Goal: Task Accomplishment & Management: Manage account settings

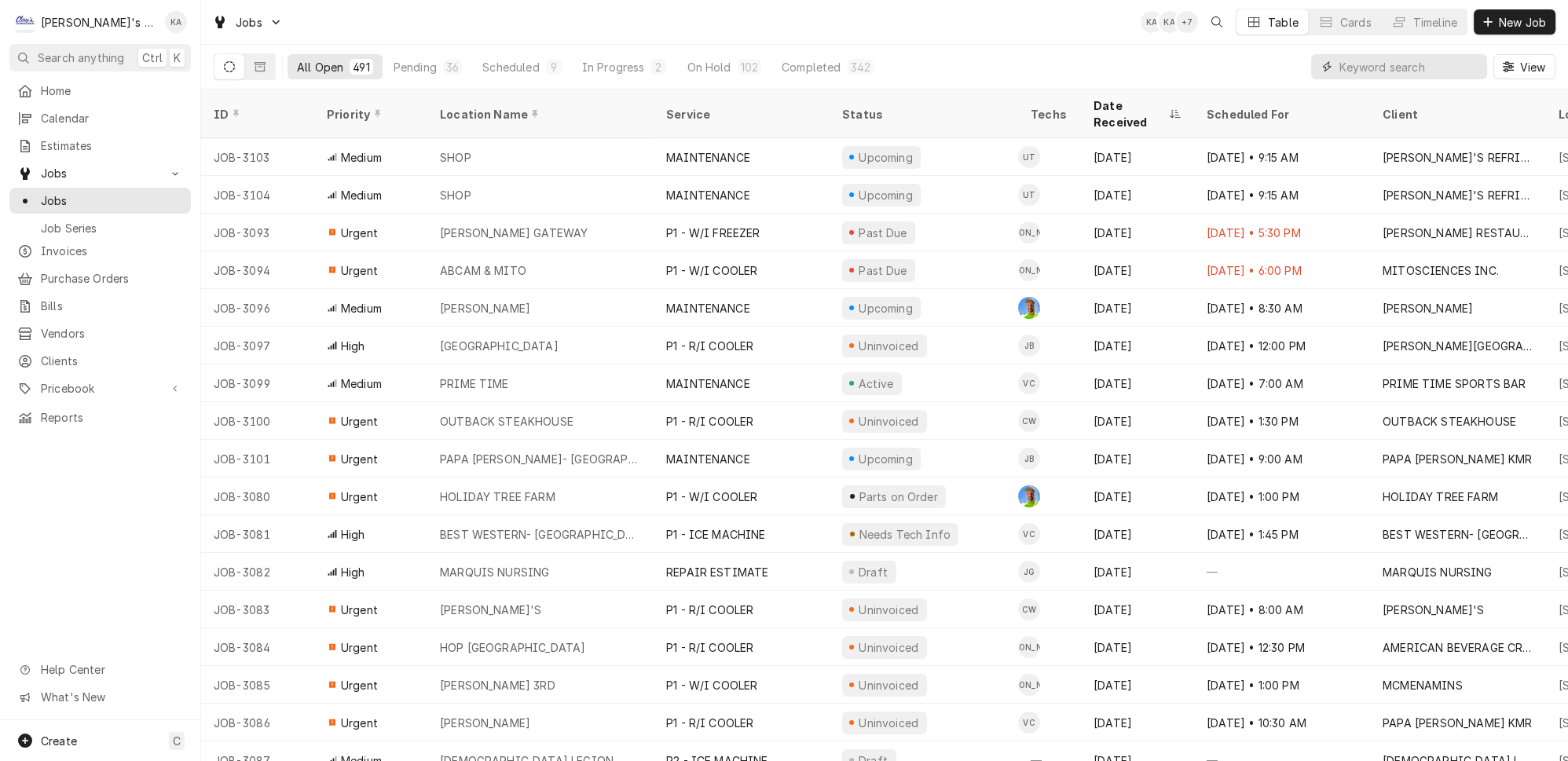
click at [1368, 57] on input "Dynamic Content Wrapper" at bounding box center [1408, 67] width 140 height 25
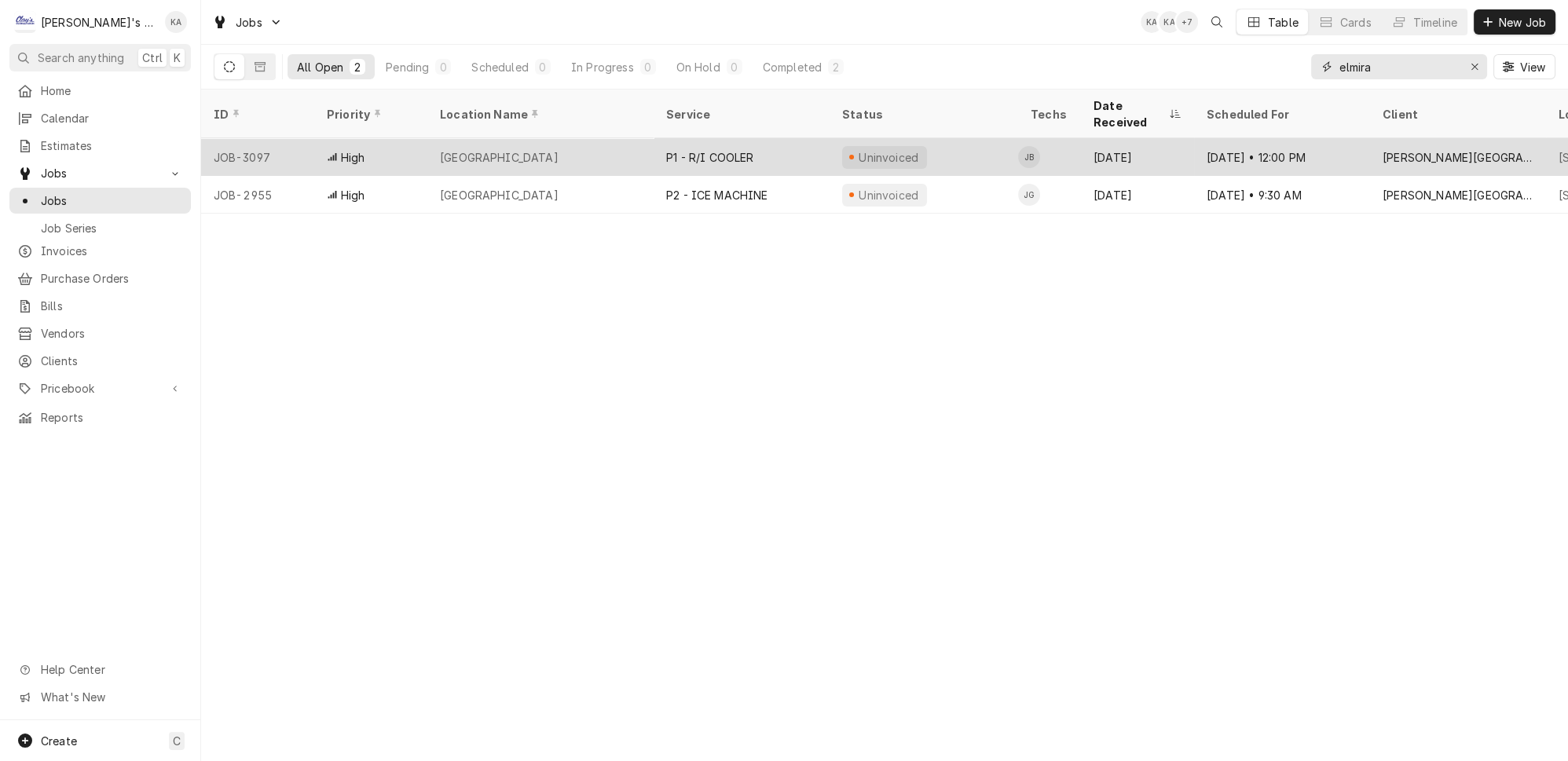
type input "elmira"
click at [959, 138] on div "Uninvoiced" at bounding box center [923, 157] width 189 height 38
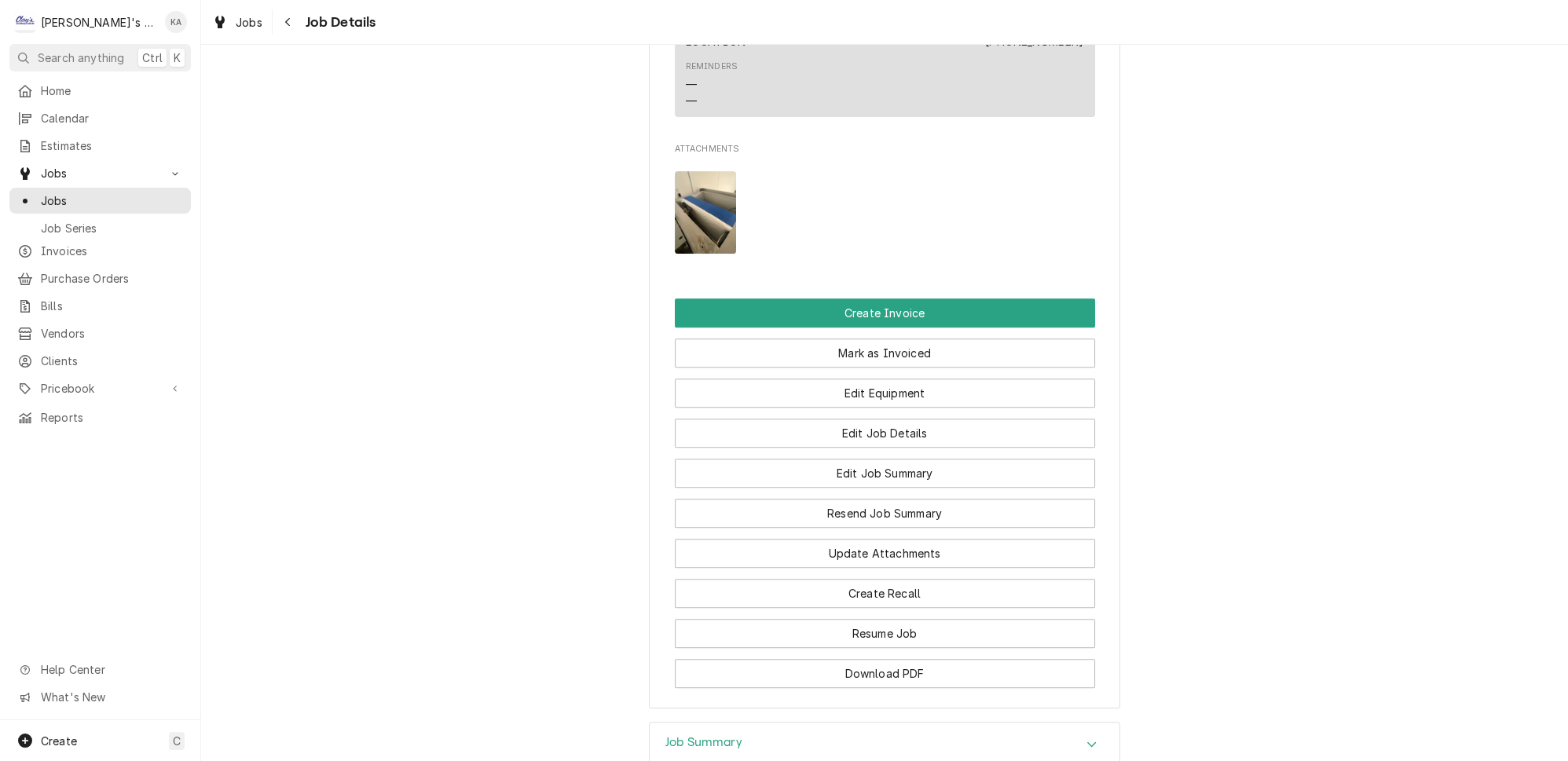
scroll to position [1213, 0]
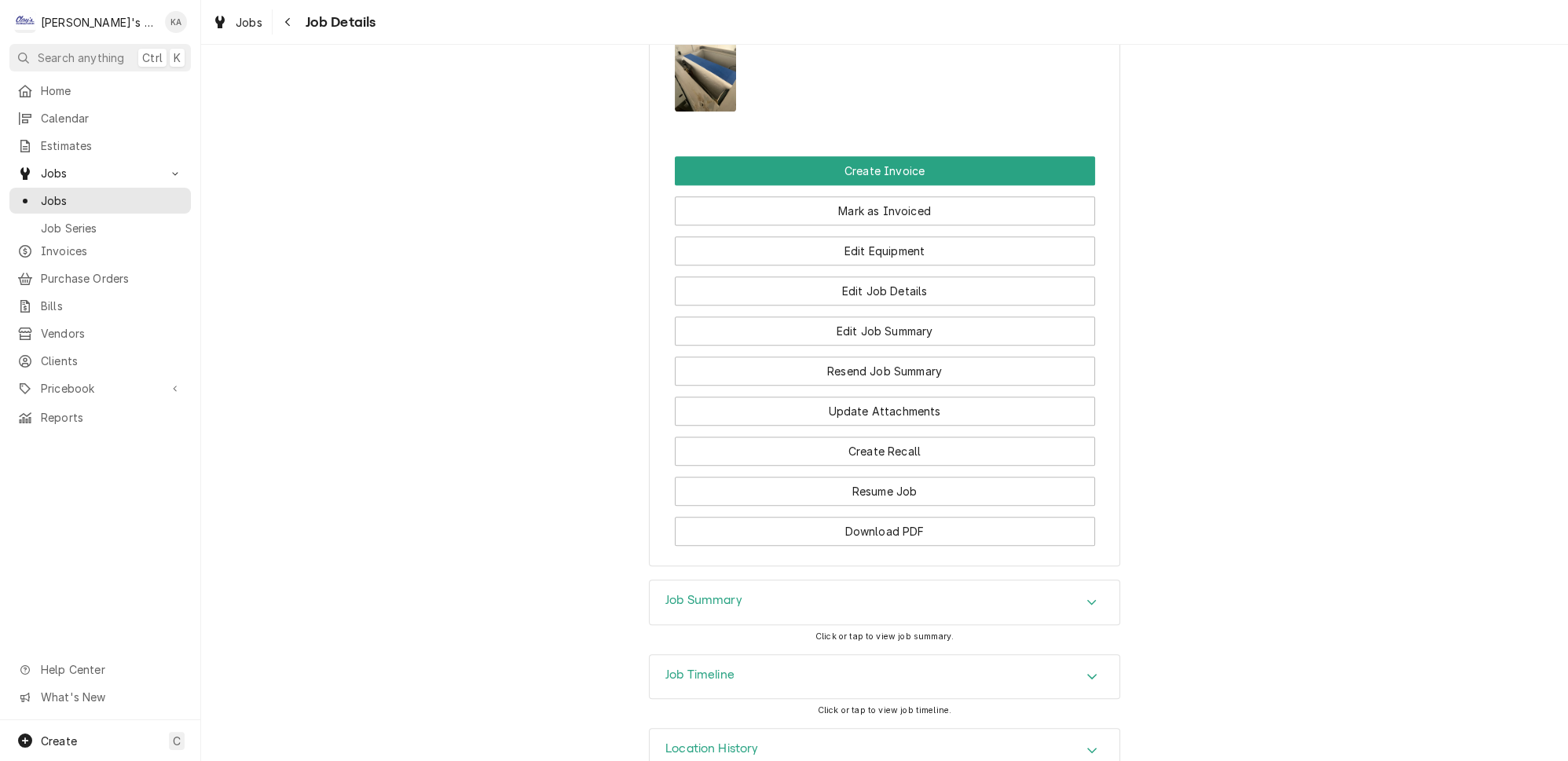
click at [831, 581] on div "Job Summary" at bounding box center [884, 603] width 470 height 44
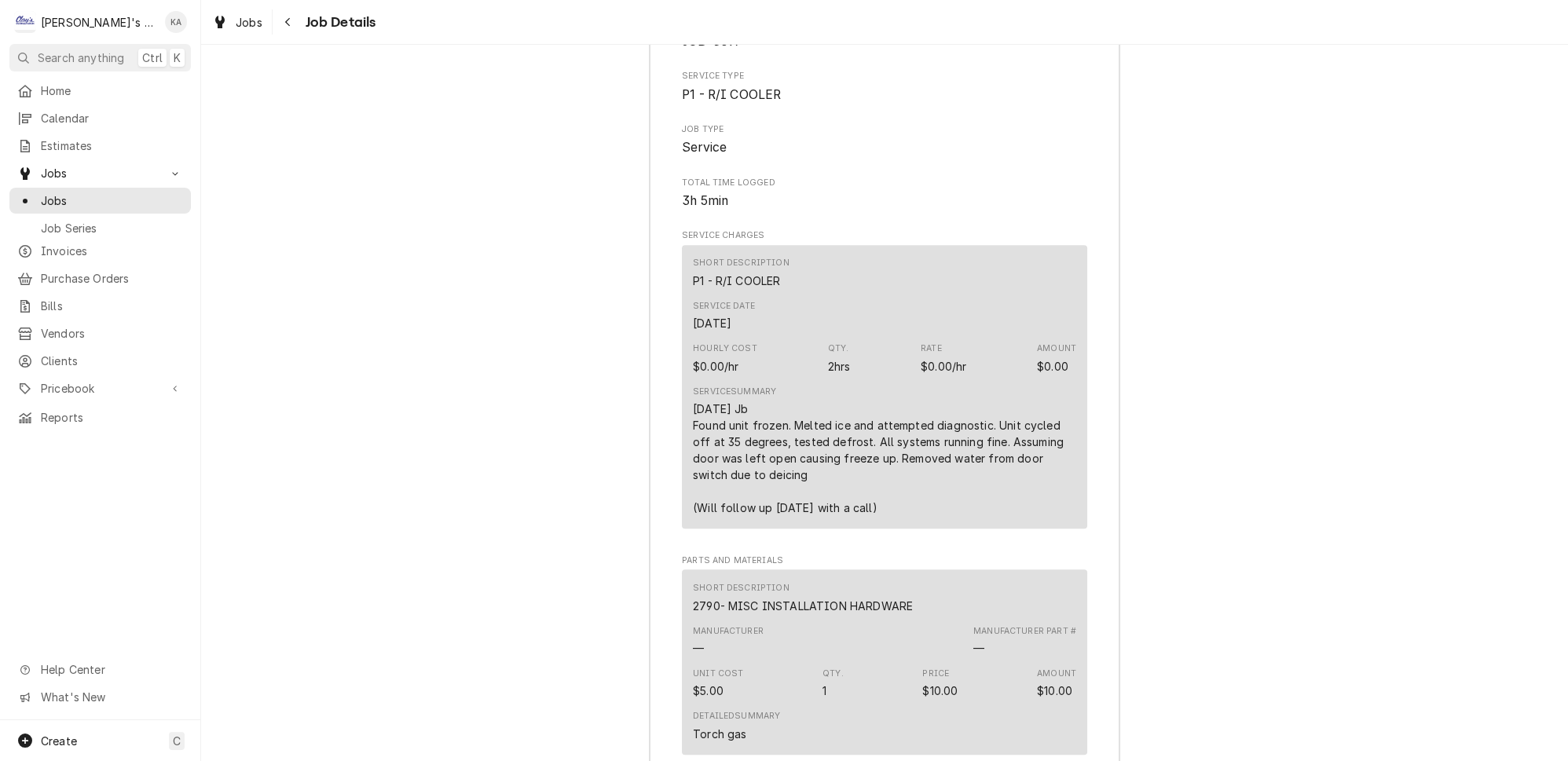
scroll to position [1857, 0]
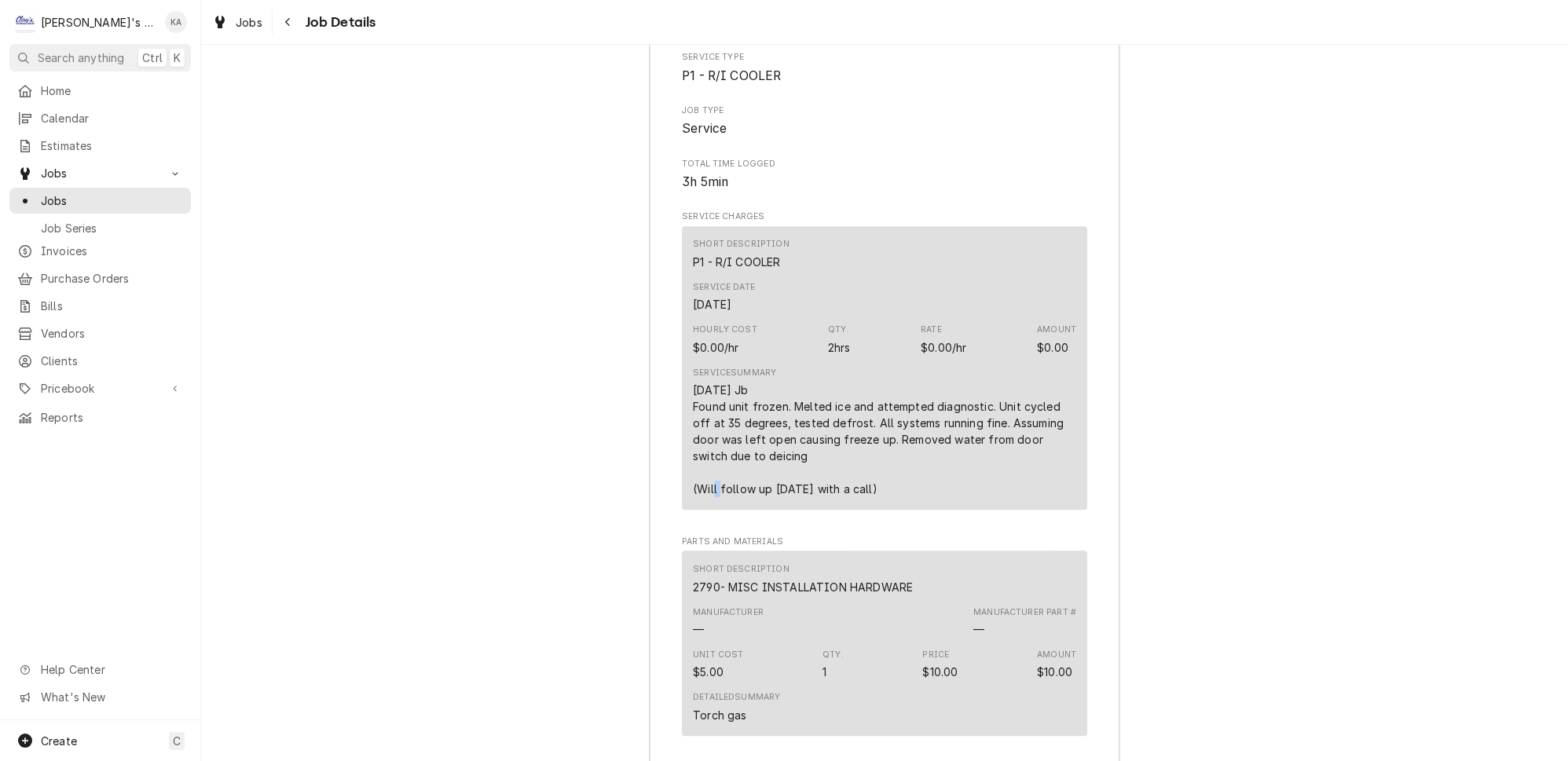
drag, startPoint x: 697, startPoint y: 447, endPoint x: 709, endPoint y: 448, distance: 12.0
click at [709, 448] on div "[DATE] Jb Found unit frozen. Melted ice and attempted diagnostic. Unit cycled o…" at bounding box center [884, 439] width 383 height 115
click at [736, 471] on div "Short Description P1 - R/I COOLER Service Date Oct 3, 2025 Hourly Cost $0.00/hr…" at bounding box center [884, 371] width 405 height 291
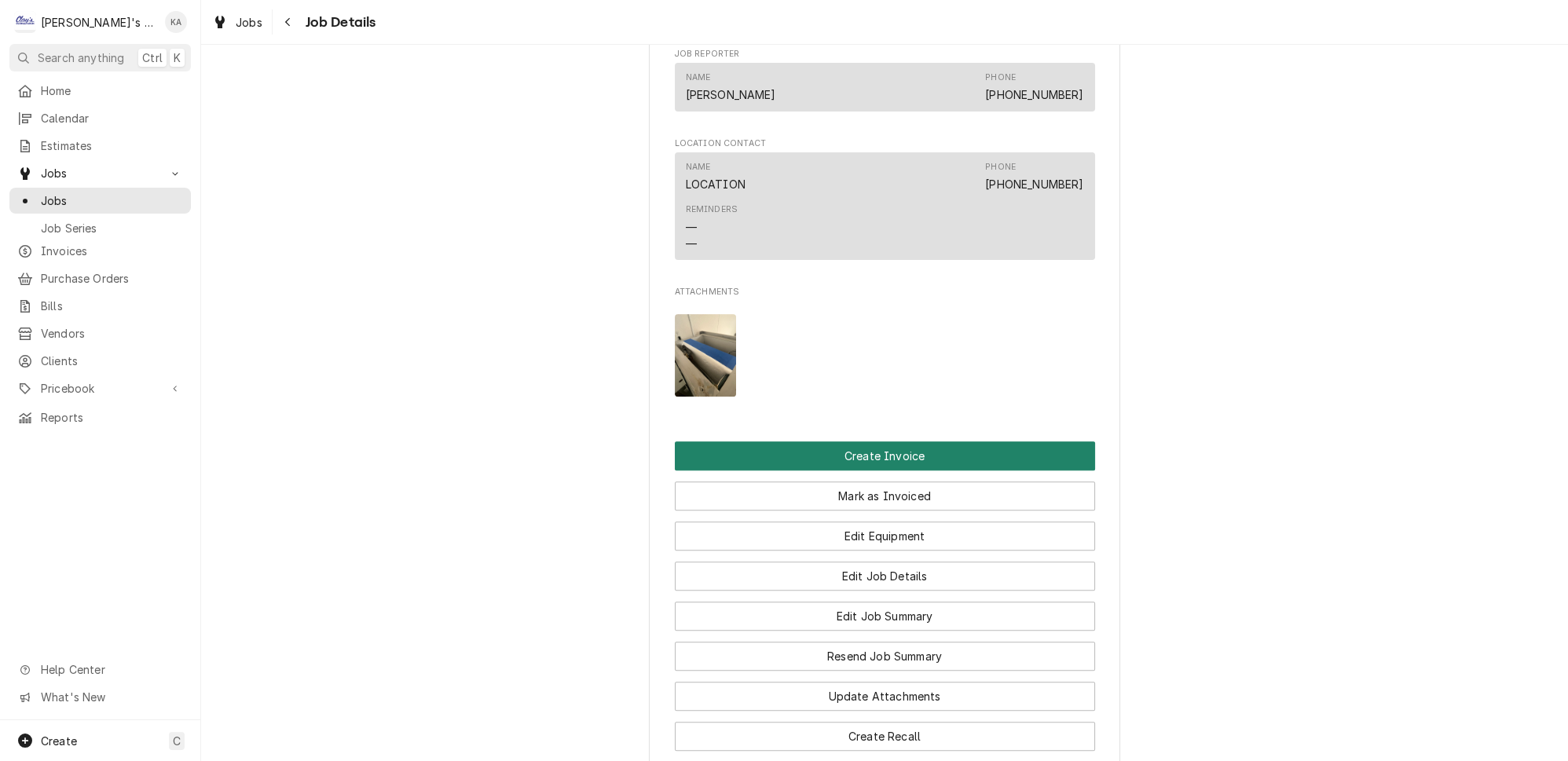
scroll to position [1071, 0]
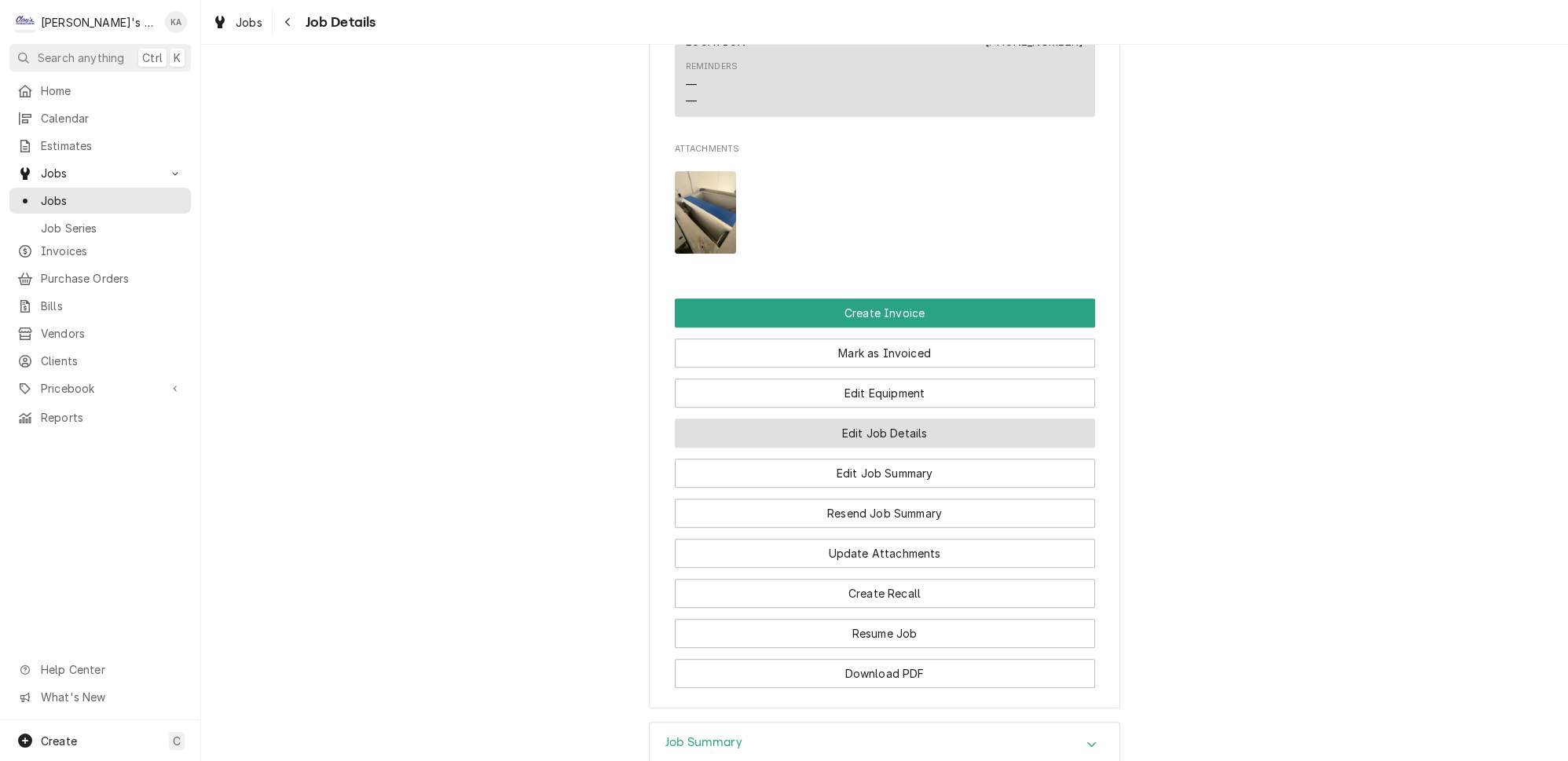
click at [905, 419] on button "Edit Job Details" at bounding box center [885, 433] width 420 height 29
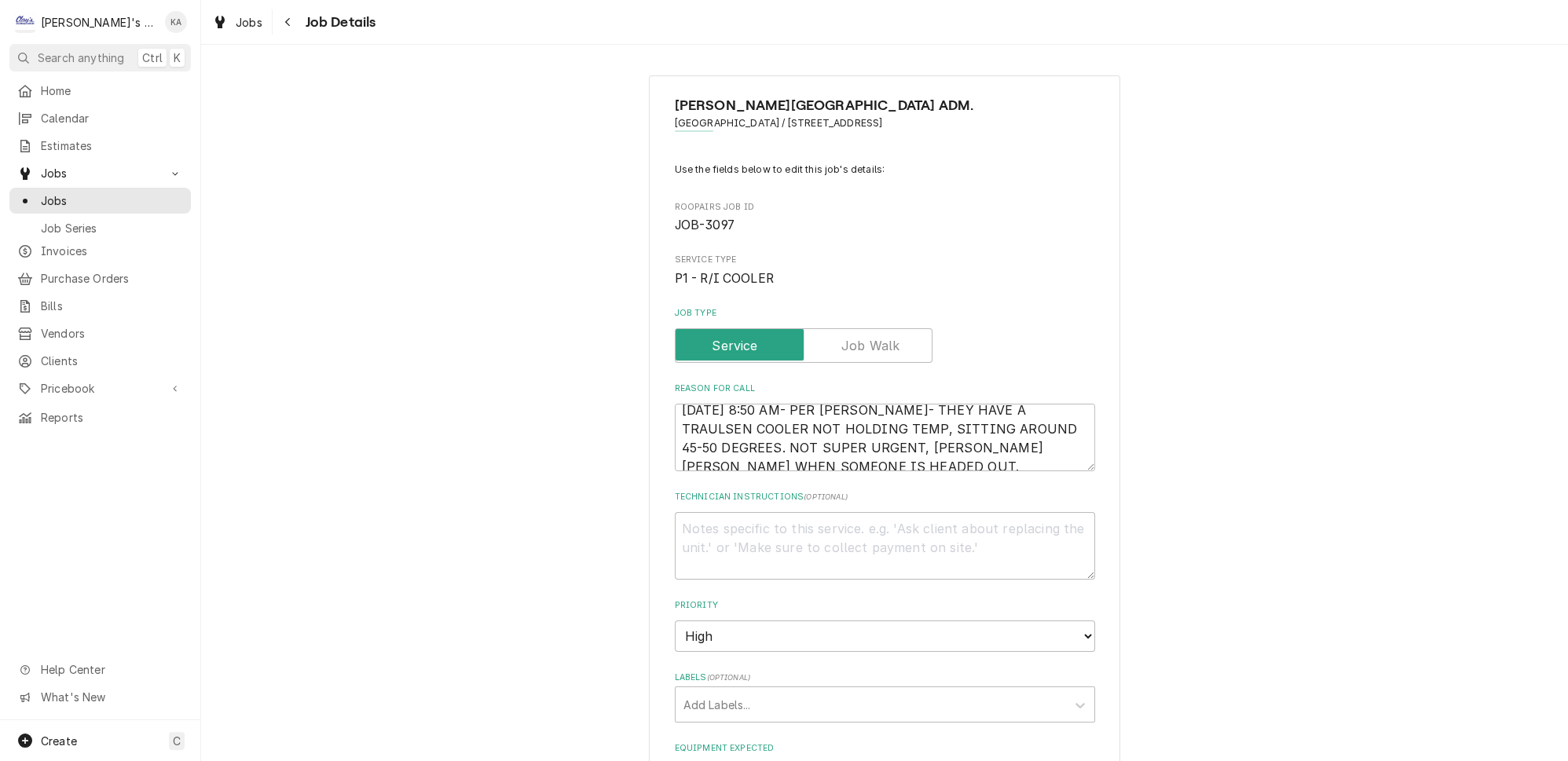
scroll to position [16, 0]
click at [874, 450] on textarea "[DATE] 8:50 AM- PER [PERSON_NAME]- THEY HAVE A TRAULSEN COOLER NOT HOLDING TEMP…" at bounding box center [885, 438] width 420 height 68
type textarea "x"
type textarea "[DATE] 8:50 AM- PER [PERSON_NAME]- THEY HAVE A TRAULSEN COOLER NOT HOLDING TEMP…"
type textarea "x"
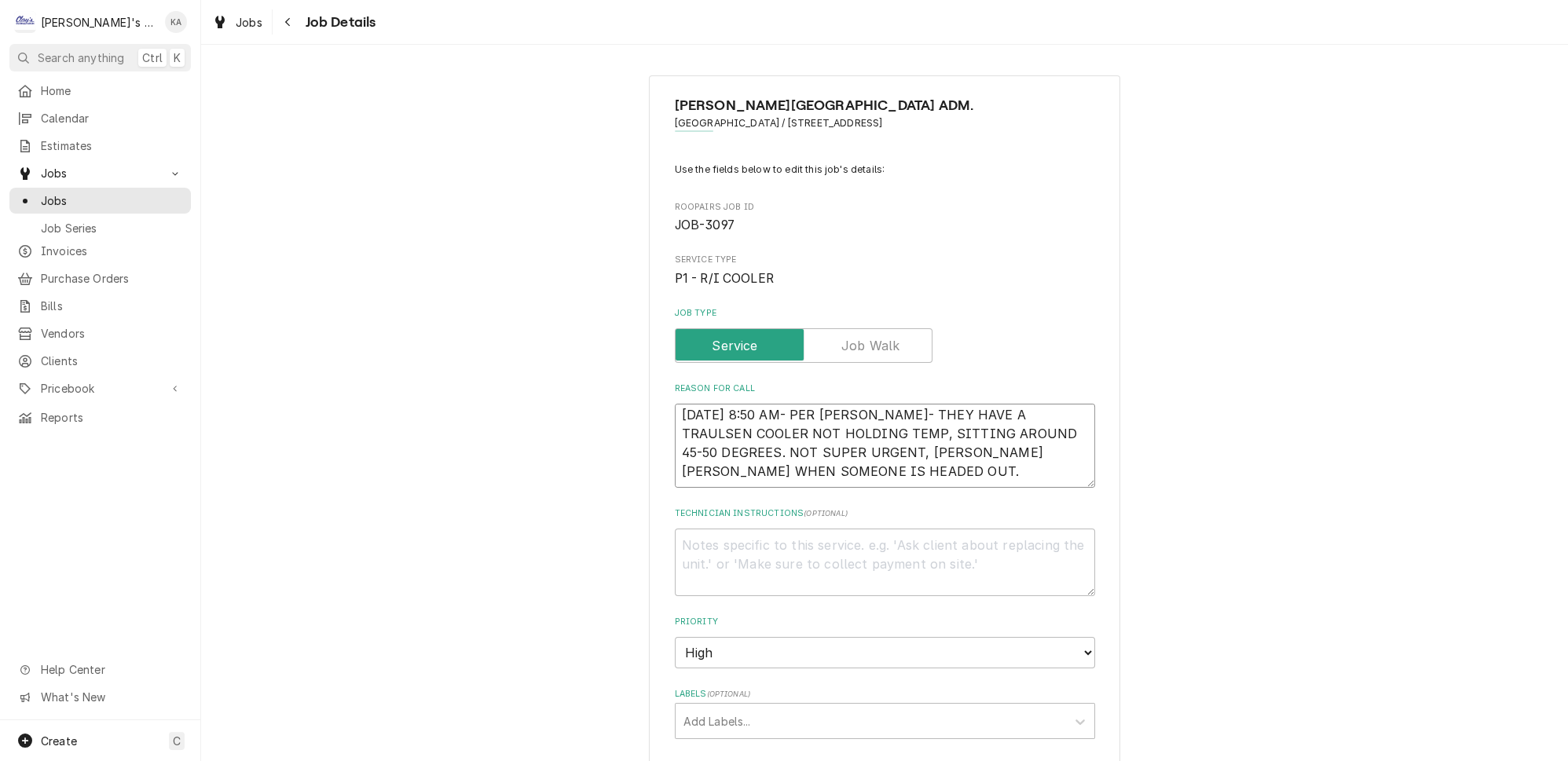
type textarea "[DATE] 8:50 AM- PER [PERSON_NAME]- THEY HAVE A TRAULSEN COOLER NOT HOLDING TEMP…"
type textarea "x"
type textarea "10/3/2025 8:50 AM- PER DAN- THEY HAVE A TRAULSEN COOLER NOT HOLDING TEMP, SITTI…"
type textarea "x"
type textarea "10/3/2025 8:50 AM- PER DAN- THEY HAVE A TRAULSEN COOLER NOT HOLDING TEMP, SITTI…"
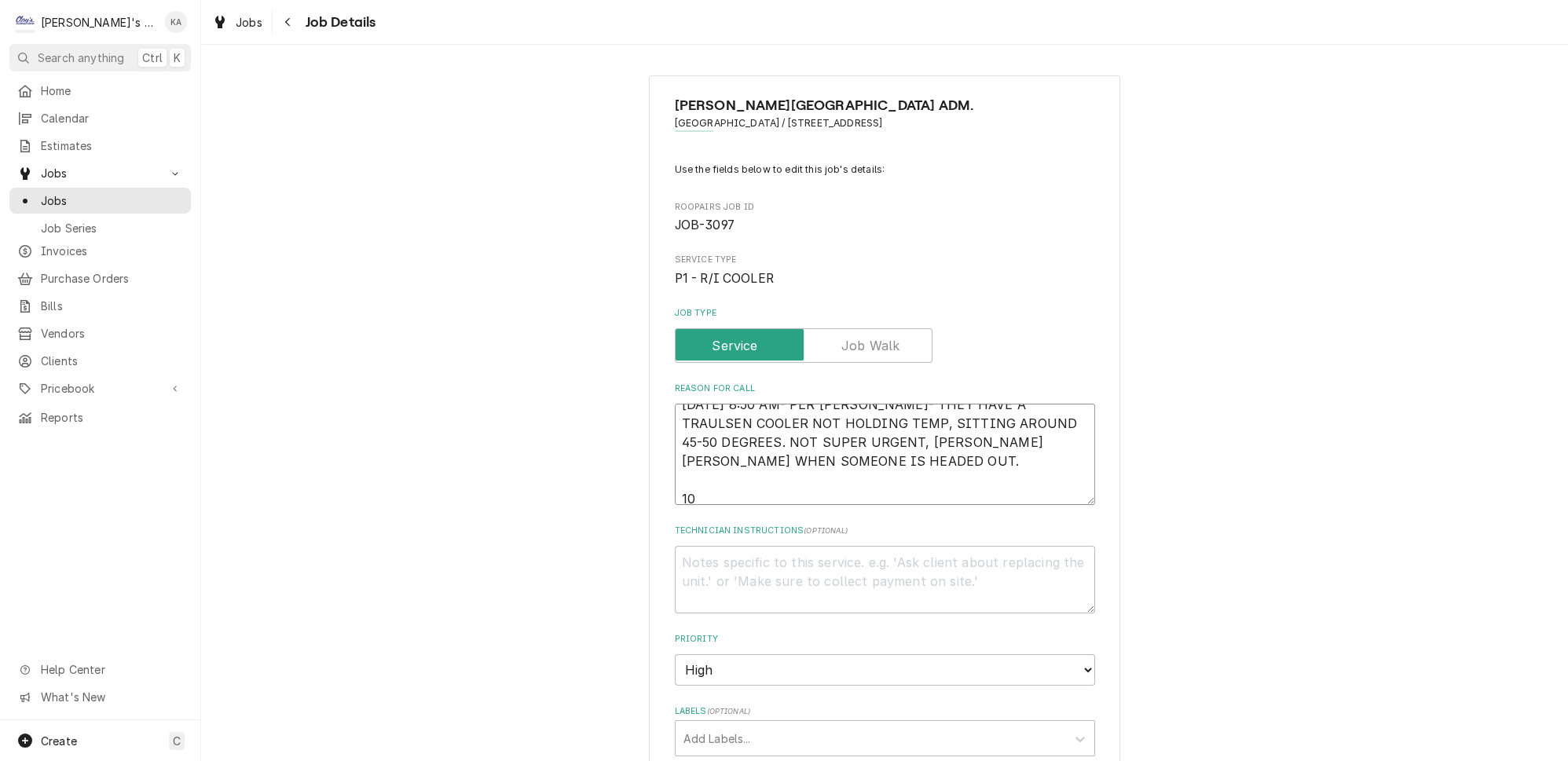
type textarea "x"
type textarea "10/3/2025 8:50 AM- PER DAN- THEY HAVE A TRAULSEN COOLER NOT HOLDING TEMP, SITTI…"
type textarea "x"
type textarea "10/3/2025 8:50 AM- PER DAN- THEY HAVE A TRAULSEN COOLER NOT HOLDING TEMP, SITTI…"
type textarea "x"
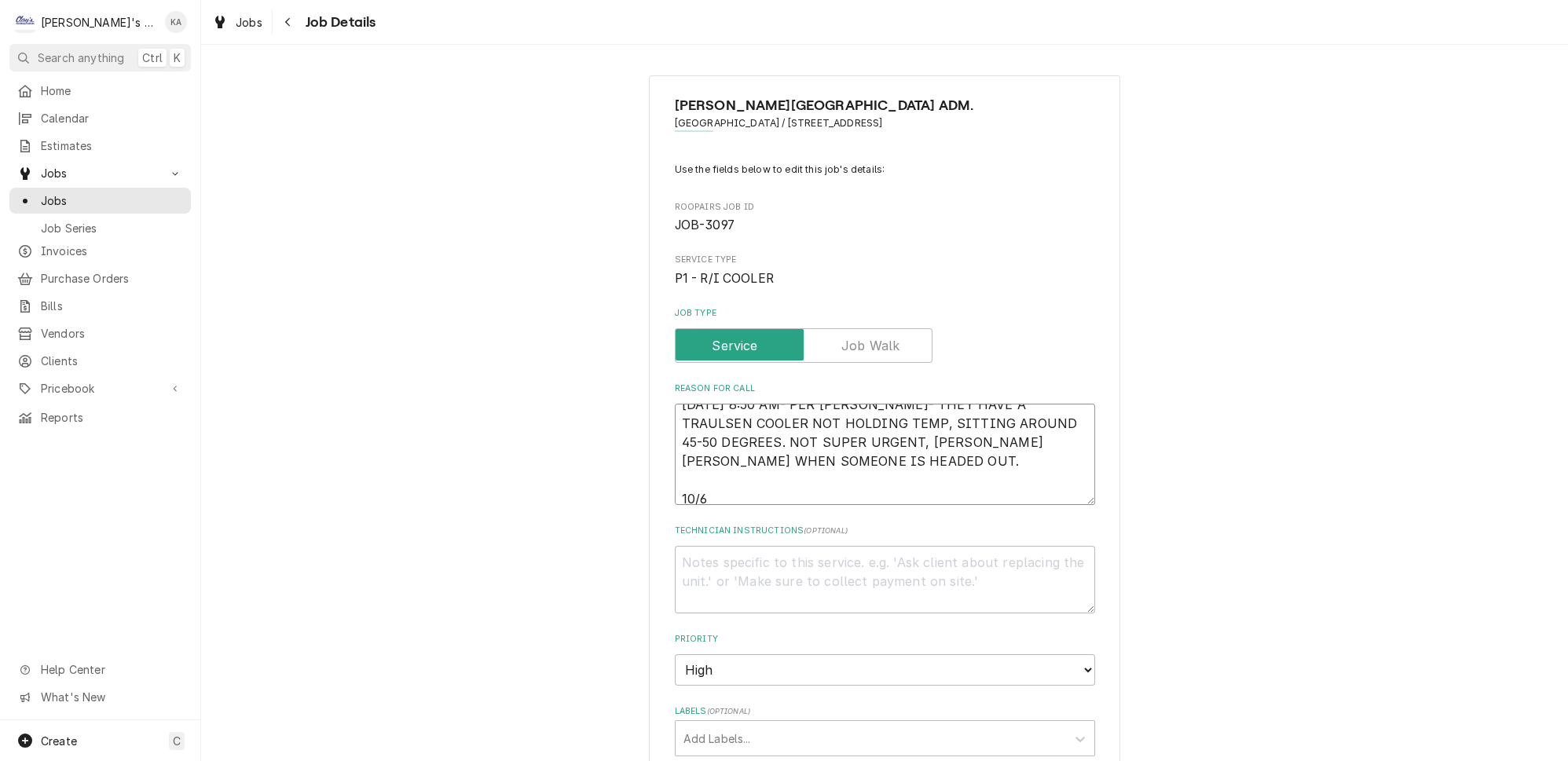
type textarea "10/3/2025 8:50 AM- PER DAN- THEY HAVE A TRAULSEN COOLER NOT HOLDING TEMP, SITTI…"
type textarea "x"
type textarea "10/3/2025 8:50 AM- PER DAN- THEY HAVE A TRAULSEN COOLER NOT HOLDING TEMP, SITTI…"
type textarea "x"
type textarea "10/3/2025 8:50 AM- PER DAN- THEY HAVE A TRAULSEN COOLER NOT HOLDING TEMP, SITTI…"
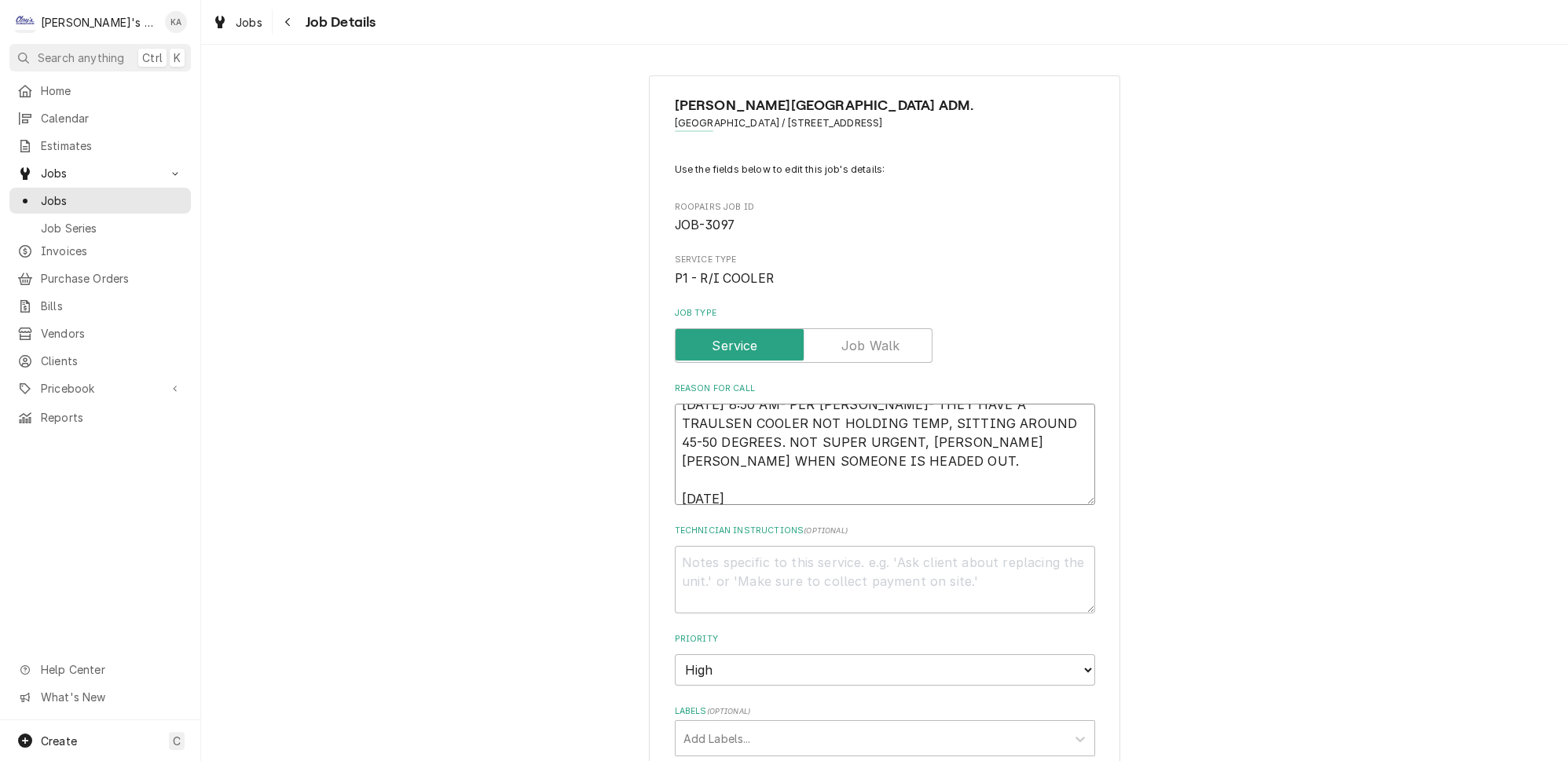
type textarea "x"
type textarea "10/3/2025 8:50 AM- PER DAN- THEY HAVE A TRAULSEN COOLER NOT HOLDING TEMP, SITTI…"
type textarea "x"
type textarea "10/3/2025 8:50 AM- PER DAN- THEY HAVE A TRAULSEN COOLER NOT HOLDING TEMP, SITTI…"
type textarea "x"
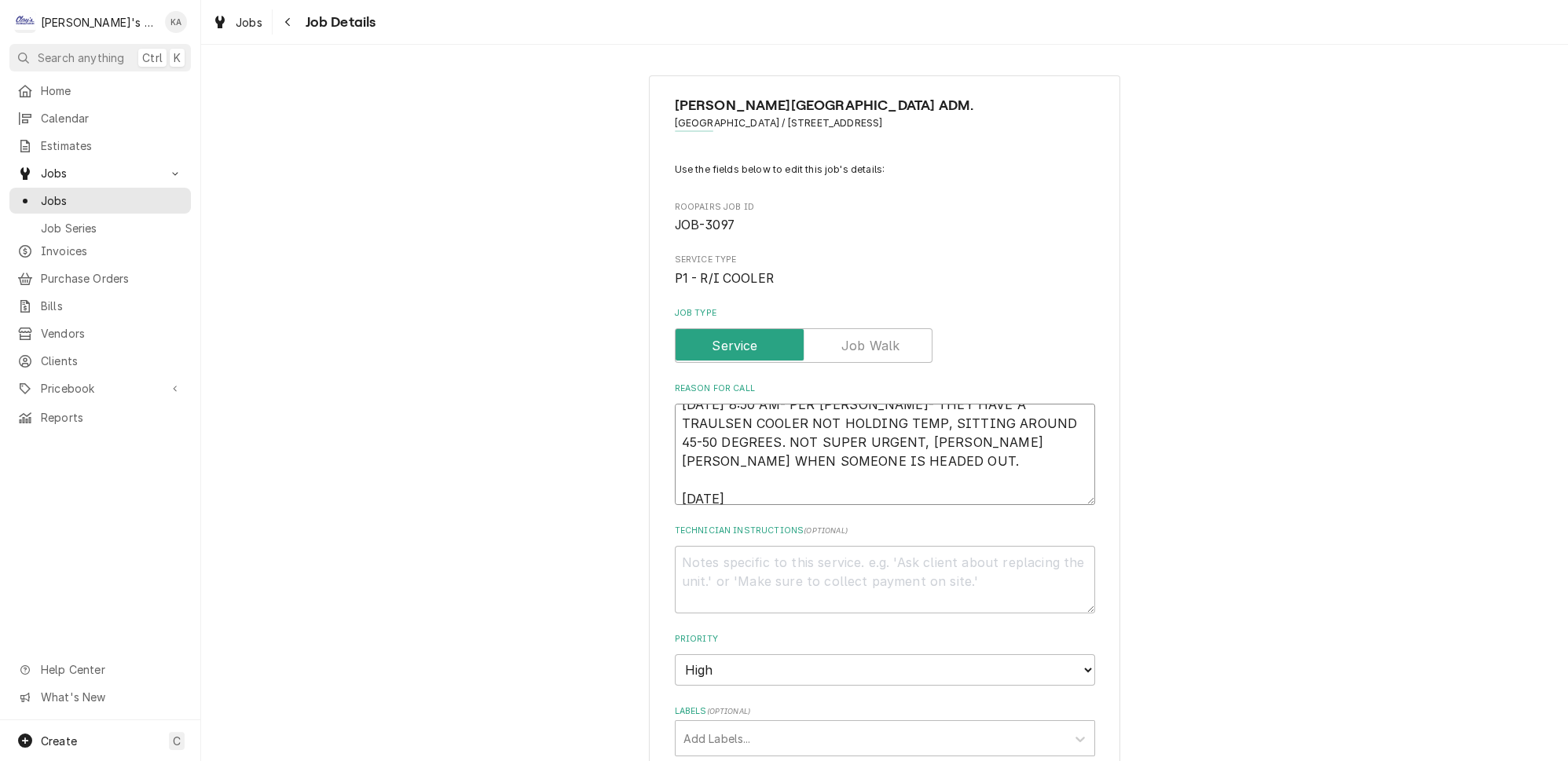
type textarea "10/3/2025 8:50 AM- PER DAN- THEY HAVE A TRAULSEN COOLER NOT HOLDING TEMP, SITTI…"
type textarea "x"
type textarea "10/3/2025 8:50 AM- PER DAN- THEY HAVE A TRAULSEN COOLER NOT HOLDING TEMP, SITTI…"
type textarea "x"
type textarea "10/3/2025 8:50 AM- PER DAN- THEY HAVE A TRAULSEN COOLER NOT HOLDING TEMP, SITTI…"
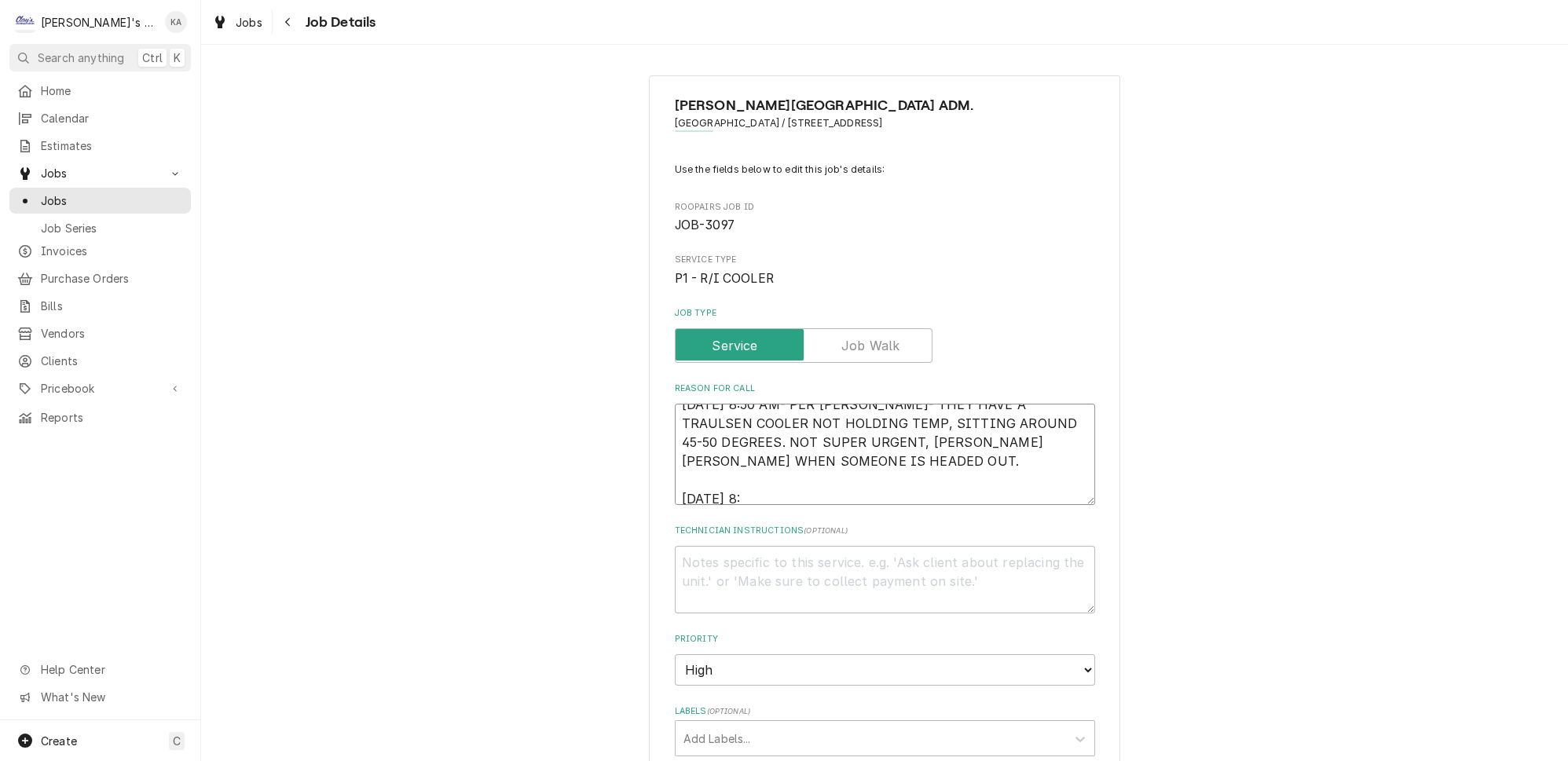
type textarea "x"
type textarea "10/3/2025 8:50 AM- PER DAN- THEY HAVE A TRAULSEN COOLER NOT HOLDING TEMP, SITTI…"
type textarea "x"
type textarea "10/3/2025 8:50 AM- PER DAN- THEY HAVE A TRAULSEN COOLER NOT HOLDING TEMP, SITTI…"
type textarea "x"
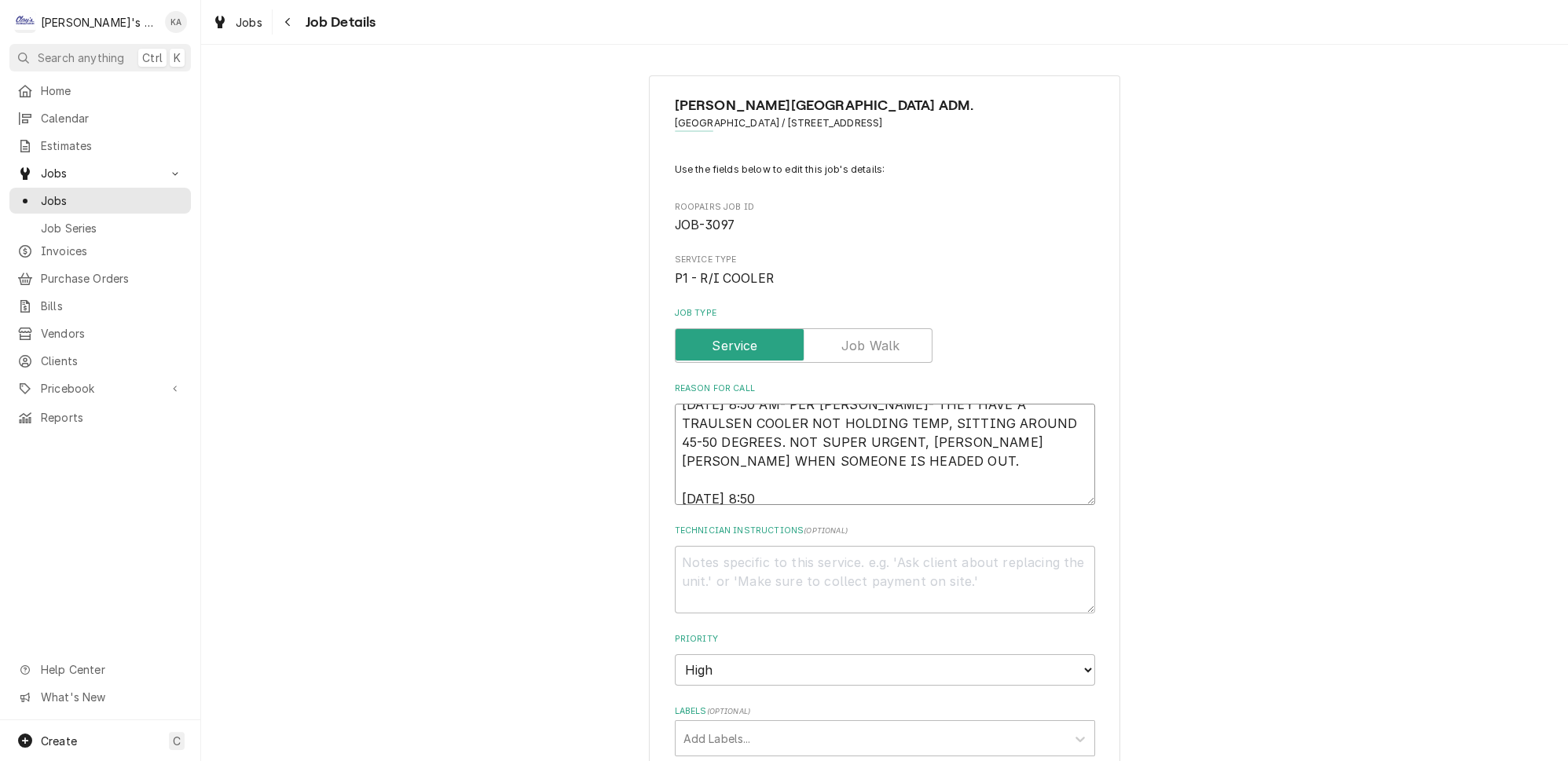
type textarea "10/3/2025 8:50 AM- PER DAN- THEY HAVE A TRAULSEN COOLER NOT HOLDING TEMP, SITTI…"
type textarea "x"
type textarea "10/3/2025 8:50 AM- PER DAN- THEY HAVE A TRAULSEN COOLER NOT HOLDING TEMP, SITTI…"
type textarea "x"
type textarea "10/3/2025 8:50 AM- PER DAN- THEY HAVE A TRAULSEN COOLER NOT HOLDING TEMP, SITTI…"
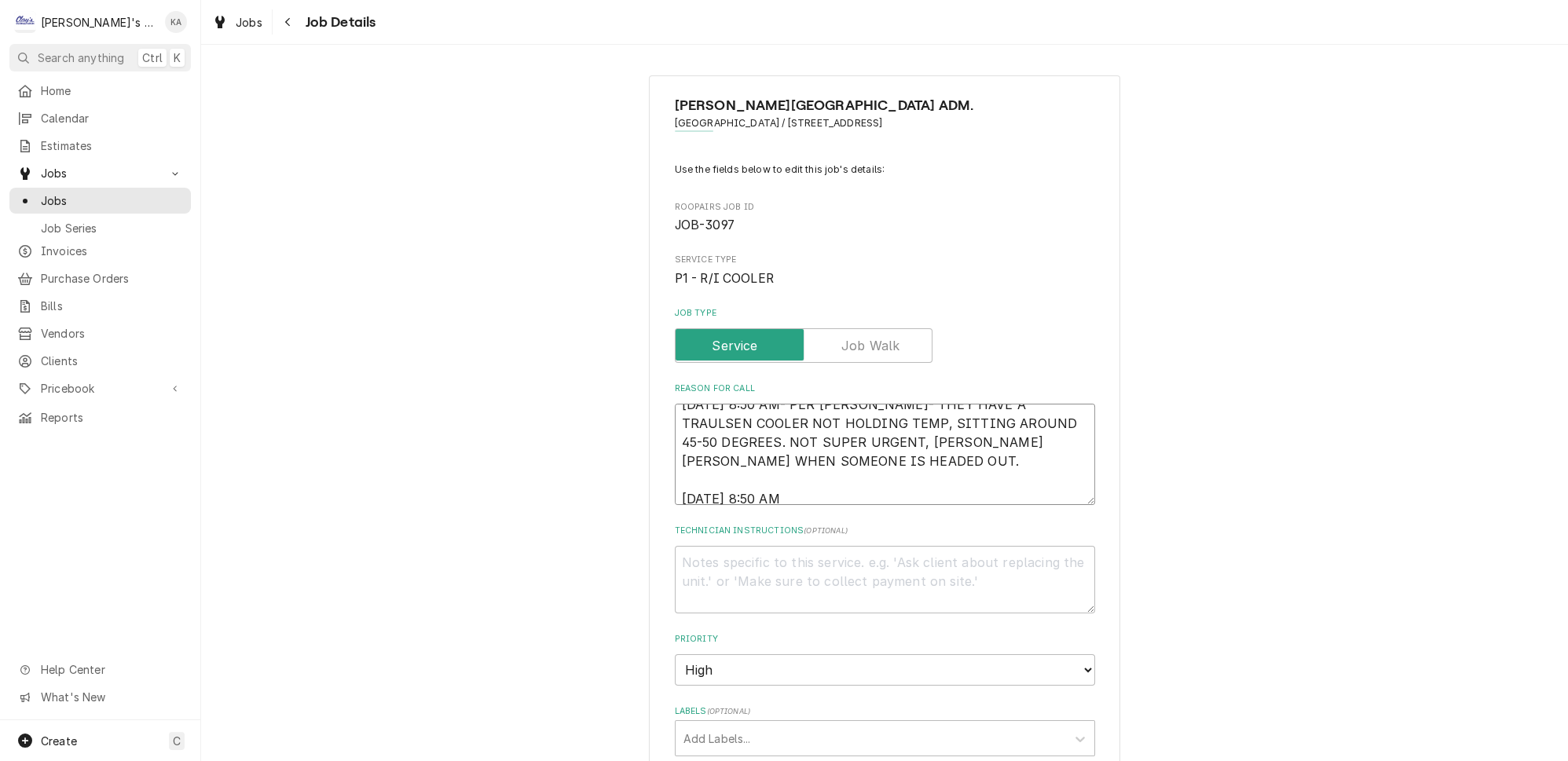
type textarea "x"
type textarea "10/3/2025 8:50 AM- PER DAN- THEY HAVE A TRAULSEN COOLER NOT HOLDING TEMP, SITTI…"
type textarea "x"
type textarea "10/3/2025 8:50 AM- PER DAN- THEY HAVE A TRAULSEN COOLER NOT HOLDING TEMP, SITTI…"
type textarea "x"
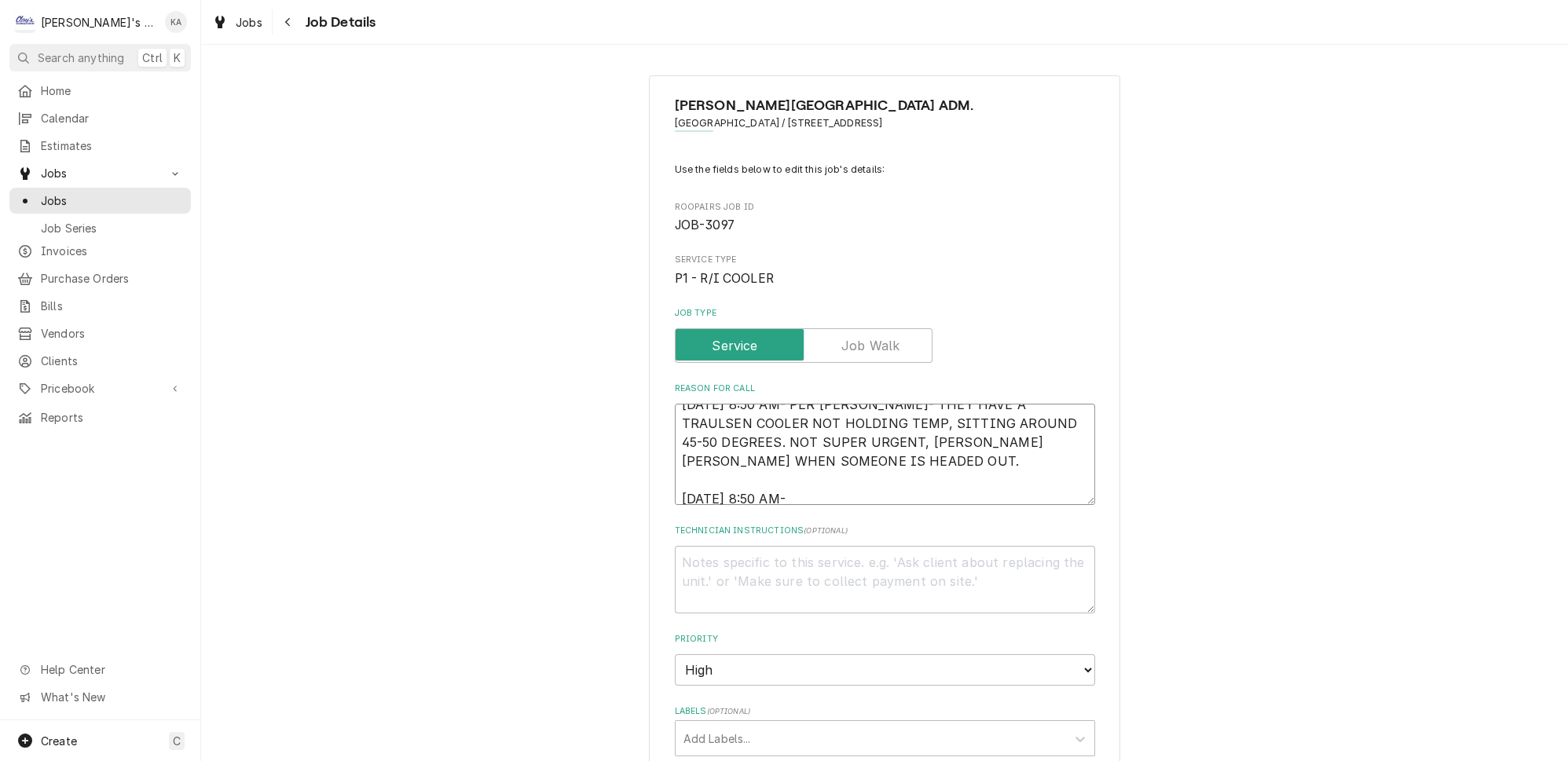
type textarea "10/3/2025 8:50 AM- PER DAN- THEY HAVE A TRAULSEN COOLER NOT HOLDING TEMP, SITTI…"
type textarea "x"
type textarea "10/3/2025 8:50 AM- PER DAN- THEY HAVE A TRAULSEN COOLER NOT HOLDING TEMP, SITTI…"
type textarea "x"
type textarea "10/3/2025 8:50 AM- PER DAN- THEY HAVE A TRAULSEN COOLER NOT HOLDING TEMP, SITTI…"
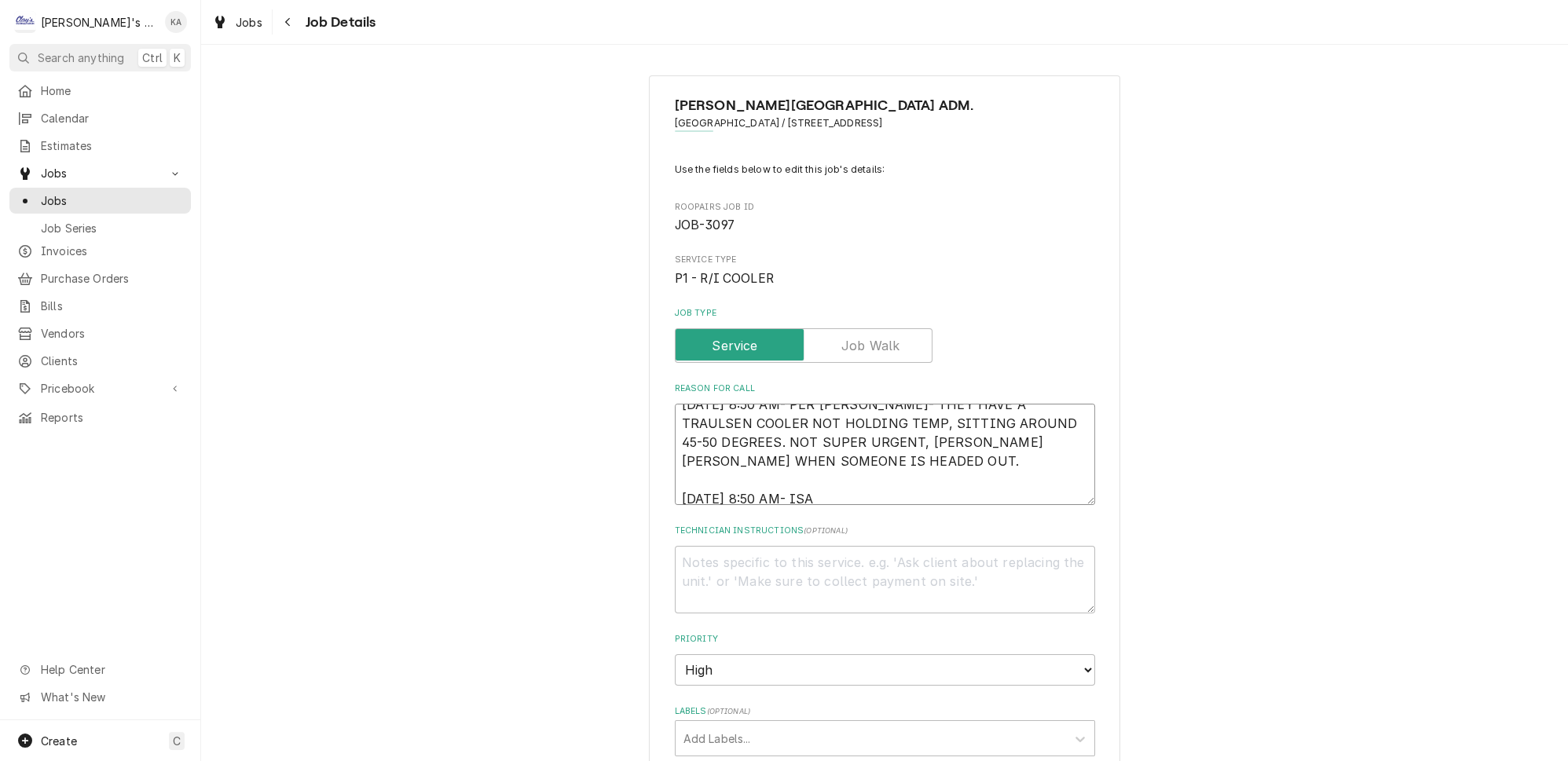
type textarea "x"
type textarea "10/3/2025 8:50 AM- PER DAN- THEY HAVE A TRAULSEN COOLER NOT HOLDING TEMP, SITTI…"
type textarea "x"
type textarea "10/3/2025 8:50 AM- PER DAN- THEY HAVE A TRAULSEN COOLER NOT HOLDING TEMP, SITTI…"
type textarea "x"
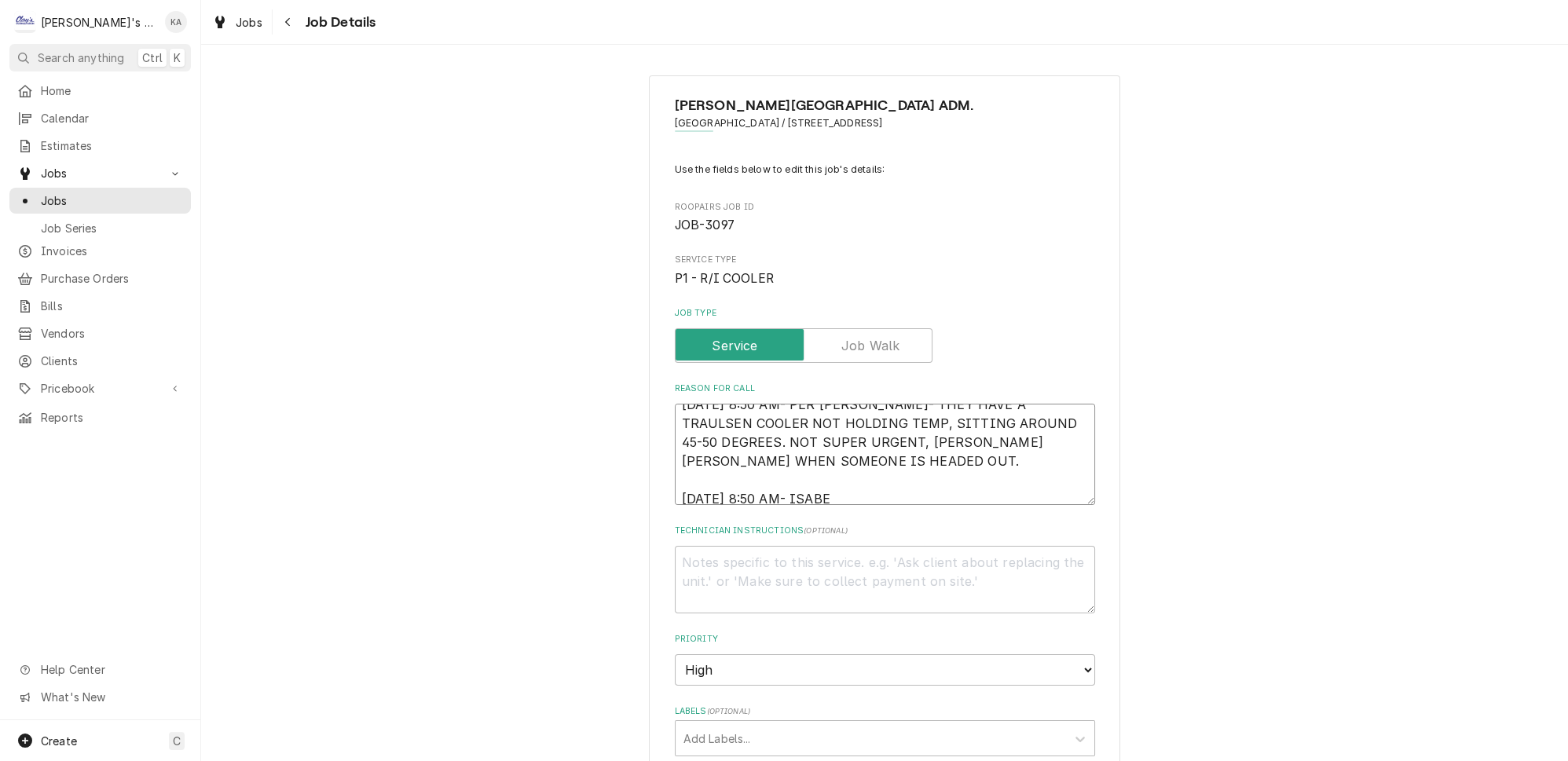
type textarea "10/3/2025 8:50 AM- PER DAN- THEY HAVE A TRAULSEN COOLER NOT HOLDING TEMP, SITTI…"
type textarea "x"
type textarea "10/3/2025 8:50 AM- PER DAN- THEY HAVE A TRAULSEN COOLER NOT HOLDING TEMP, SITTI…"
type textarea "x"
type textarea "10/3/2025 8:50 AM- PER DAN- THEY HAVE A TRAULSEN COOLER NOT HOLDING TEMP, SITTI…"
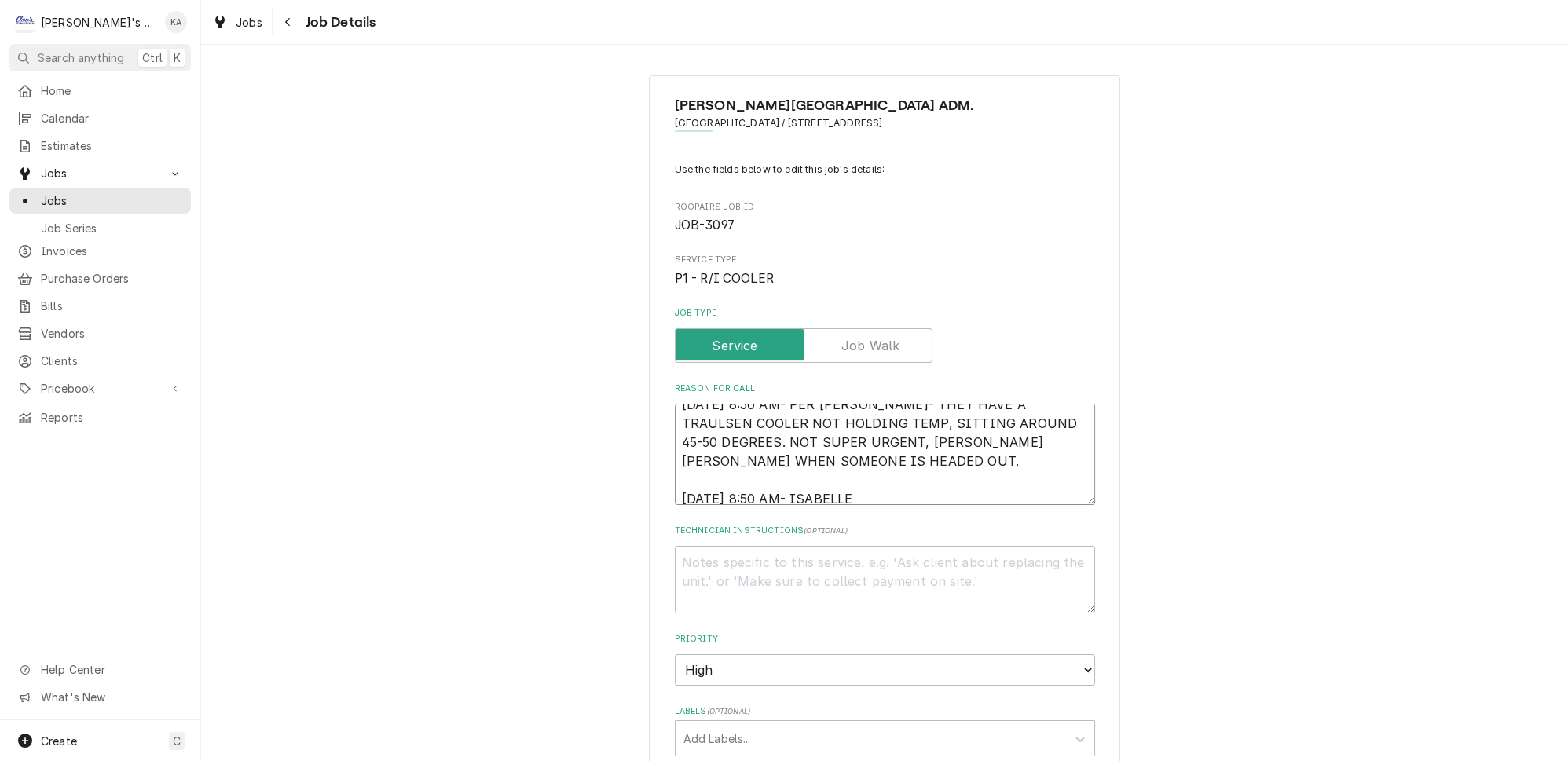
type textarea "x"
type textarea "10/3/2025 8:50 AM- PER DAN- THEY HAVE A TRAULSEN COOLER NOT HOLDING TEMP, SITTI…"
type textarea "x"
type textarea "10/3/2025 8:50 AM- PER DAN- THEY HAVE A TRAULSEN COOLER NOT HOLDING TEMP, SITTI…"
type textarea "x"
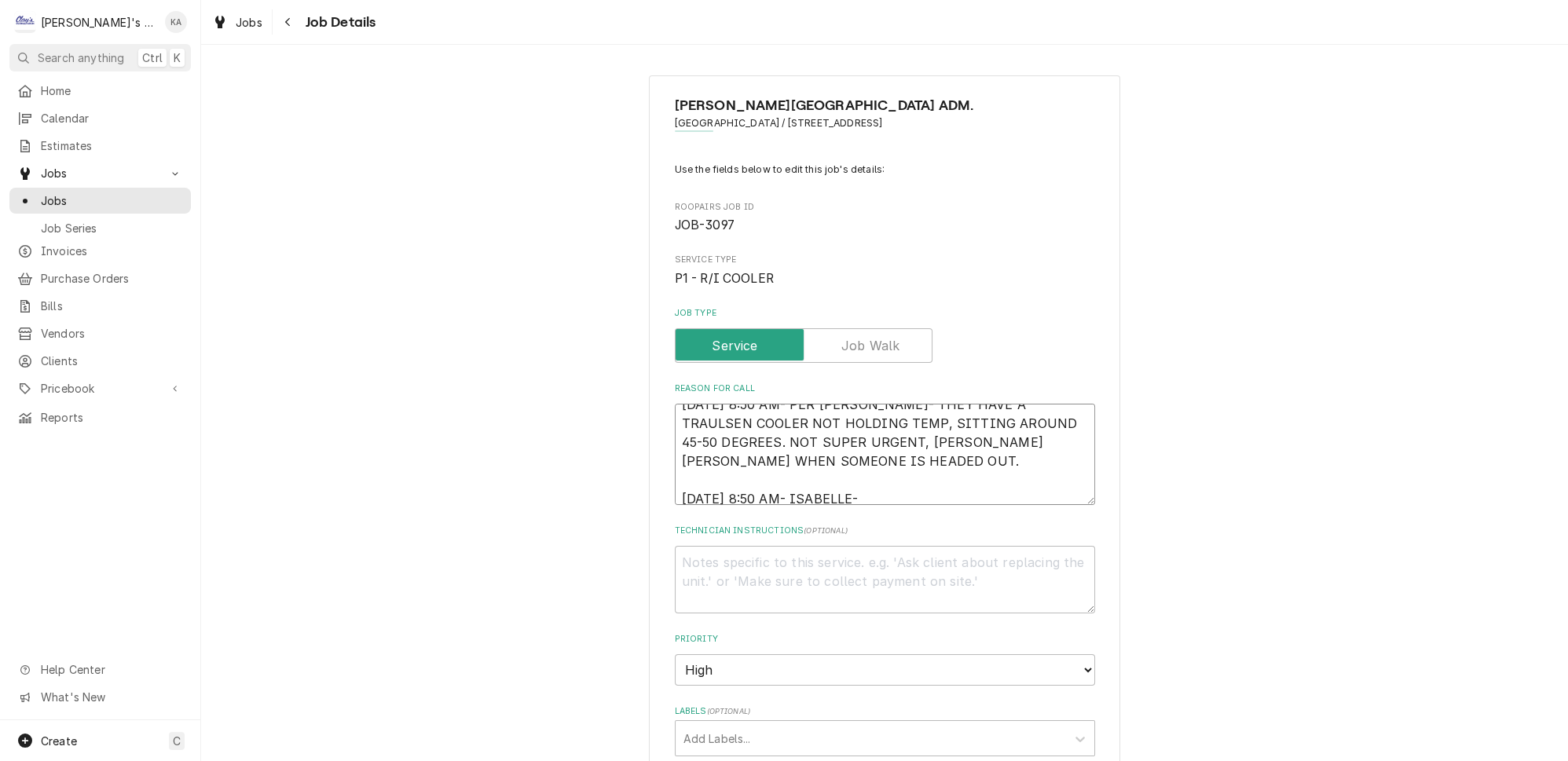
type textarea "10/3/2025 8:50 AM- PER DAN- THEY HAVE A TRAULSEN COOLER NOT HOLDING TEMP, SITTI…"
type textarea "x"
type textarea "10/3/2025 8:50 AM- PER DAN- THEY HAVE A TRAULSEN COOLER NOT HOLDING TEMP, SITTI…"
type textarea "x"
type textarea "10/3/2025 8:50 AM- PER DAN- THEY HAVE A TRAULSEN COOLER NOT HOLDING TEMP, SITTI…"
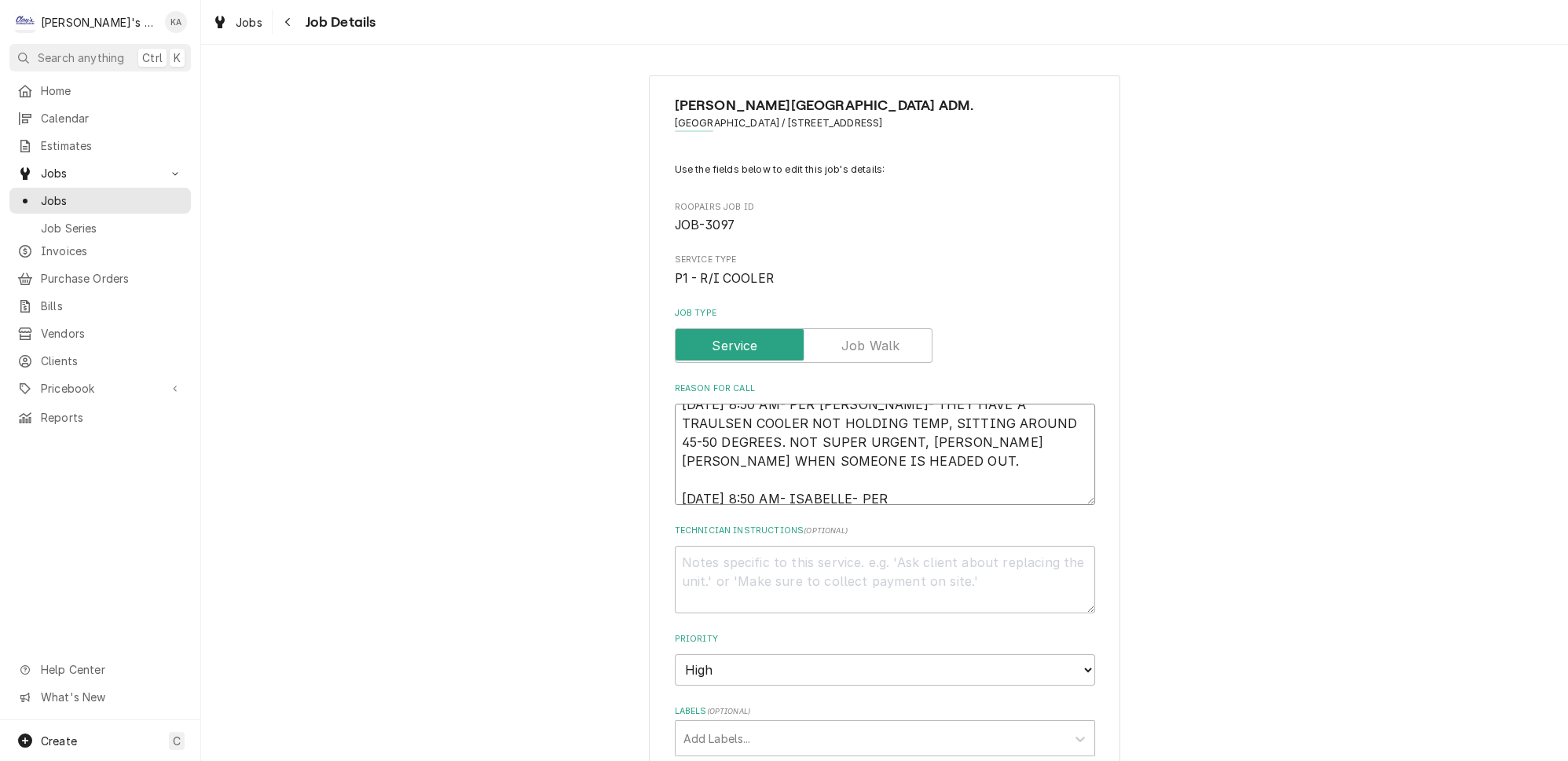
type textarea "x"
type textarea "10/3/2025 8:50 AM- PER DAN- THEY HAVE A TRAULSEN COOLER NOT HOLDING TEMP, SITTI…"
type textarea "x"
type textarea "10/3/2025 8:50 AM- PER DAN- THEY HAVE A TRAULSEN COOLER NOT HOLDING TEMP, SITTI…"
type textarea "x"
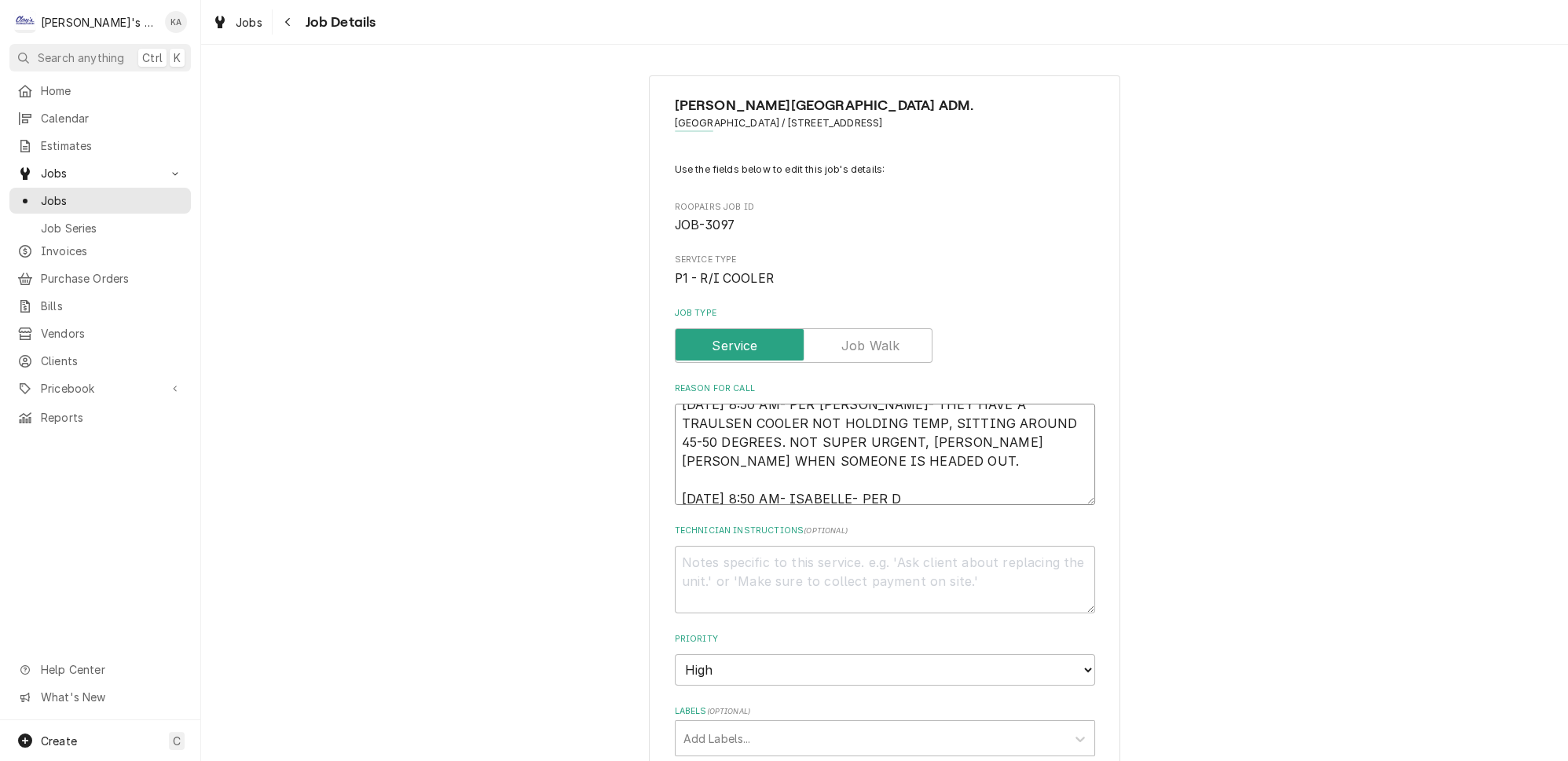
type textarea "10/3/2025 8:50 AM- PER DAN- THEY HAVE A TRAULSEN COOLER NOT HOLDING TEMP, SITTI…"
type textarea "x"
type textarea "10/3/2025 8:50 AM- PER DAN- THEY HAVE A TRAULSEN COOLER NOT HOLDING TEMP, SITTI…"
type textarea "x"
type textarea "10/3/2025 8:50 AM- PER DAN- THEY HAVE A TRAULSEN COOLER NOT HOLDING TEMP, SITTI…"
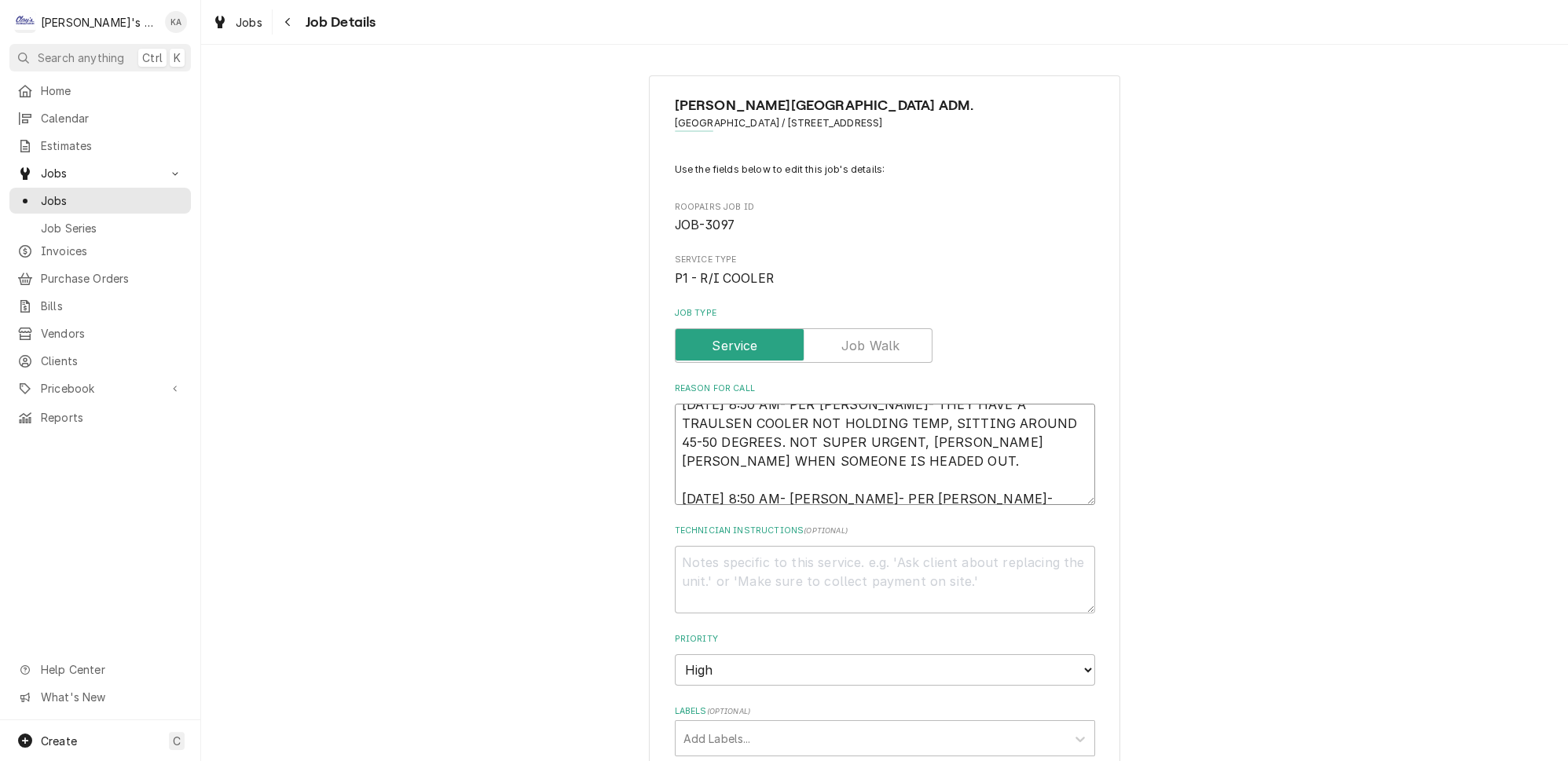
type textarea "x"
type textarea "10/3/2025 8:50 AM- PER DAN- THEY HAVE A TRAULSEN COOLER NOT HOLDING TEMP, SITTI…"
type textarea "x"
type textarea "10/3/2025 8:50 AM- PER DAN- THEY HAVE A TRAULSEN COOLER NOT HOLDING TEMP, SITTI…"
type textarea "x"
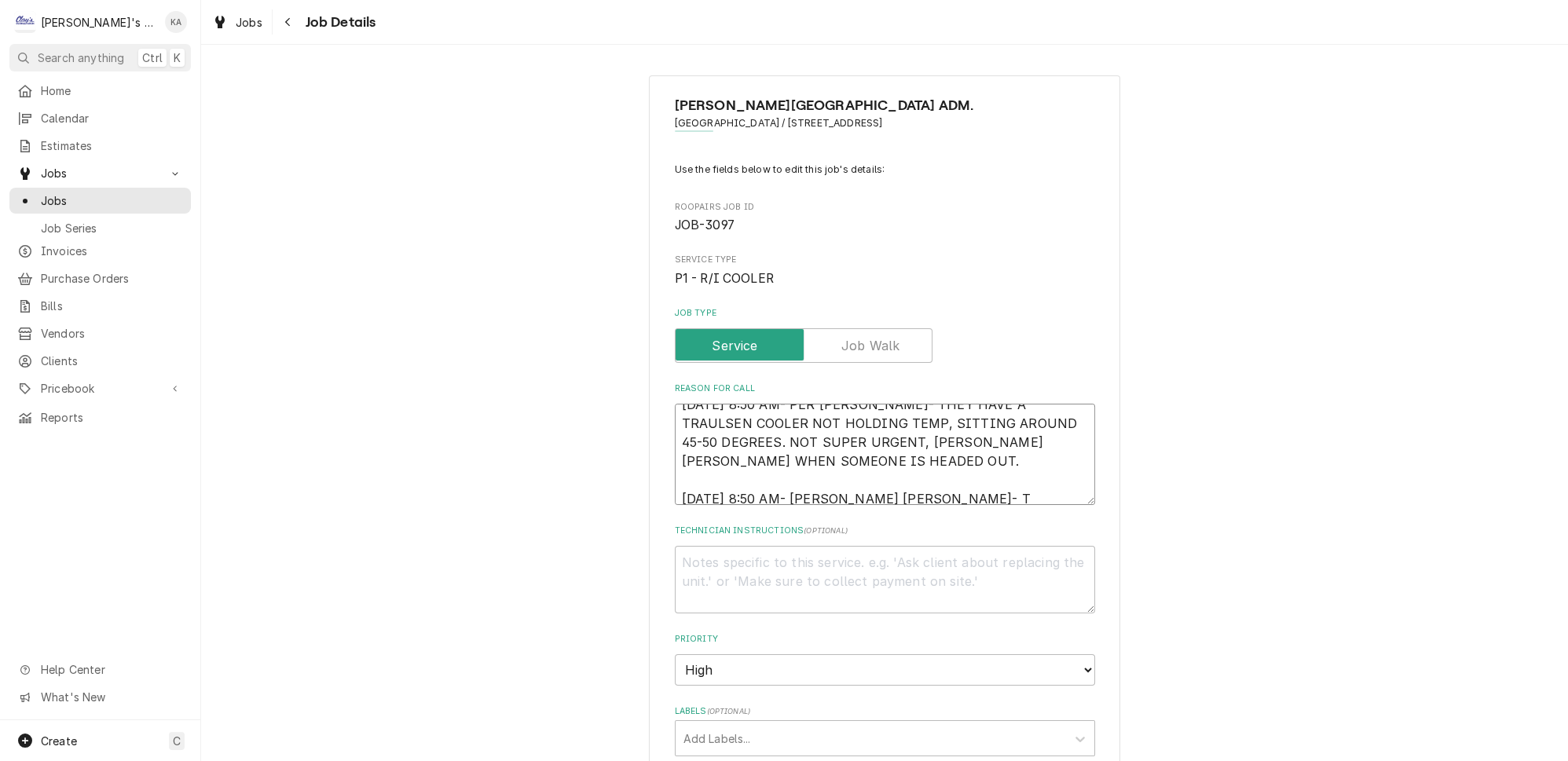
type textarea "10/3/2025 8:50 AM- PER DAN- THEY HAVE A TRAULSEN COOLER NOT HOLDING TEMP, SITTI…"
type textarea "x"
type textarea "10/3/2025 8:50 AM- PER DAN- THEY HAVE A TRAULSEN COOLER NOT HOLDING TEMP, SITTI…"
type textarea "x"
type textarea "10/3/2025 8:50 AM- PER DAN- THEY HAVE A TRAULSEN COOLER NOT HOLDING TEMP, SITTI…"
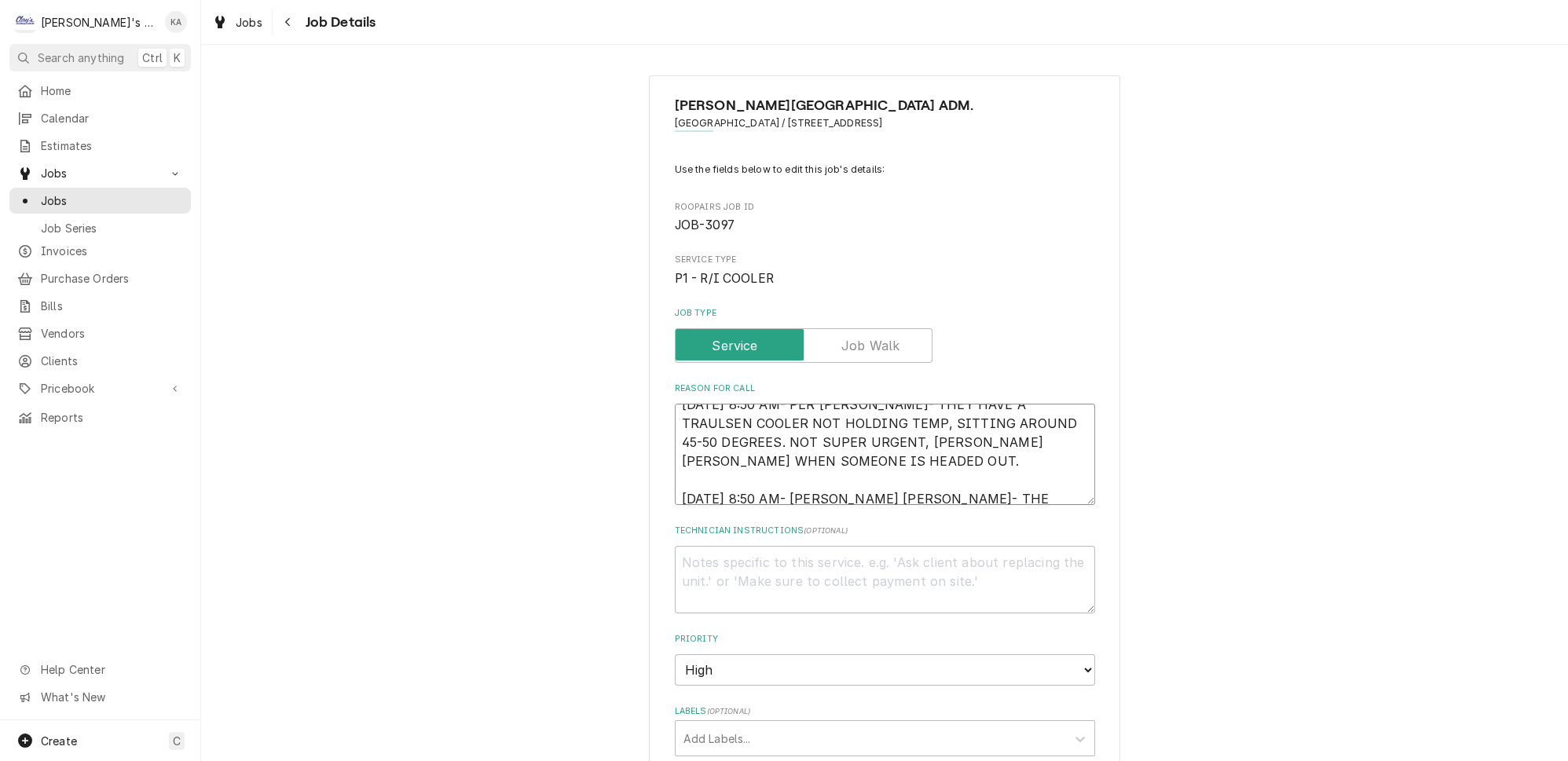
type textarea "x"
type textarea "10/3/2025 8:50 AM- PER DAN- THEY HAVE A TRAULSEN COOLER NOT HOLDING TEMP, SITTI…"
type textarea "x"
type textarea "10/3/2025 8:50 AM- PER DAN- THEY HAVE A TRAULSEN COOLER NOT HOLDING TEMP, SITTI…"
type textarea "x"
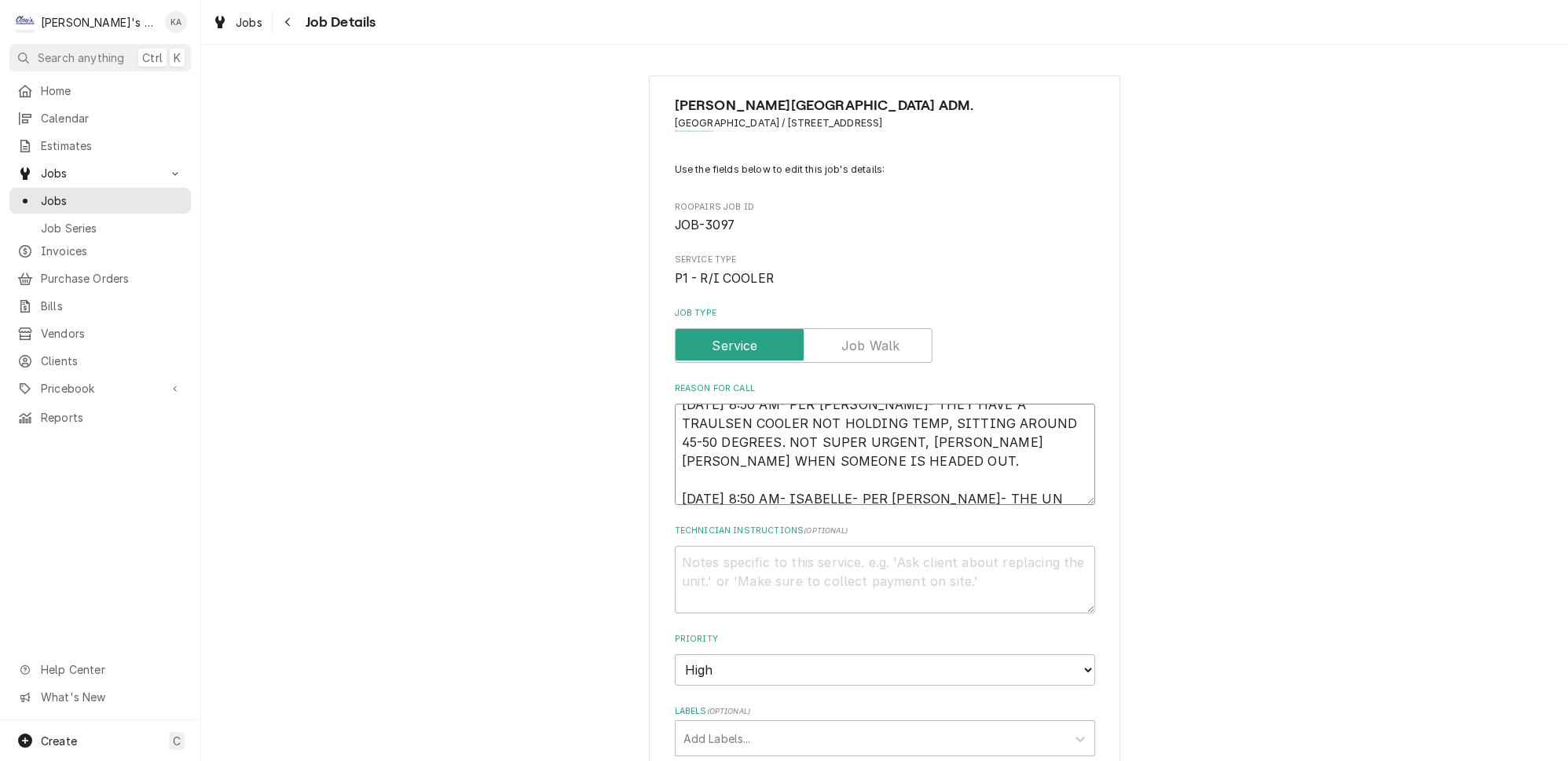
type textarea "10/3/2025 8:50 AM- PER DAN- THEY HAVE A TRAULSEN COOLER NOT HOLDING TEMP, SITTI…"
type textarea "x"
type textarea "10/3/2025 8:50 AM- PER DAN- THEY HAVE A TRAULSEN COOLER NOT HOLDING TEMP, SITTI…"
type textarea "x"
type textarea "10/3/2025 8:50 AM- PER DAN- THEY HAVE A TRAULSEN COOLER NOT HOLDING TEMP, SITTI…"
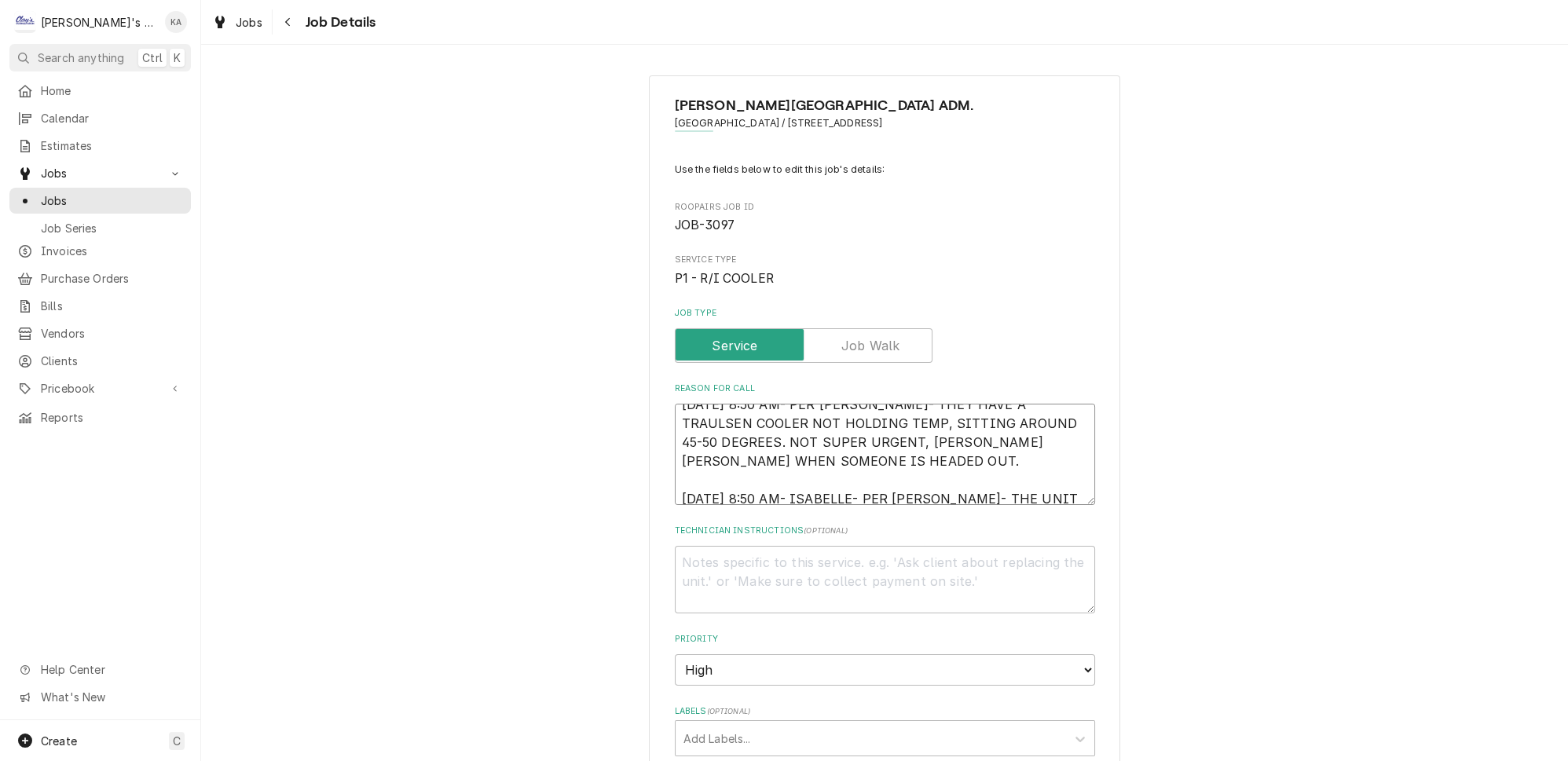
type textarea "x"
type textarea "10/3/2025 8:50 AM- PER DAN- THEY HAVE A TRAULSEN COOLER NOT HOLDING TEMP, SITTI…"
type textarea "x"
type textarea "10/3/2025 8:50 AM- PER DAN- THEY HAVE A TRAULSEN COOLER NOT HOLDING TEMP, SITTI…"
type textarea "x"
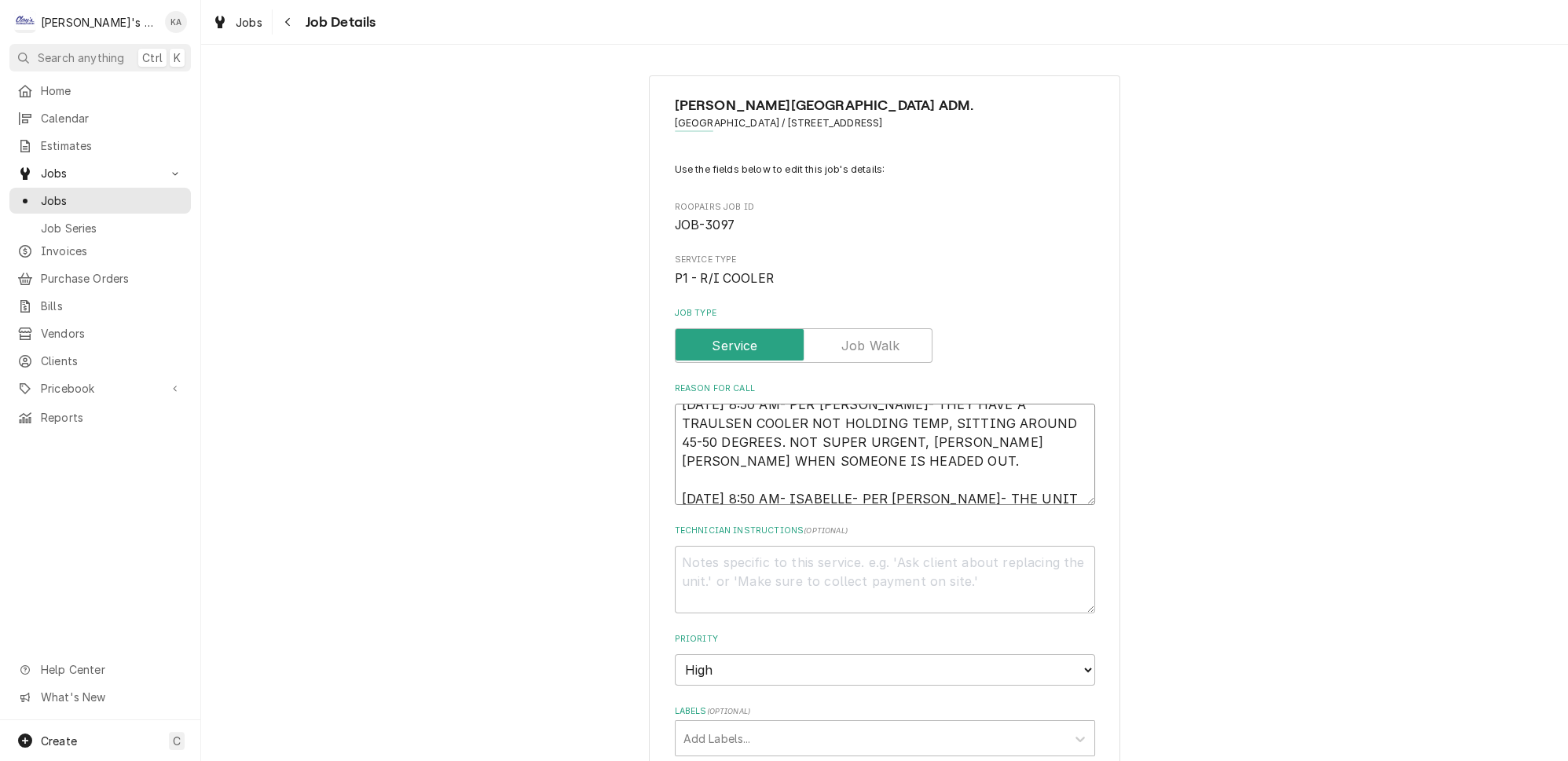
type textarea "10/3/2025 8:50 AM- PER DAN- THEY HAVE A TRAULSEN COOLER NOT HOLDING TEMP, SITTI…"
type textarea "x"
type textarea "10/3/2025 8:50 AM- PER DAN- THEY HAVE A TRAULSEN COOLER NOT HOLDING TEMP, SITTI…"
type textarea "x"
type textarea "10/3/2025 8:50 AM- PER DAN- THEY HAVE A TRAULSEN COOLER NOT HOLDING TEMP, SITTI…"
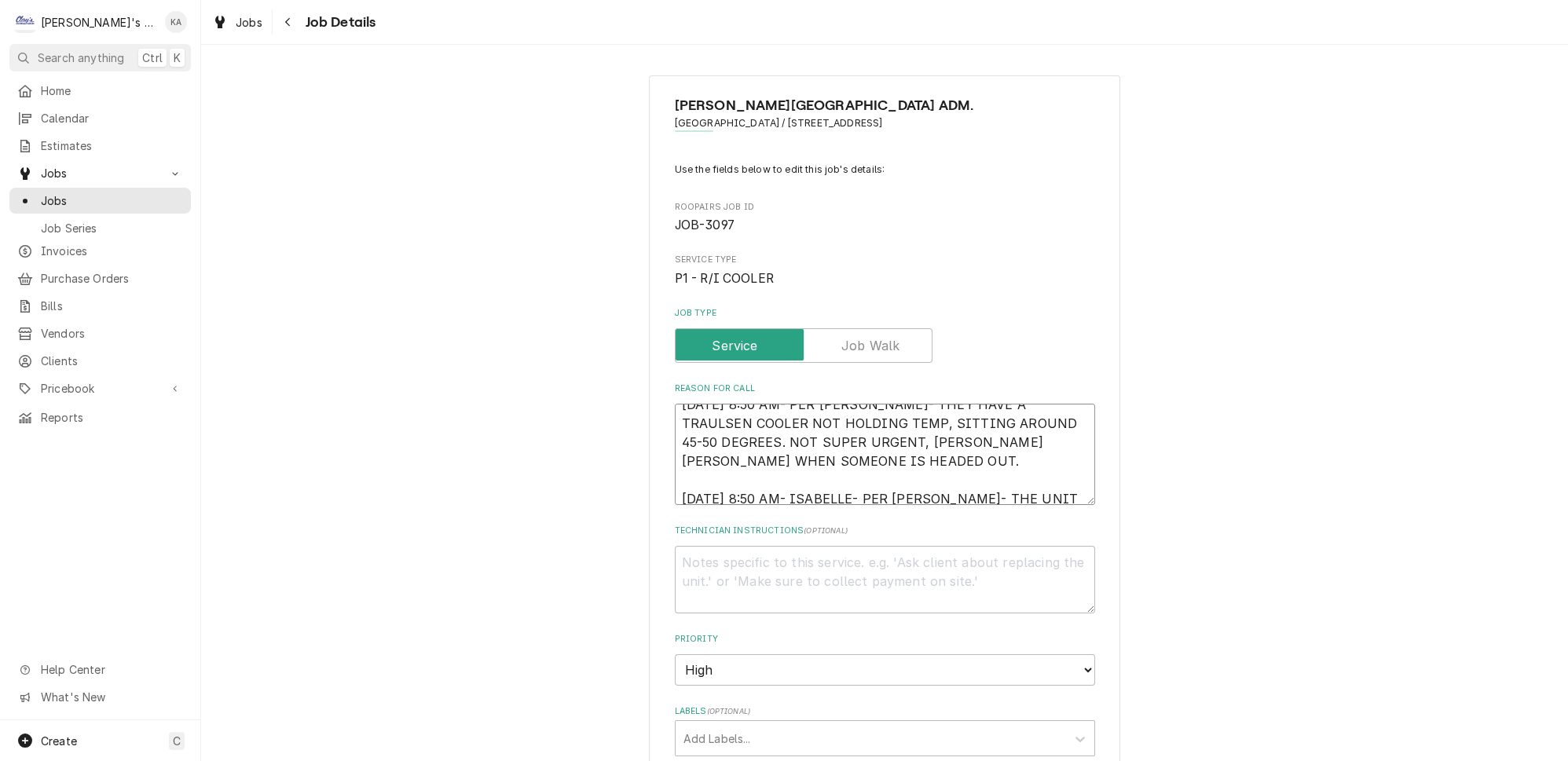
type textarea "x"
type textarea "10/3/2025 8:50 AM- PER DAN- THEY HAVE A TRAULSEN COOLER NOT HOLDING TEMP, SITTI…"
type textarea "x"
type textarea "10/3/2025 8:50 AM- PER DAN- THEY HAVE A TRAULSEN COOLER NOT HOLDING TEMP, SITTI…"
type textarea "x"
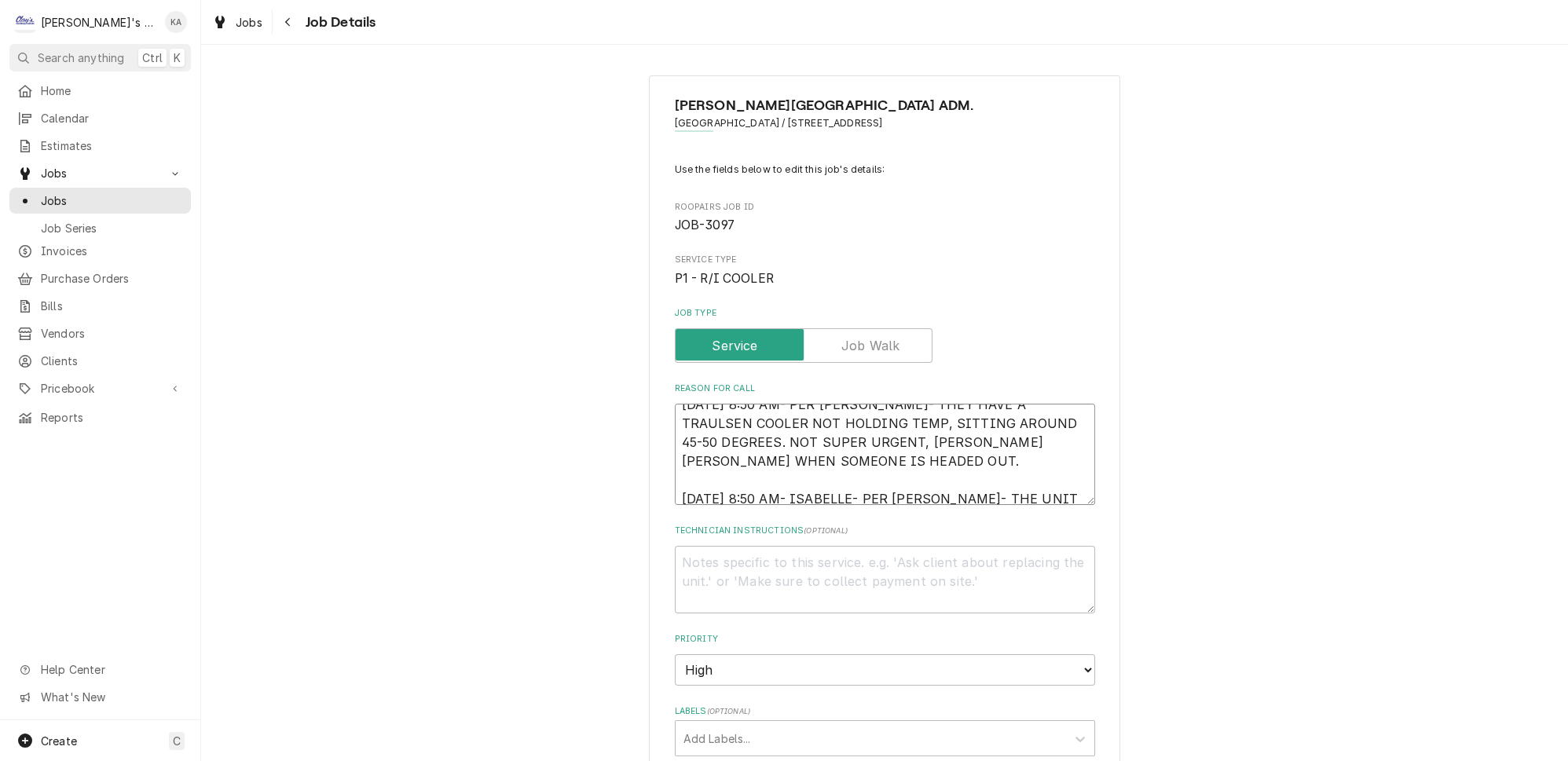
type textarea "10/3/2025 8:50 AM- PER DAN- THEY HAVE A TRAULSEN COOLER NOT HOLDING TEMP, SITTI…"
type textarea "x"
type textarea "10/3/2025 8:50 AM- PER DAN- THEY HAVE A TRAULSEN COOLER NOT HOLDING TEMP, SITTI…"
type textarea "x"
type textarea "10/3/2025 8:50 AM- PER DAN- THEY HAVE A TRAULSEN COOLER NOT HOLDING TEMP, SITTI…"
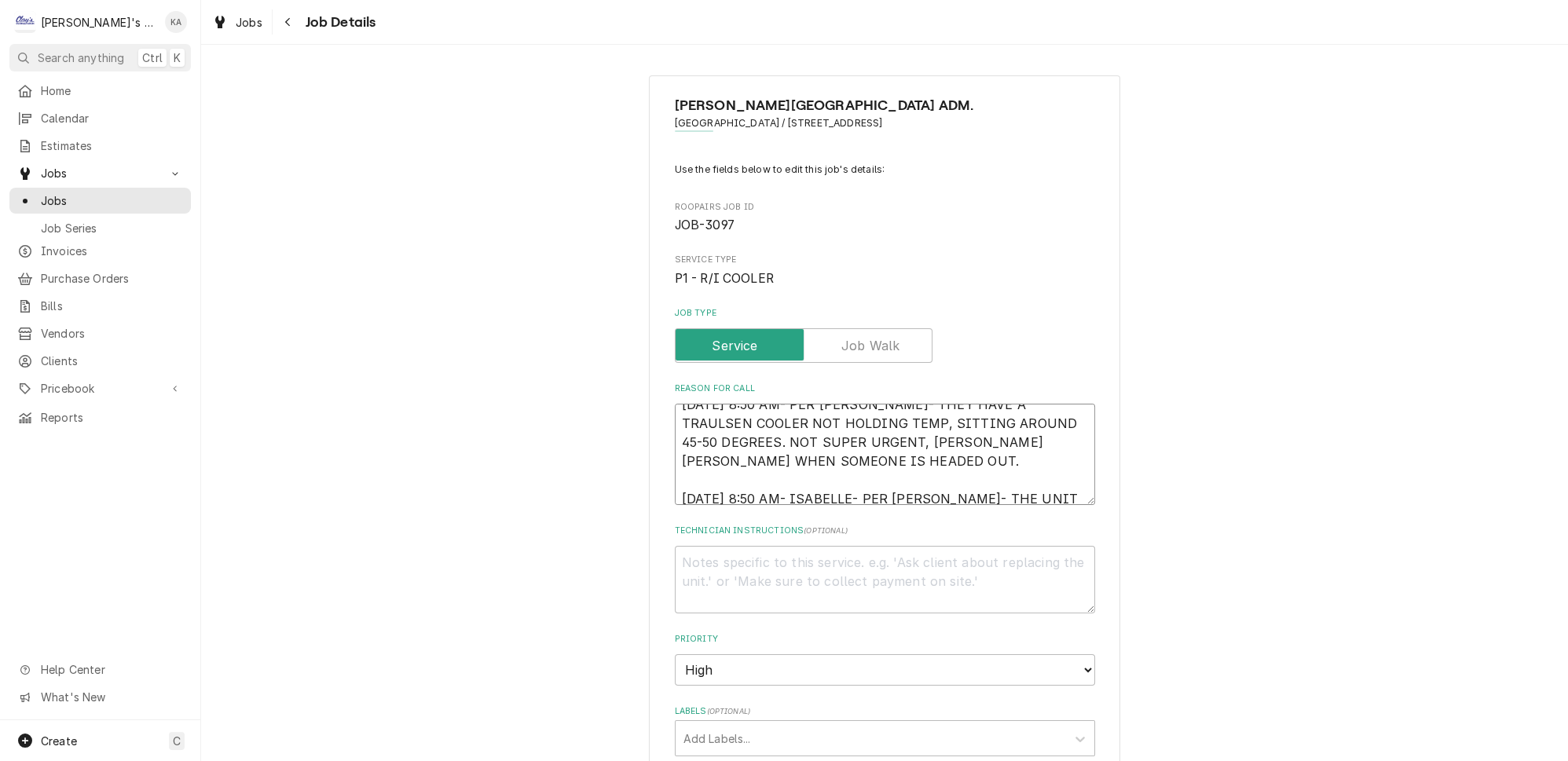
type textarea "x"
type textarea "10/3/2025 8:50 AM- PER DAN- THEY HAVE A TRAULSEN COOLER NOT HOLDING TEMP, SITTI…"
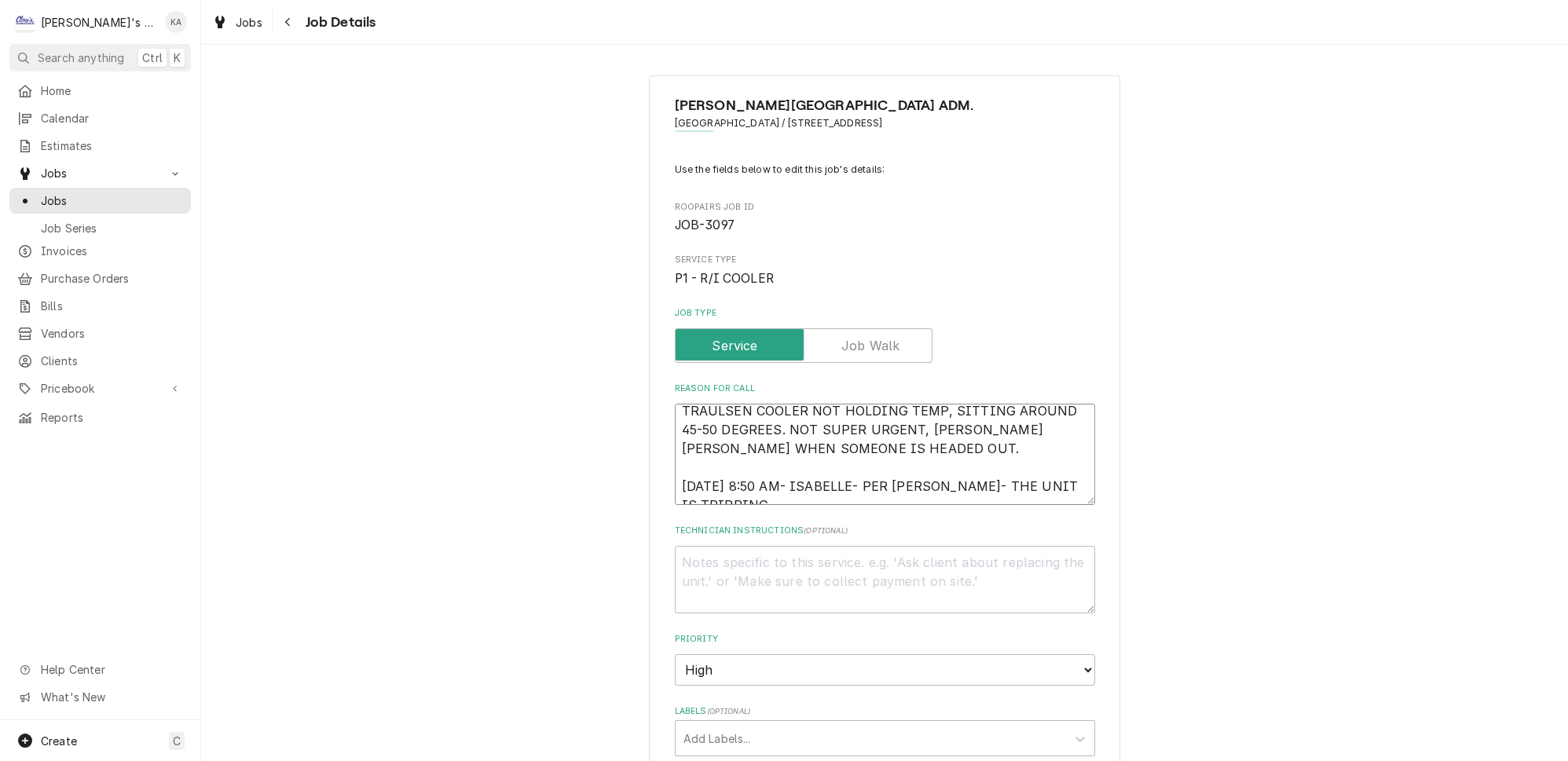
type textarea "x"
type textarea "10/3/2025 8:50 AM- PER DAN- THEY HAVE A TRAULSEN COOLER NOT HOLDING TEMP, SITTI…"
type textarea "x"
type textarea "10/3/2025 8:50 AM- PER DAN- THEY HAVE A TRAULSEN COOLER NOT HOLDING TEMP, SITTI…"
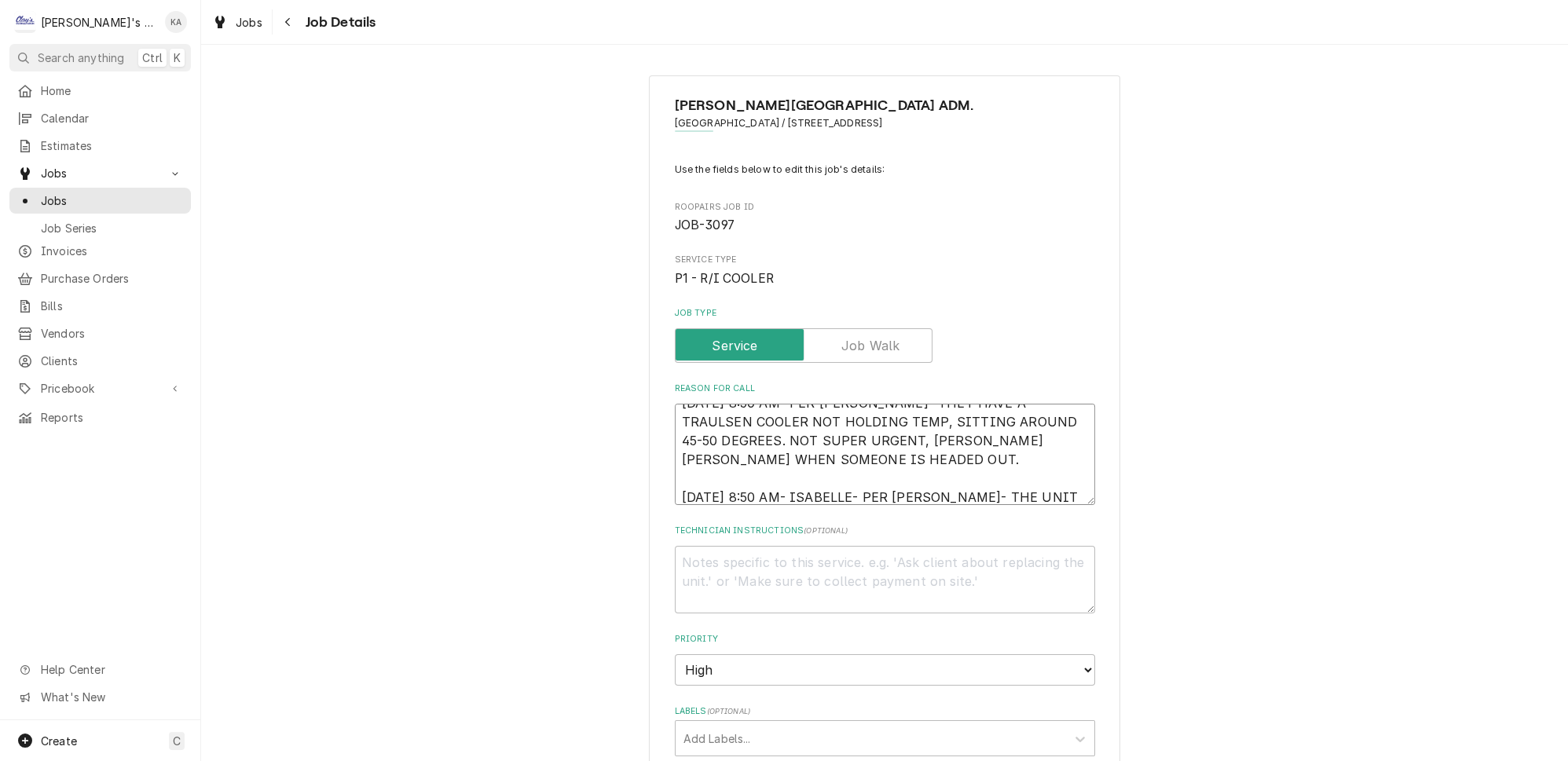
type textarea "x"
type textarea "10/3/2025 8:50 AM- PER DAN- THEY HAVE A TRAULSEN COOLER NOT HOLDING TEMP, SITTI…"
type textarea "x"
type textarea "10/3/2025 8:50 AM- PER DAN- THEY HAVE A TRAULSEN COOLER NOT HOLDING TEMP, SITTI…"
type textarea "x"
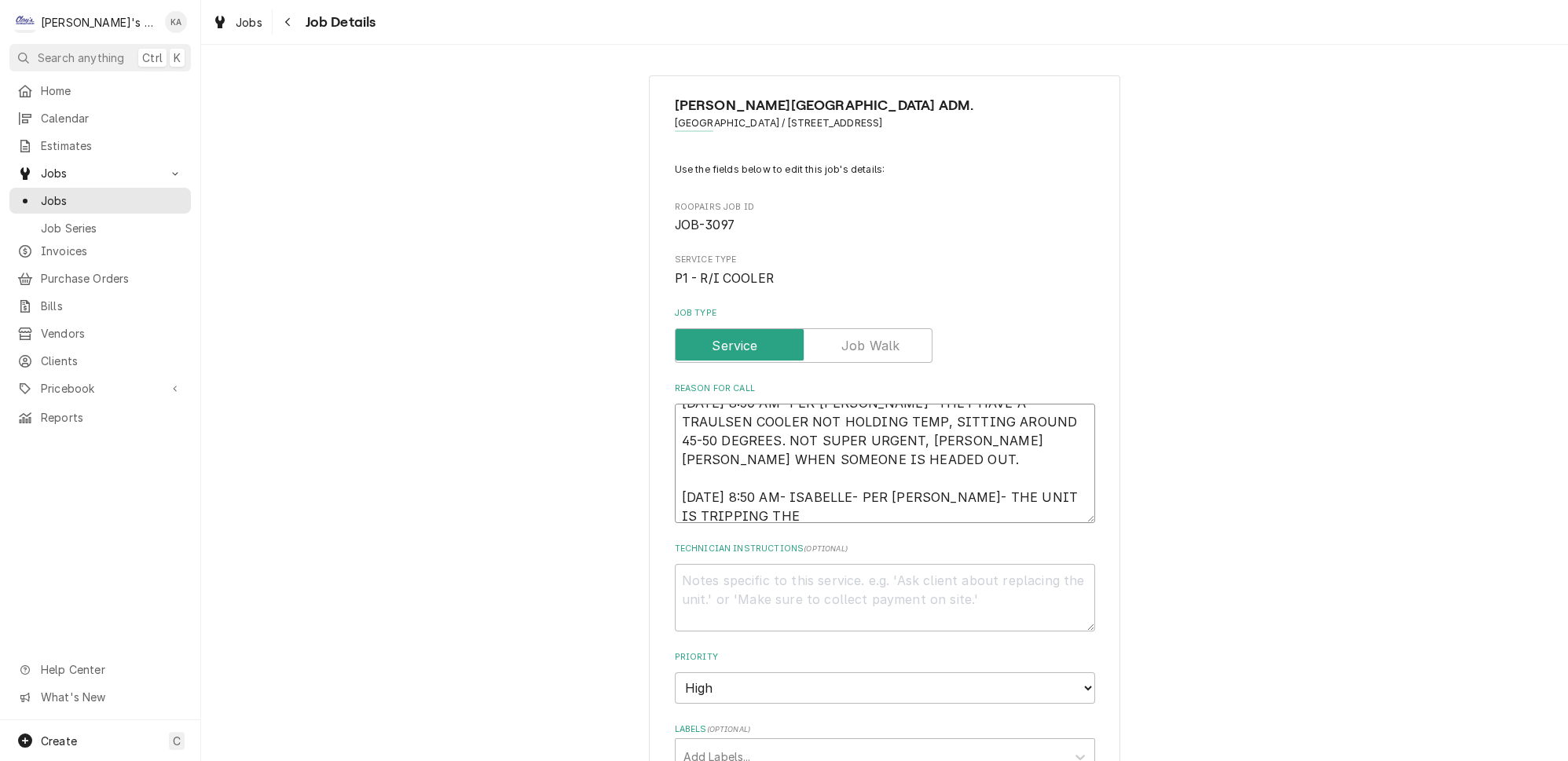
type textarea "10/3/2025 8:50 AM- PER DAN- THEY HAVE A TRAULSEN COOLER NOT HOLDING TEMP, SITTI…"
type textarea "x"
type textarea "10/3/2025 8:50 AM- PER DAN- THEY HAVE A TRAULSEN COOLER NOT HOLDING TEMP, SITTI…"
type textarea "x"
type textarea "10/3/2025 8:50 AM- PER DAN- THEY HAVE A TRAULSEN COOLER NOT HOLDING TEMP, SITTI…"
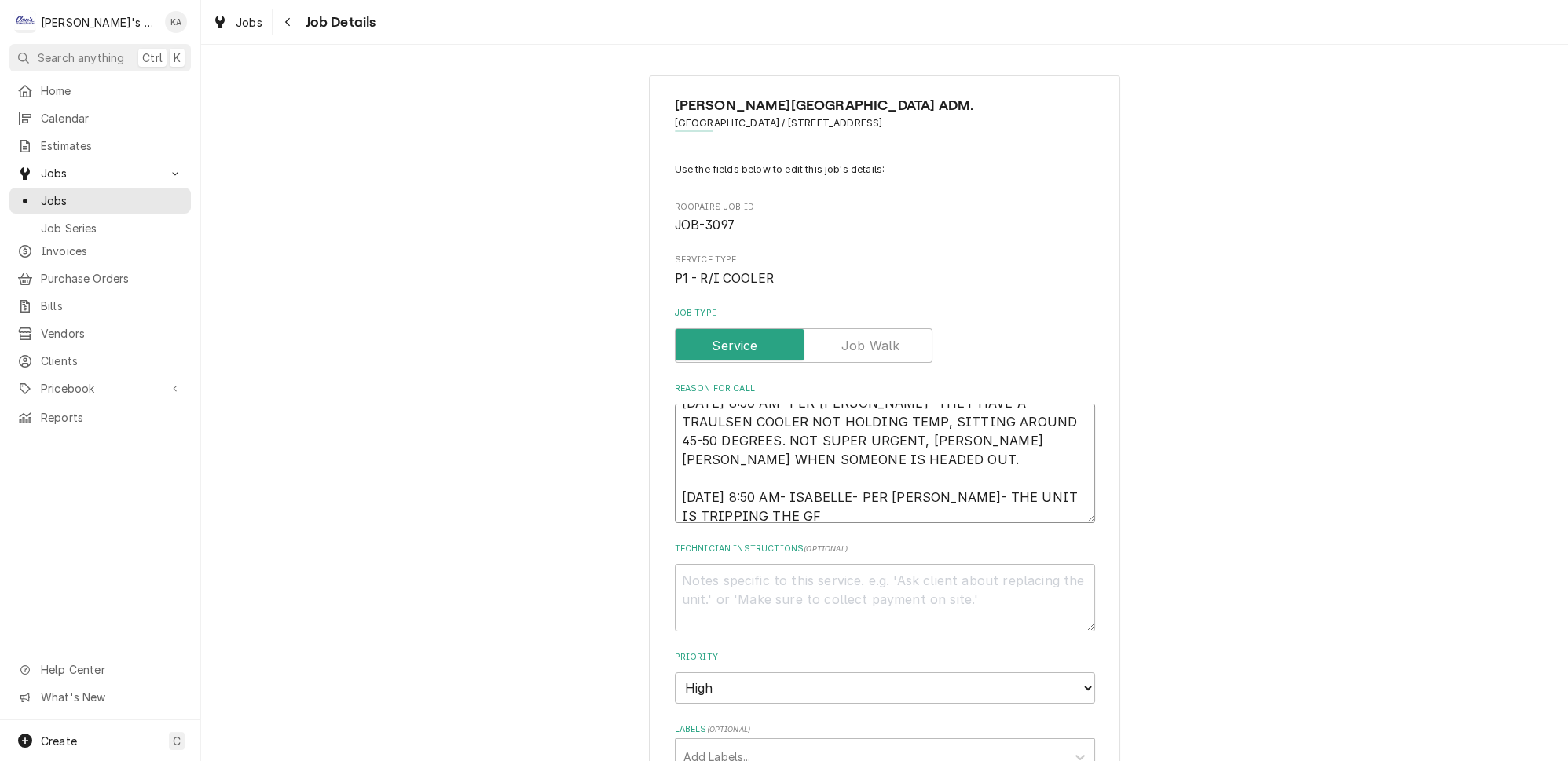
type textarea "x"
type textarea "10/3/2025 8:50 AM- PER DAN- THEY HAVE A TRAULSEN COOLER NOT HOLDING TEMP, SITTI…"
type textarea "x"
type textarea "10/3/2025 8:50 AM- PER DAN- THEY HAVE A TRAULSEN COOLER NOT HOLDING TEMP, SITTI…"
type textarea "x"
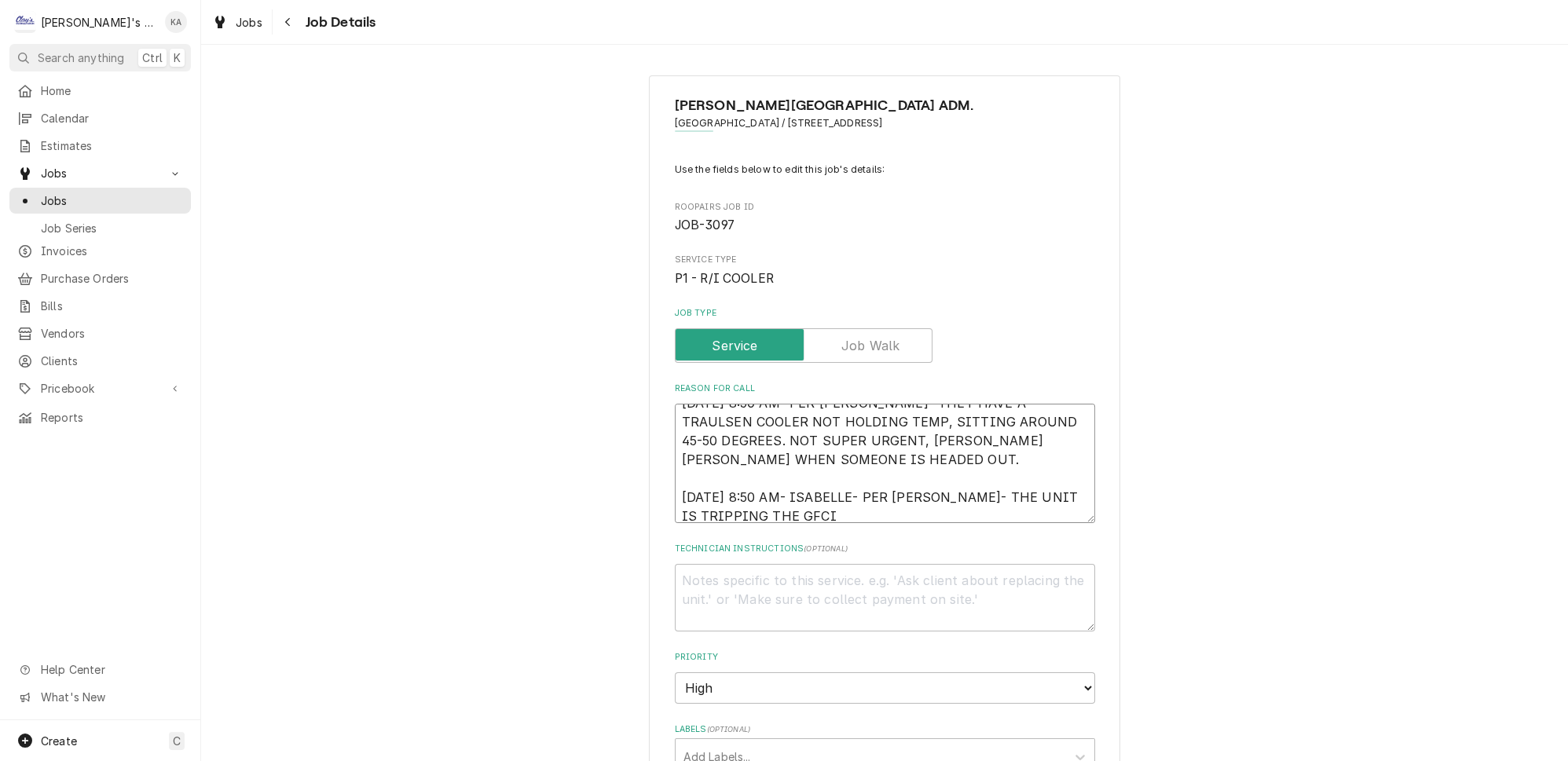
type textarea "10/3/2025 8:50 AM- PER DAN- THEY HAVE A TRAULSEN COOLER NOT HOLDING TEMP, SITTI…"
type textarea "x"
type textarea "10/3/2025 8:50 AM- PER DAN- THEY HAVE A TRAULSEN COOLER NOT HOLDING TEMP, SITTI…"
type textarea "x"
type textarea "10/3/2025 8:50 AM- PER DAN- THEY HAVE A TRAULSEN COOLER NOT HOLDING TEMP, SITTI…"
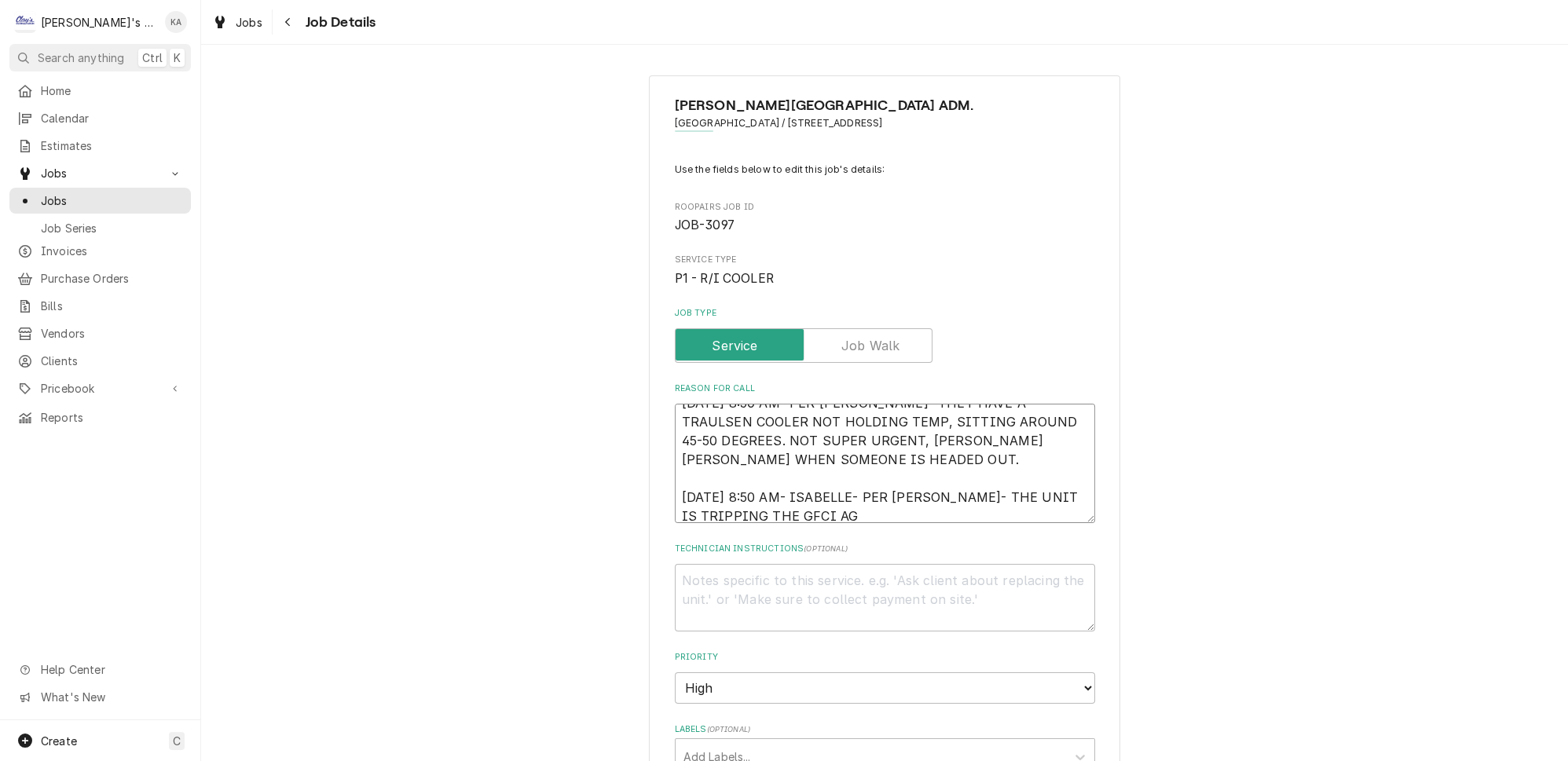
type textarea "x"
type textarea "10/3/2025 8:50 AM- PER DAN- THEY HAVE A TRAULSEN COOLER NOT HOLDING TEMP, SITTI…"
type textarea "x"
type textarea "10/3/2025 8:50 AM- PER DAN- THEY HAVE A TRAULSEN COOLER NOT HOLDING TEMP, SITTI…"
type textarea "x"
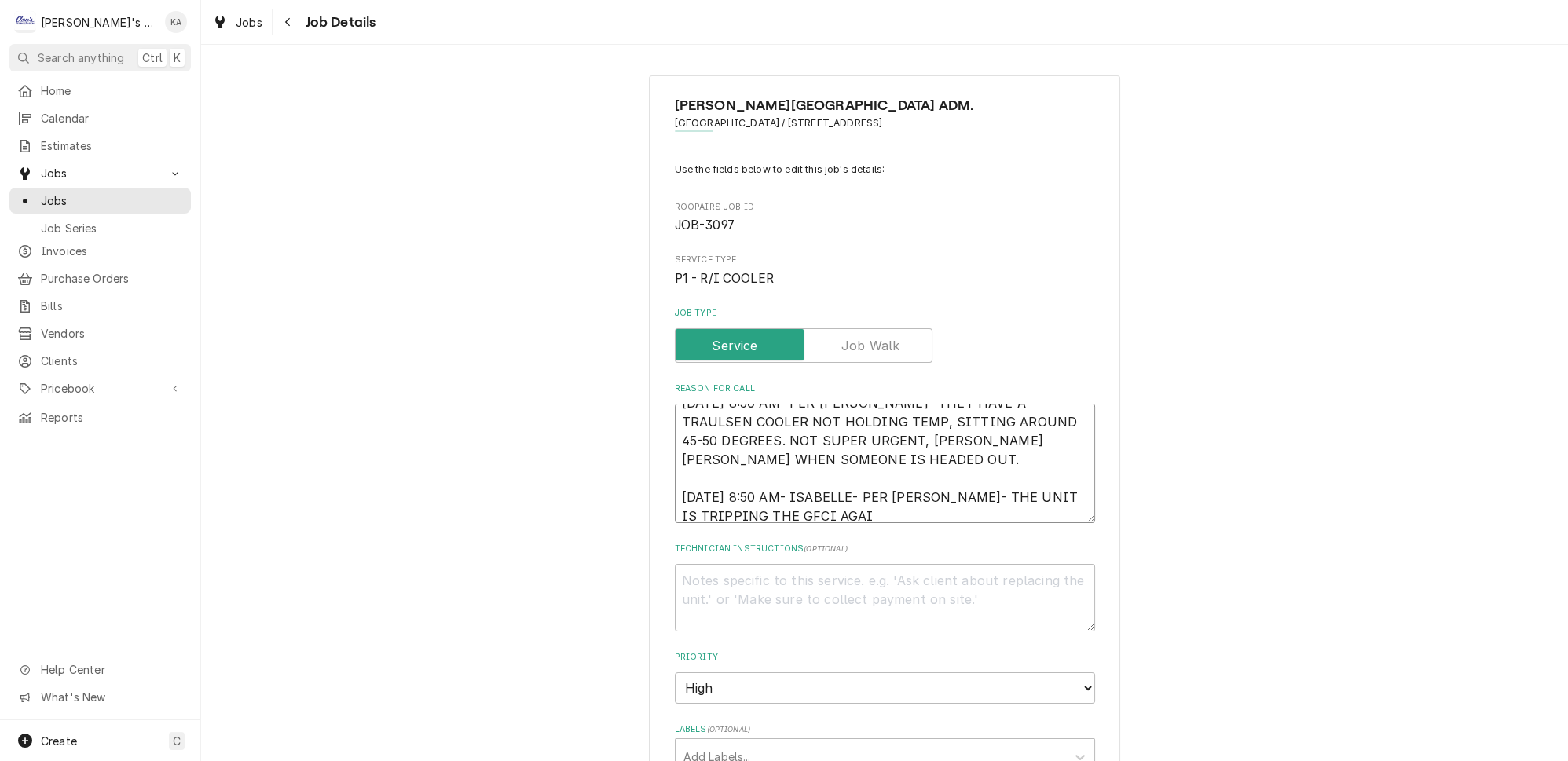
type textarea "10/3/2025 8:50 AM- PER DAN- THEY HAVE A TRAULSEN COOLER NOT HOLDING TEMP, SITTI…"
type textarea "x"
type textarea "10/3/2025 8:50 AM- PER DAN- THEY HAVE A TRAULSEN COOLER NOT HOLDING TEMP, SITTI…"
type textarea "x"
type textarea "10/3/2025 8:50 AM- PER DAN- THEY HAVE A TRAULSEN COOLER NOT HOLDING TEMP, SITTI…"
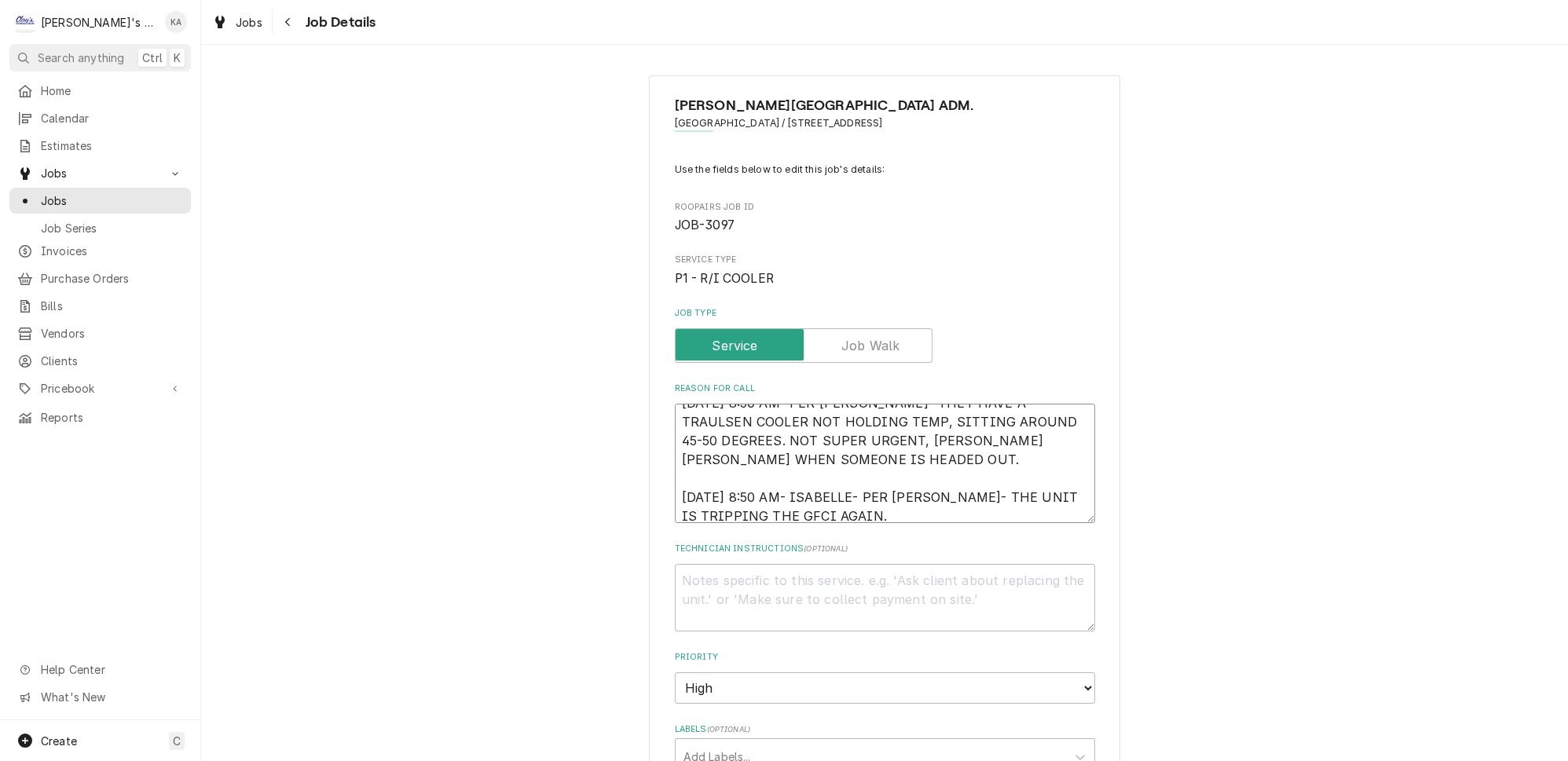
type textarea "x"
type textarea "10/3/2025 8:50 AM- PER DAN- THEY HAVE A TRAULSEN COOLER NOT HOLDING TEMP, SITTI…"
type textarea "x"
type textarea "10/3/2025 8:50 AM- PER DAN- THEY HAVE A TRAULSEN COOLER NOT HOLDING TEMP, SITTI…"
type textarea "x"
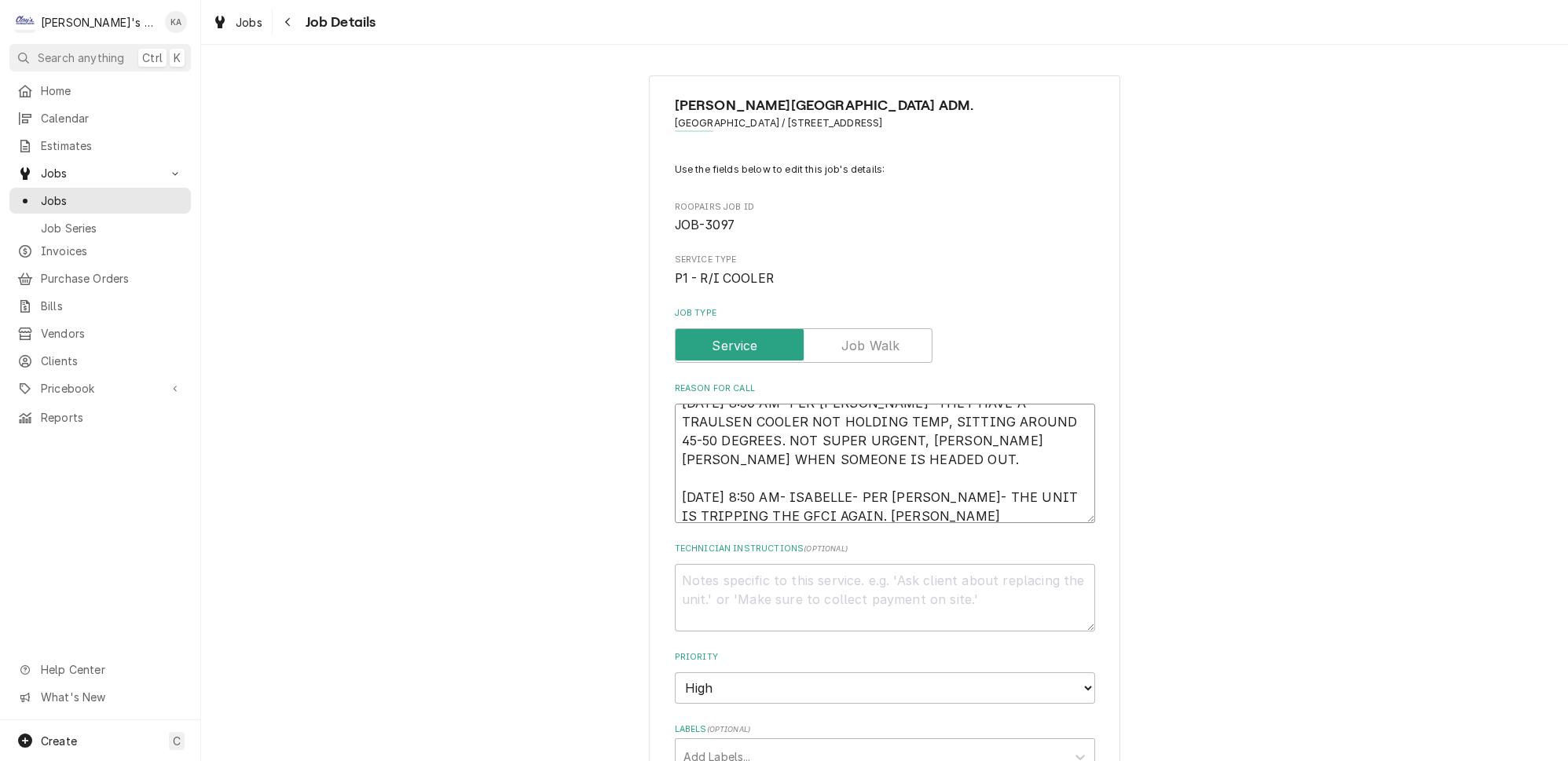
type textarea "10/3/2025 8:50 AM- PER DAN- THEY HAVE A TRAULSEN COOLER NOT HOLDING TEMP, SITTI…"
type textarea "x"
type textarea "10/3/2025 8:50 AM- PER DAN- THEY HAVE A TRAULSEN COOLER NOT HOLDING TEMP, SITTI…"
type textarea "x"
type textarea "10/3/2025 8:50 AM- PER DAN- THEY HAVE A TRAULSEN COOLER NOT HOLDING TEMP, SITTI…"
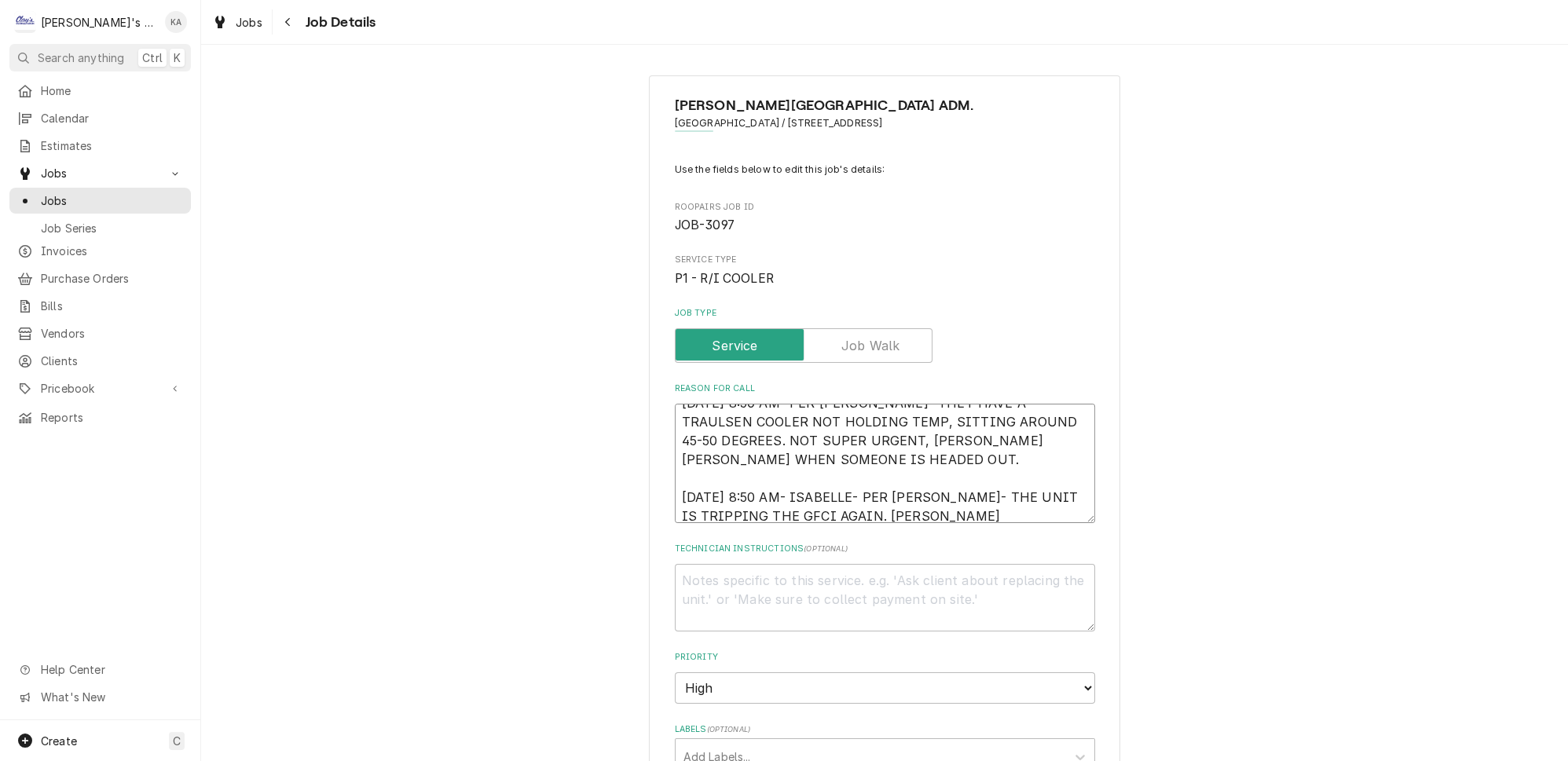
type textarea "x"
type textarea "10/3/2025 8:50 AM- PER DAN- THEY HAVE A TRAULSEN COOLER NOT HOLDING TEMP, SITTI…"
type textarea "x"
type textarea "10/3/2025 8:50 AM- PER DAN- THEY HAVE A TRAULSEN COOLER NOT HOLDING TEMP, SITTI…"
type textarea "x"
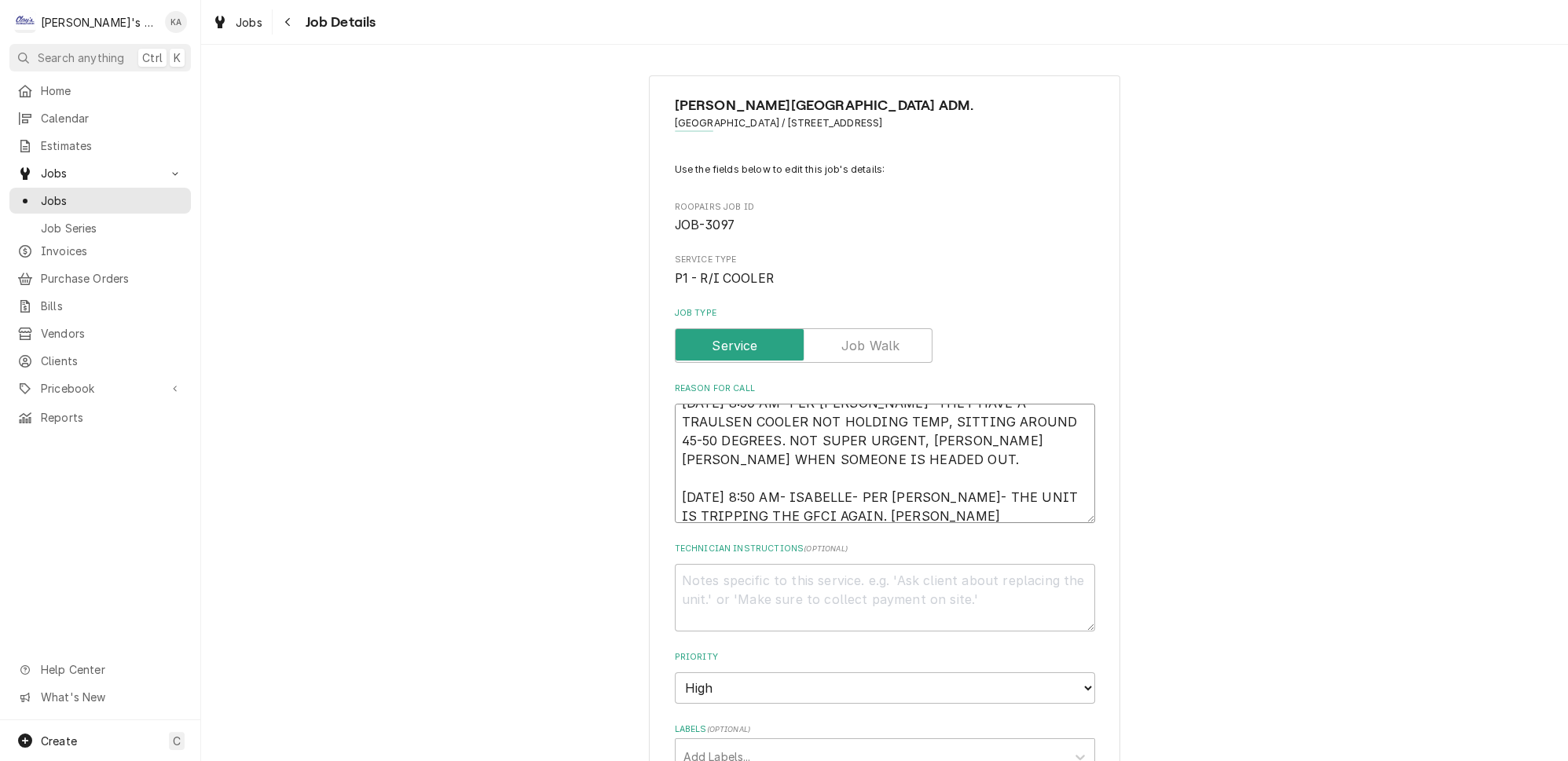
type textarea "10/3/2025 8:50 AM- PER DAN- THEY HAVE A TRAULSEN COOLER NOT HOLDING TEMP, SITTI…"
type textarea "x"
type textarea "10/3/2025 8:50 AM- PER DAN- THEY HAVE A TRAULSEN COOLER NOT HOLDING TEMP, SITTI…"
type textarea "x"
type textarea "10/3/2025 8:50 AM- PER DAN- THEY HAVE A TRAULSEN COOLER NOT HOLDING TEMP, SITTI…"
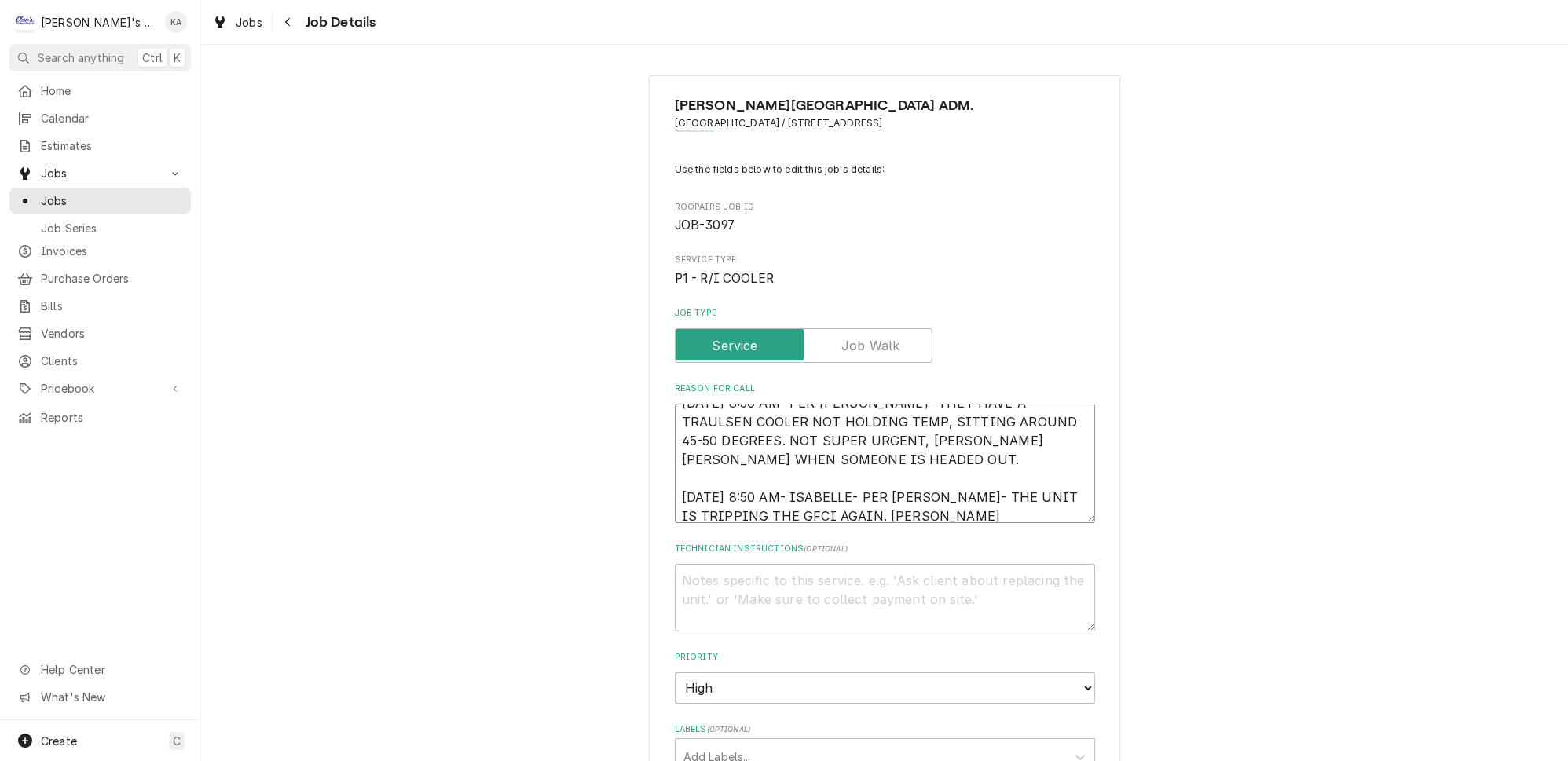
type textarea "x"
type textarea "10/3/2025 8:50 AM- PER DAN- THEY HAVE A TRAULSEN COOLER NOT HOLDING TEMP, SITTI…"
type textarea "x"
type textarea "10/3/2025 8:50 AM- PER DAN- THEY HAVE A TRAULSEN COOLER NOT HOLDING TEMP, SITTI…"
type textarea "x"
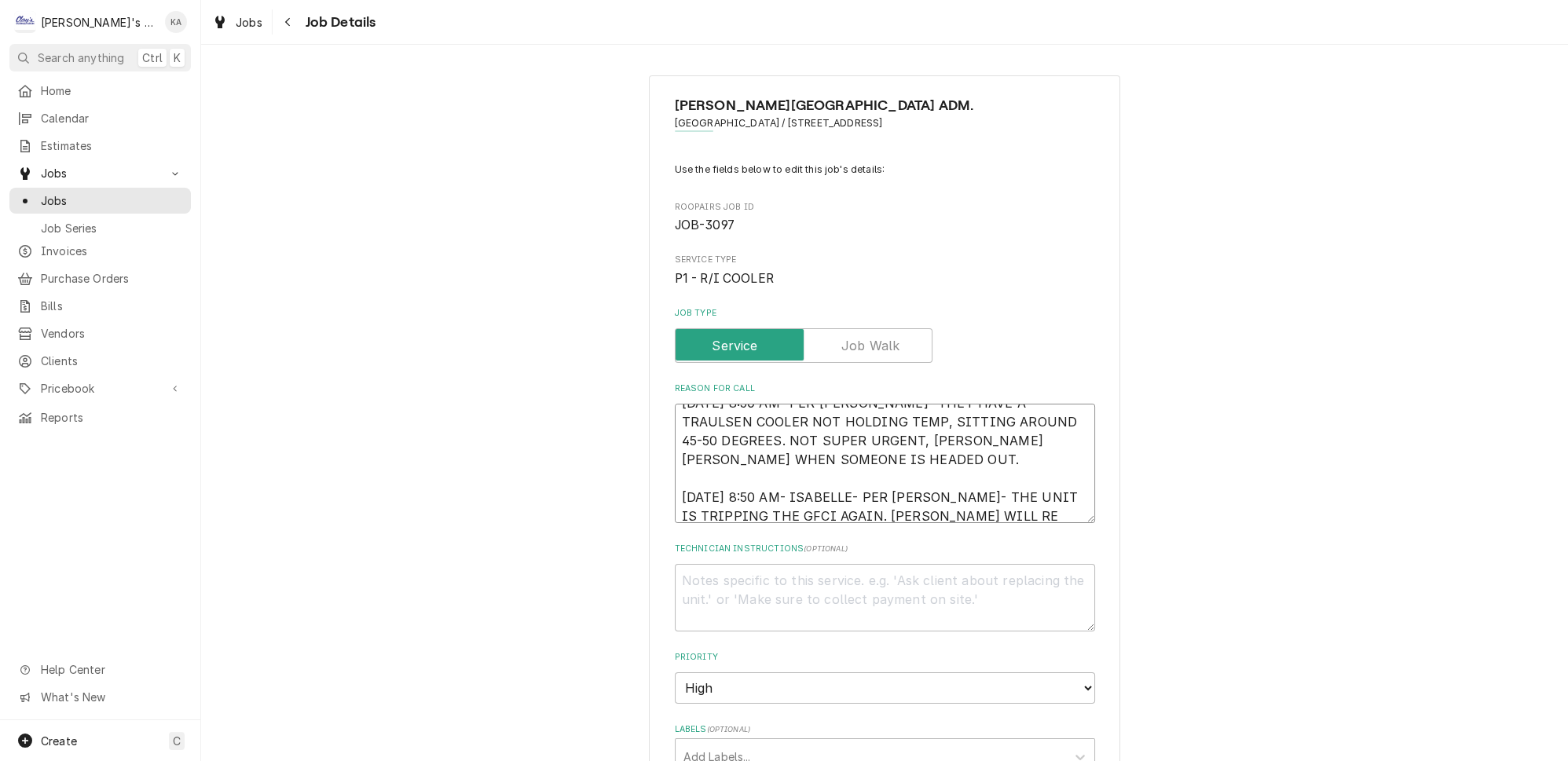
type textarea "10/3/2025 8:50 AM- PER DAN- THEY HAVE A TRAULSEN COOLER NOT HOLDING TEMP, SITTI…"
type textarea "x"
type textarea "10/3/2025 8:50 AM- PER DAN- THEY HAVE A TRAULSEN COOLER NOT HOLDING TEMP, SITTI…"
type textarea "x"
type textarea "10/3/2025 8:50 AM- PER DAN- THEY HAVE A TRAULSEN COOLER NOT HOLDING TEMP, SITTI…"
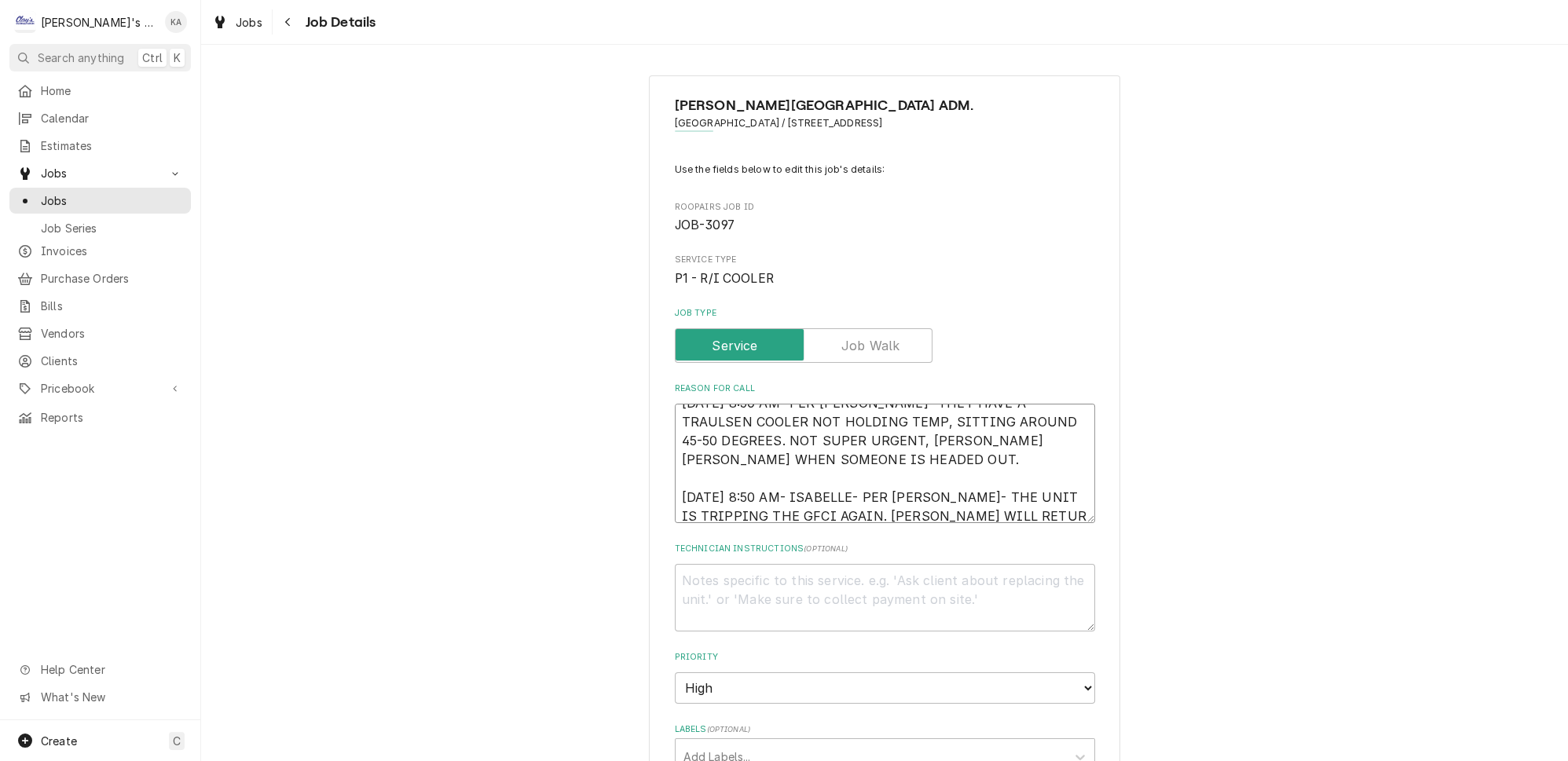
type textarea "x"
type textarea "10/3/2025 8:50 AM- PER DAN- THEY HAVE A TRAULSEN COOLER NOT HOLDING TEMP, SITTI…"
type textarea "x"
type textarea "10/3/2025 8:50 AM- PER DAN- THEY HAVE A TRAULSEN COOLER NOT HOLDING TEMP, SITTI…"
type textarea "x"
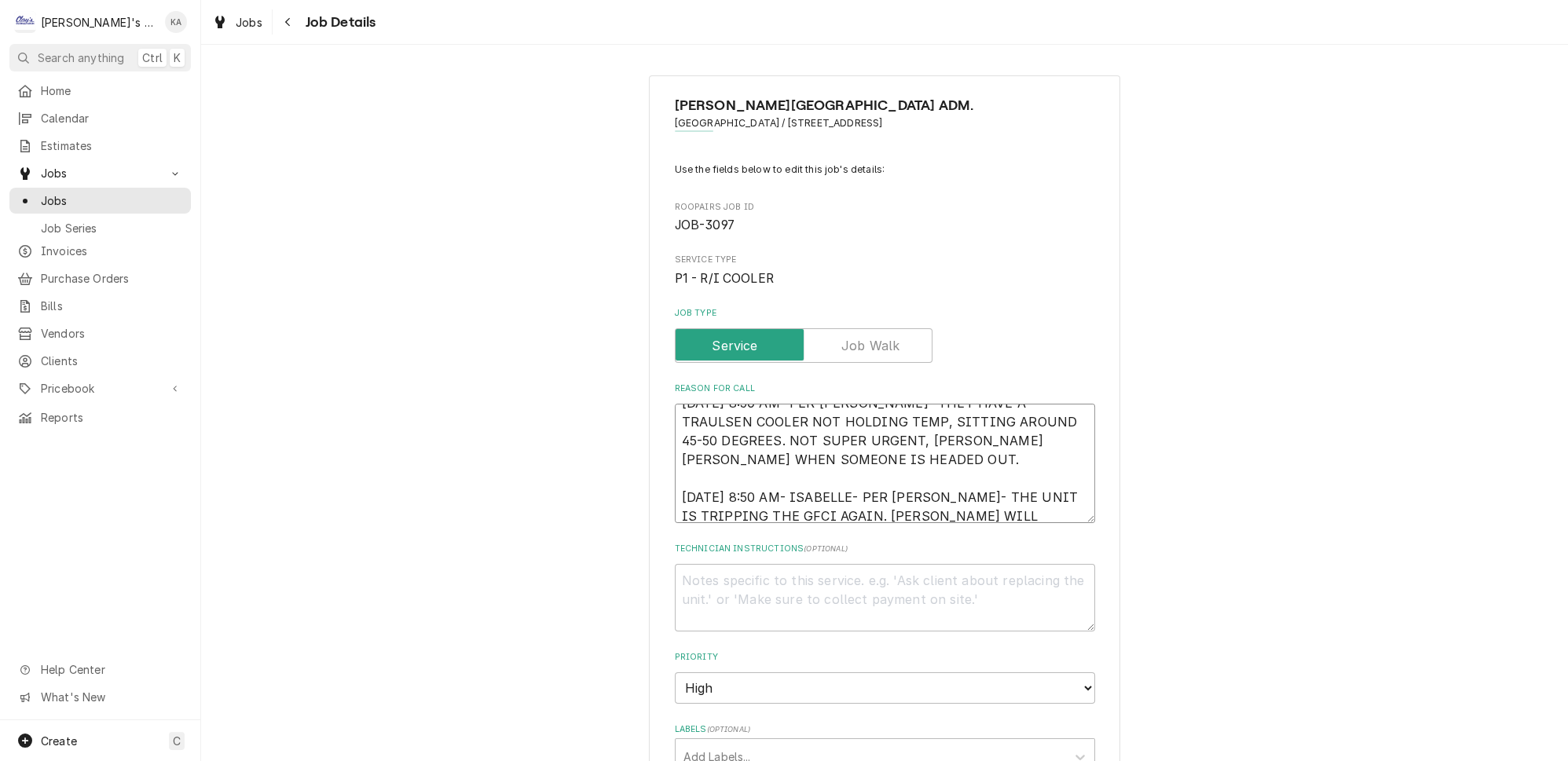
type textarea "10/3/2025 8:50 AM- PER DAN- THEY HAVE A TRAULSEN COOLER NOT HOLDING TEMP, SITTI…"
type textarea "x"
type textarea "10/3/2025 8:50 AM- PER DAN- THEY HAVE A TRAULSEN COOLER NOT HOLDING TEMP, SITTI…"
type textarea "x"
type textarea "10/3/2025 8:50 AM- PER DAN- THEY HAVE A TRAULSEN COOLER NOT HOLDING TEMP, SITTI…"
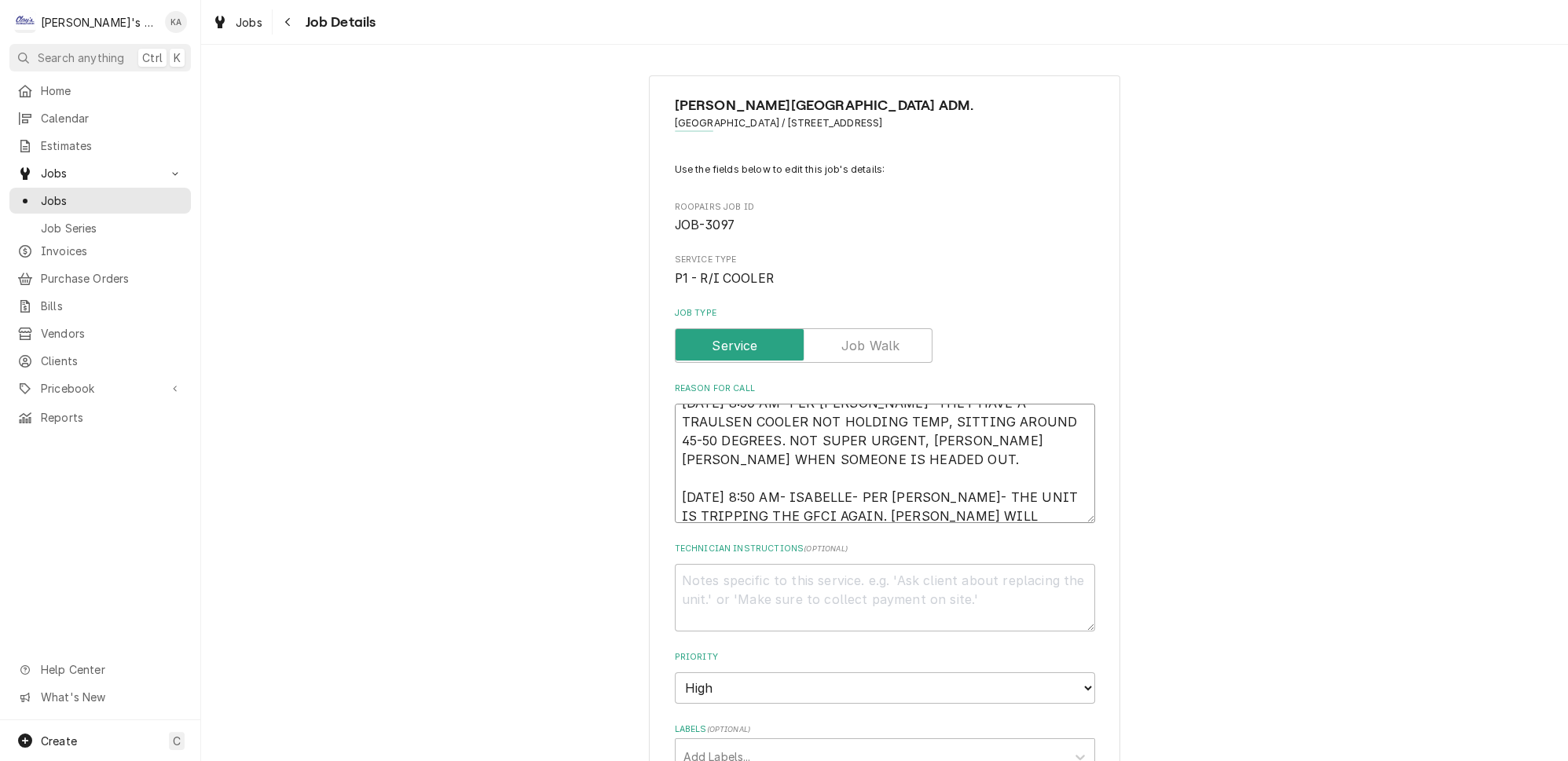
type textarea "x"
type textarea "10/3/2025 8:50 AM- PER DAN- THEY HAVE A TRAULSEN COOLER NOT HOLDING TEMP, SITTI…"
type textarea "x"
type textarea "10/3/2025 8:50 AM- PER DAN- THEY HAVE A TRAULSEN COOLER NOT HOLDING TEMP, SITTI…"
type textarea "x"
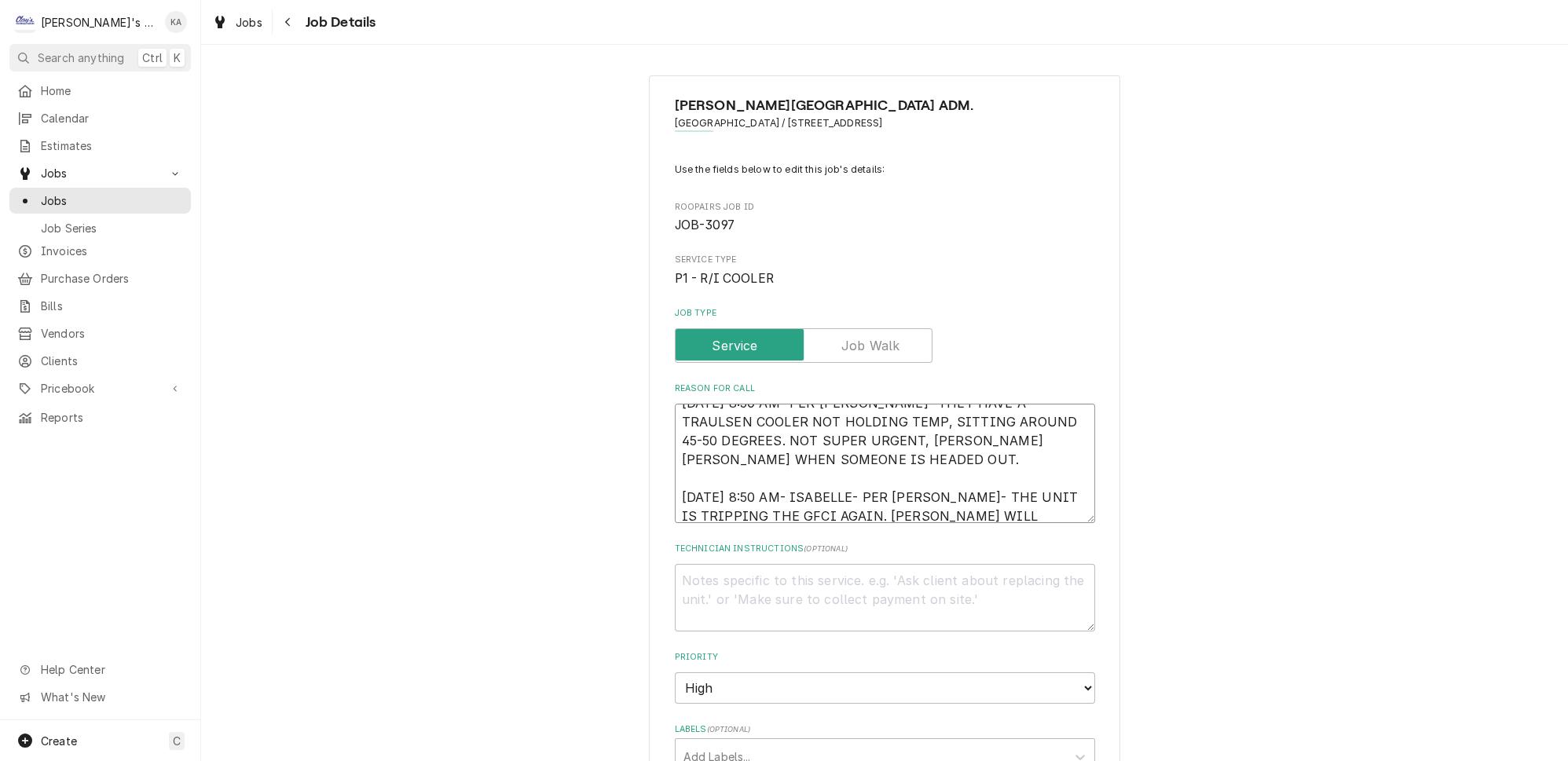
type textarea "10/3/2025 8:50 AM- PER DAN- THEY HAVE A TRAULSEN COOLER NOT HOLDING TEMP, SITTI…"
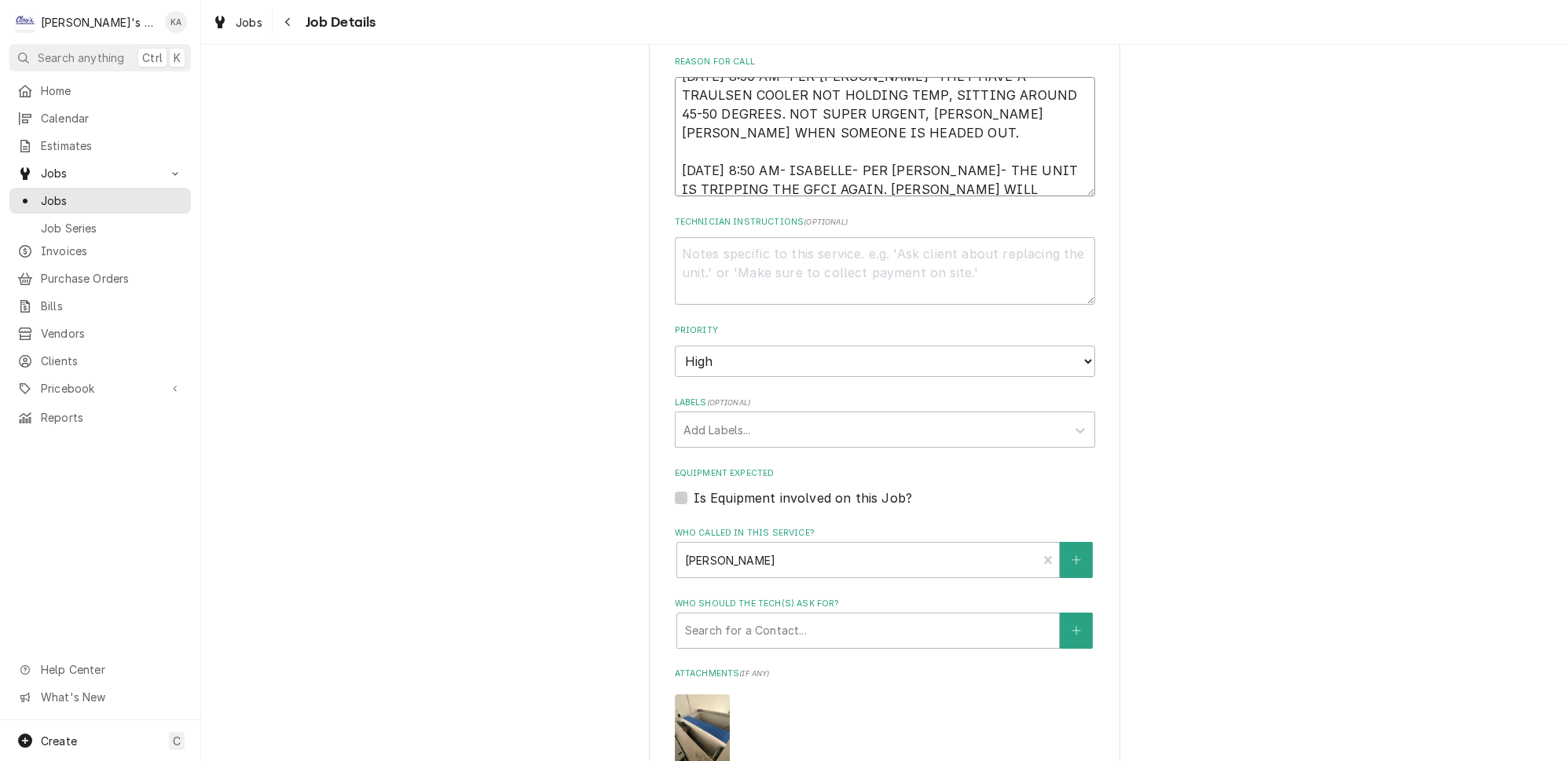
scroll to position [356, 0]
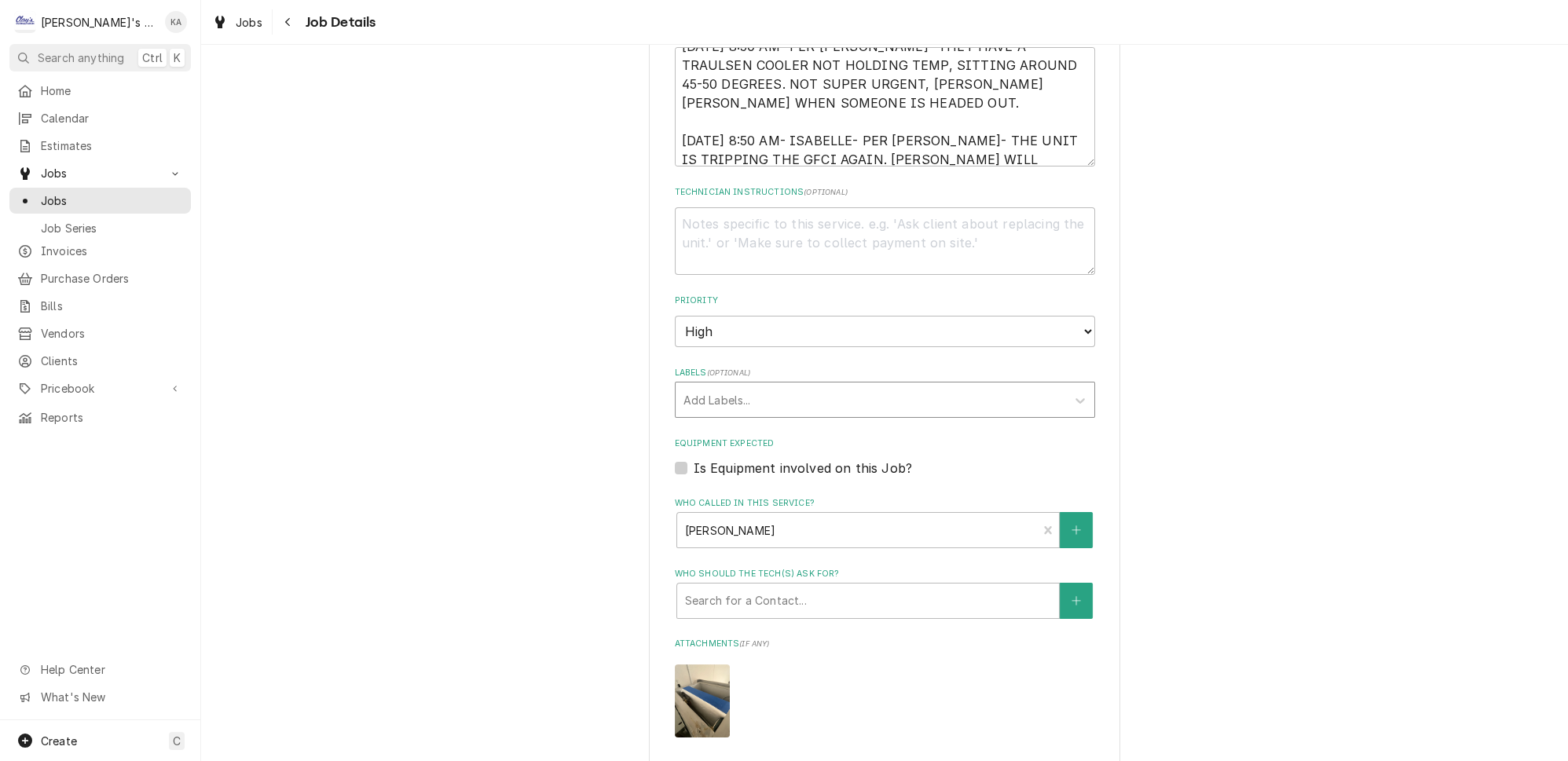
click at [734, 386] on div "Labels" at bounding box center [870, 400] width 374 height 28
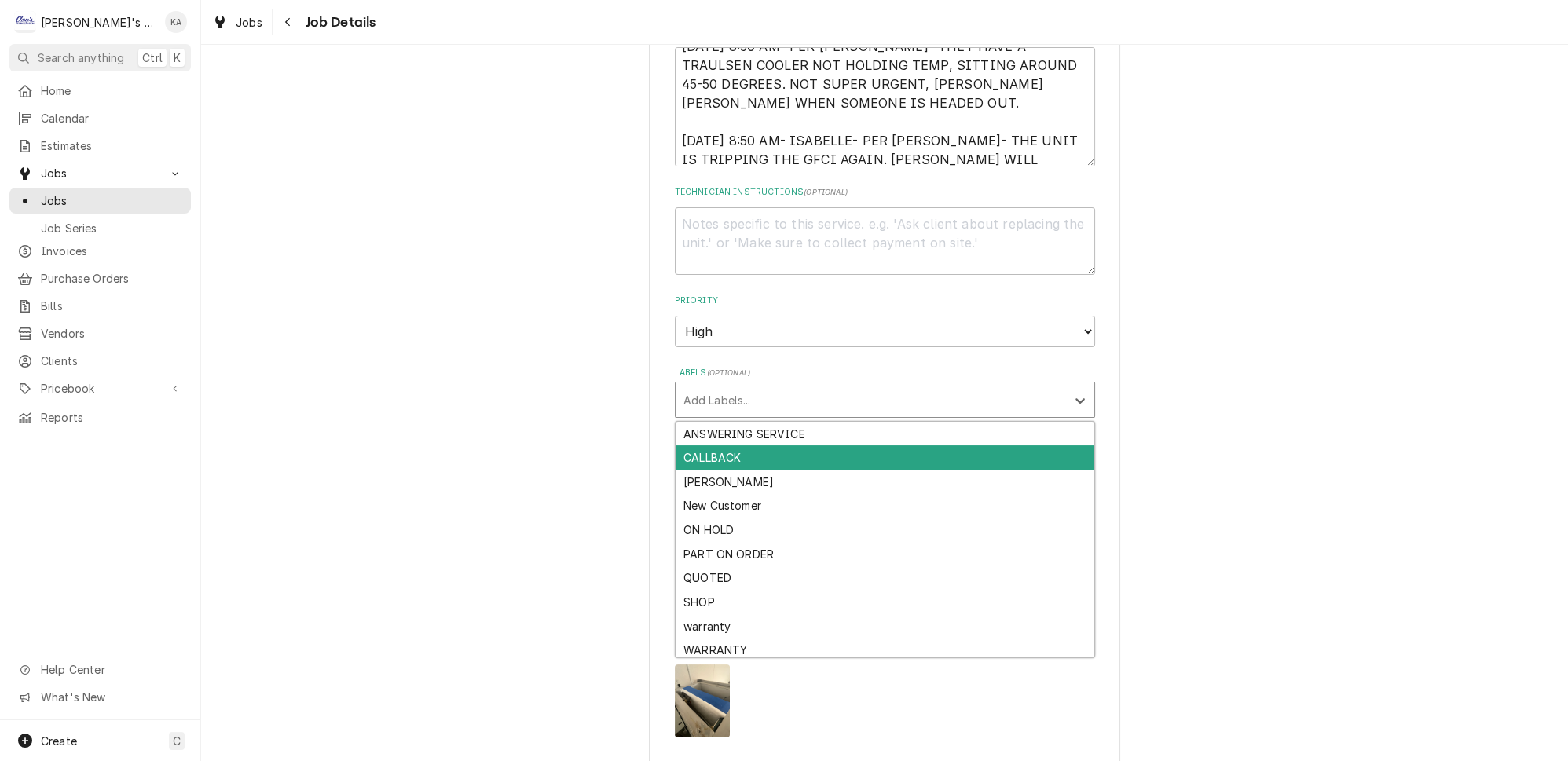
click at [735, 446] on div "CALLBACK" at bounding box center [885, 458] width 419 height 24
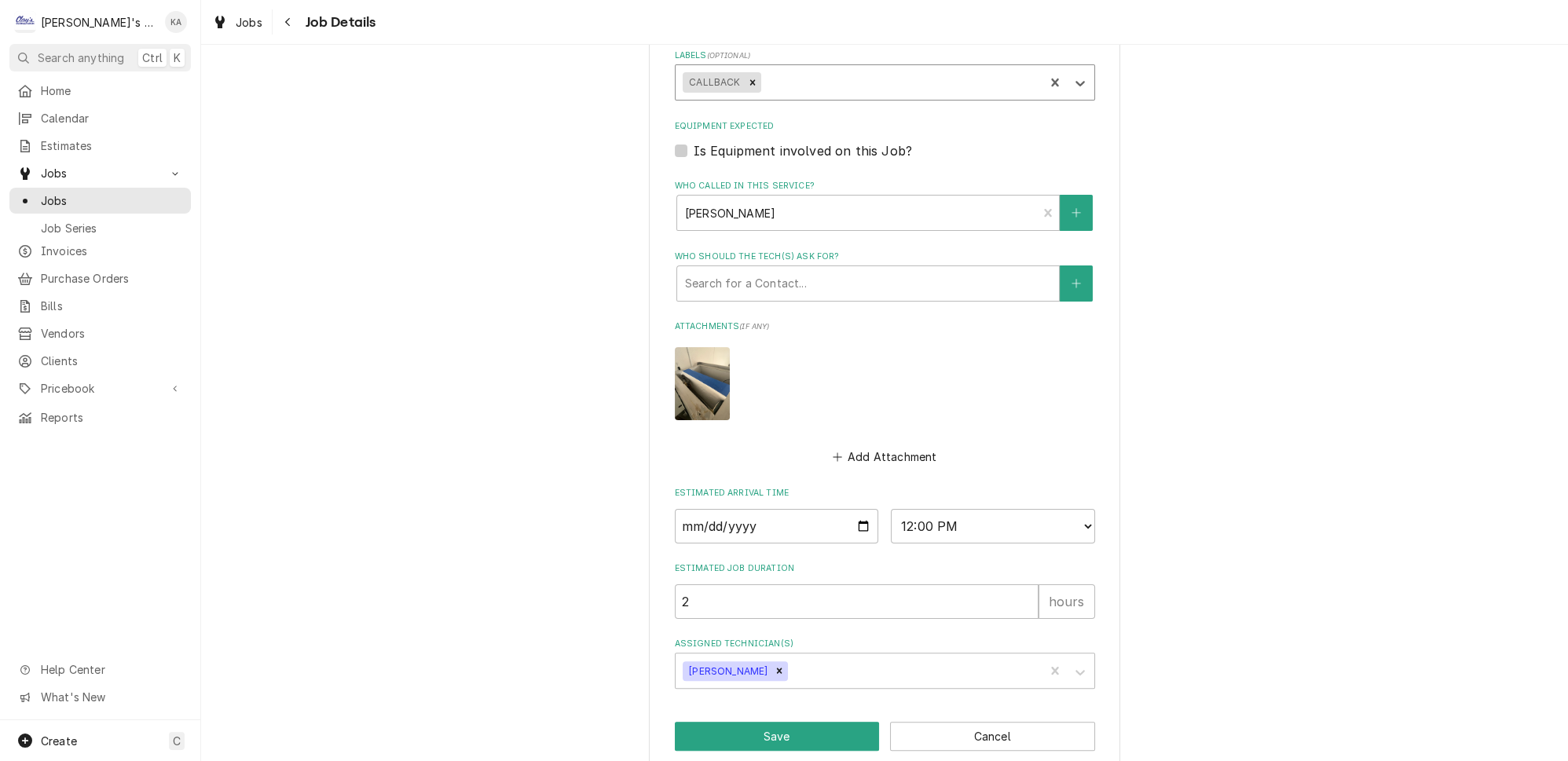
scroll to position [675, 0]
click at [835, 721] on button "Save" at bounding box center [777, 736] width 205 height 29
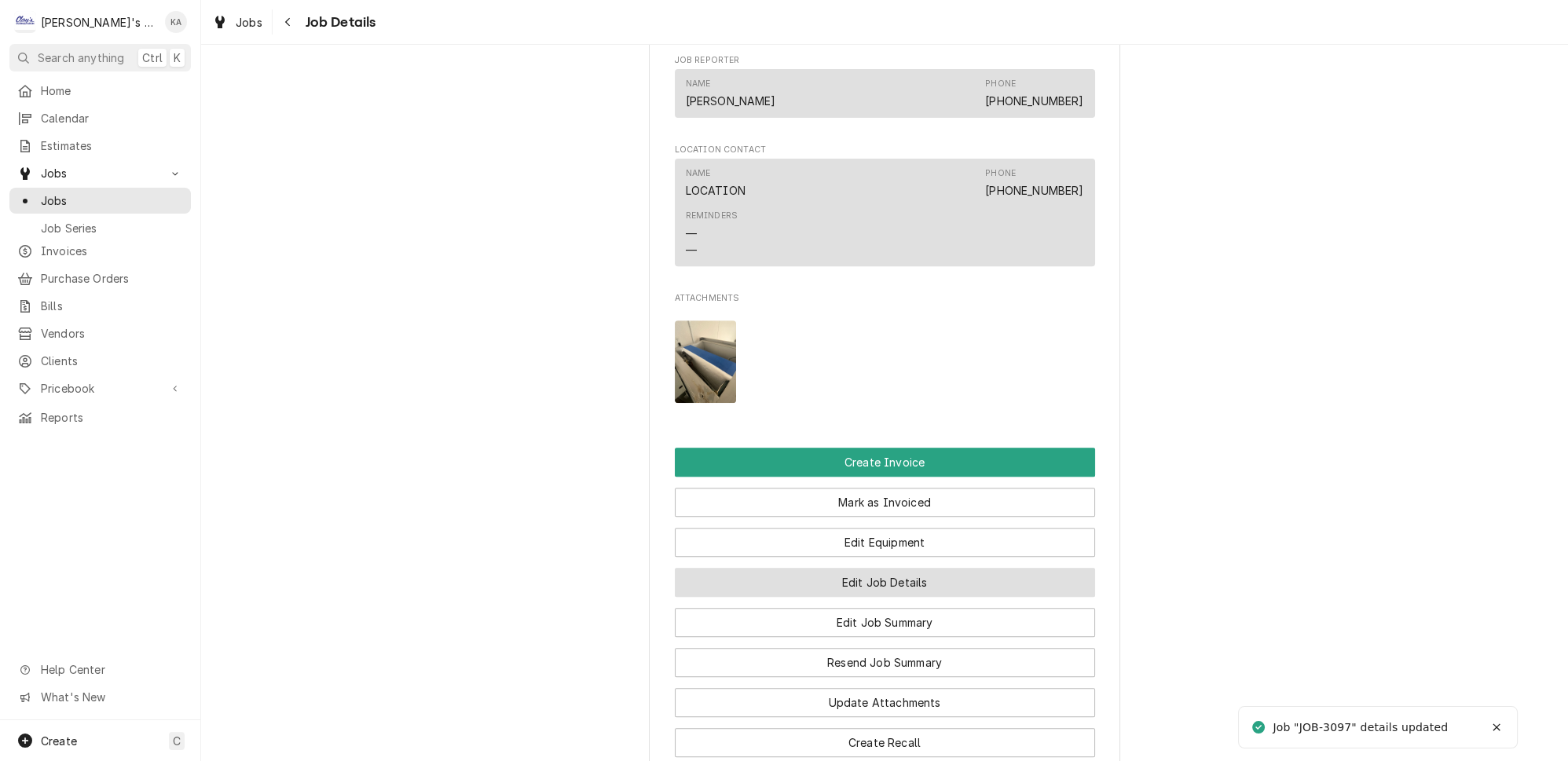
scroll to position [1143, 0]
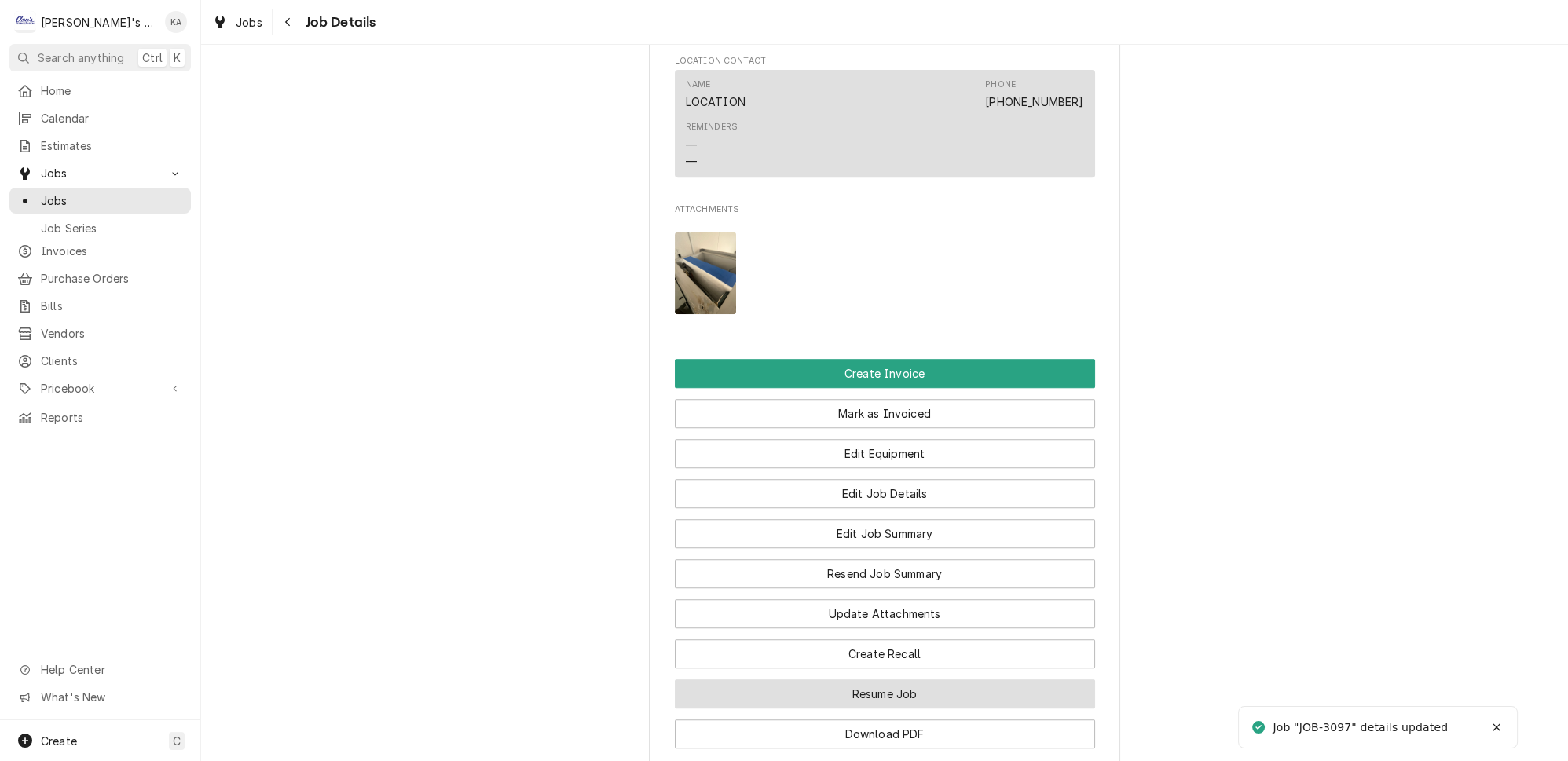
click at [878, 680] on button "Resume Job" at bounding box center [885, 694] width 420 height 29
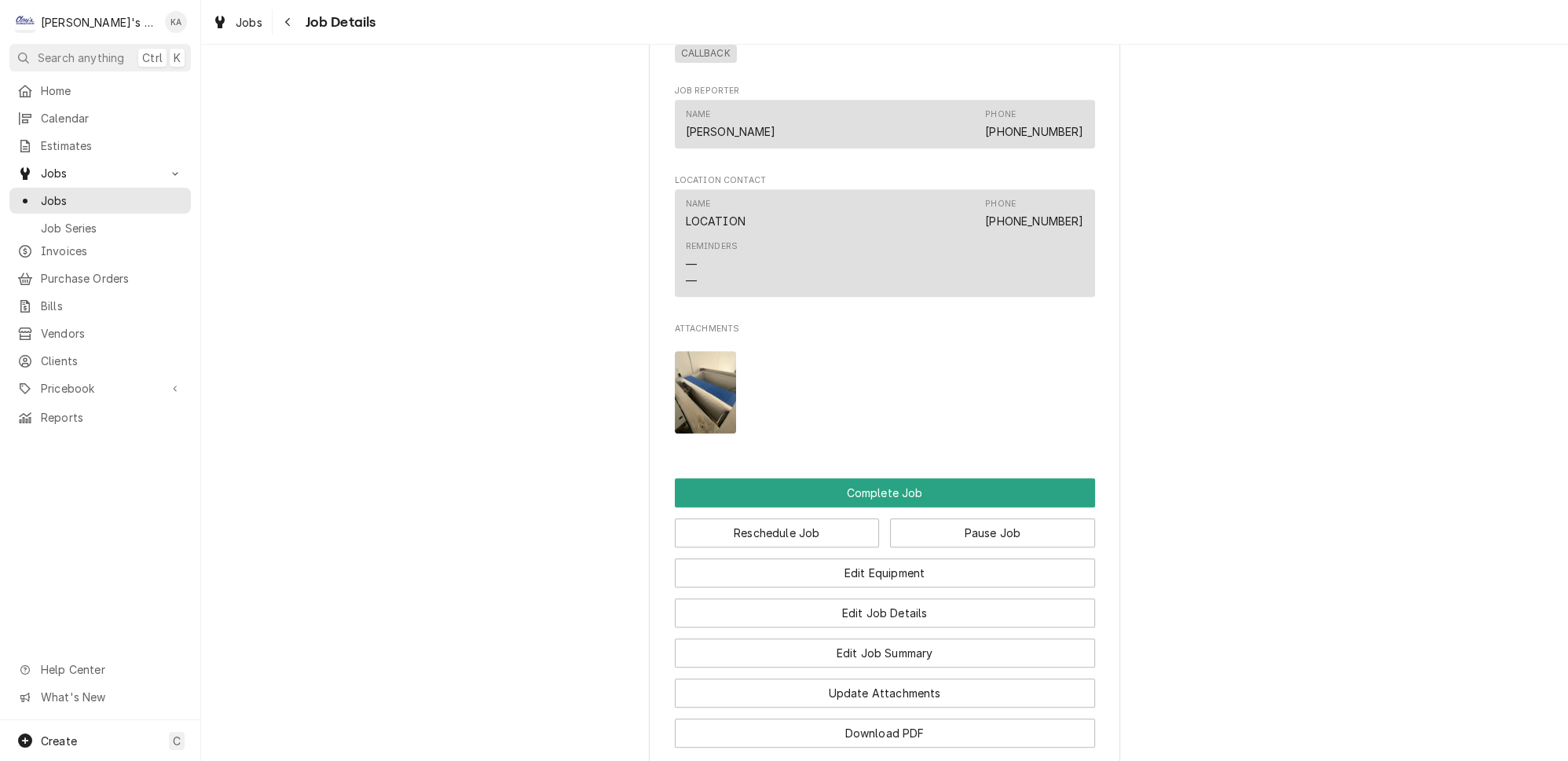
scroll to position [1214, 0]
click at [940, 518] on button "Pause Job" at bounding box center [993, 532] width 205 height 29
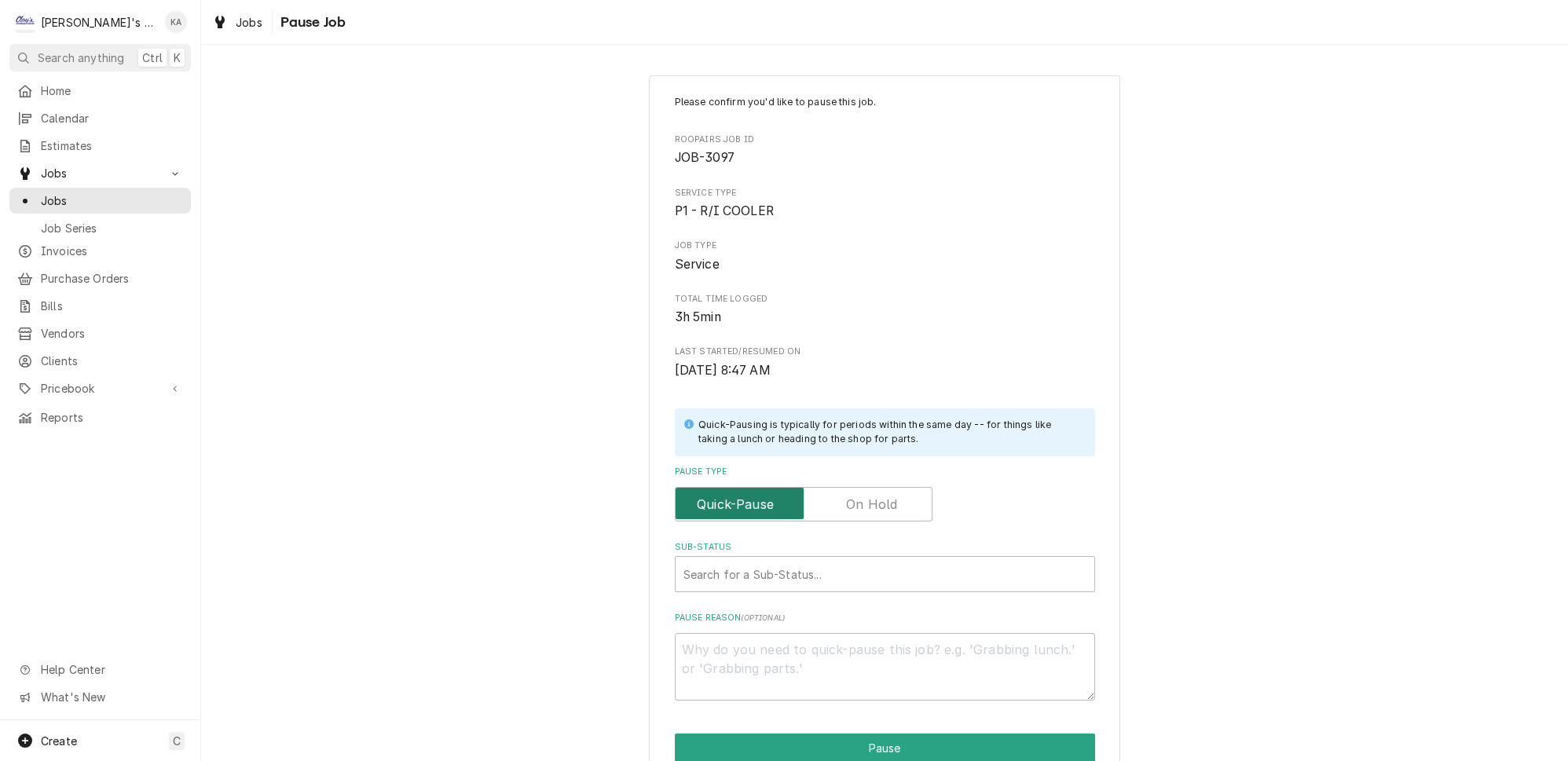
click at [897, 503] on input "Pause Type" at bounding box center [803, 504] width 243 height 35
checkbox input "true"
click at [844, 571] on div "Sub-Status" at bounding box center [885, 575] width 403 height 28
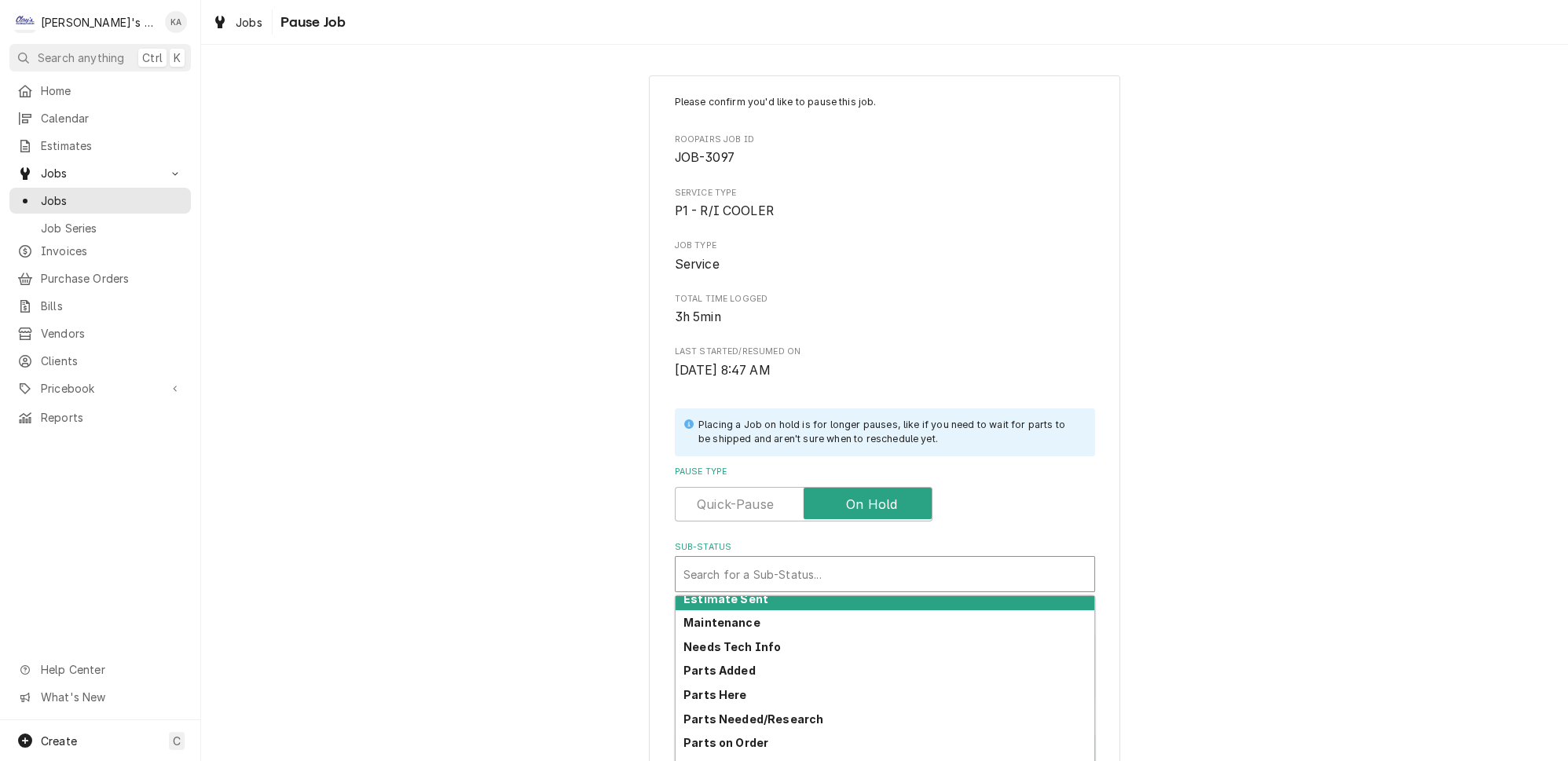
scroll to position [122, 0]
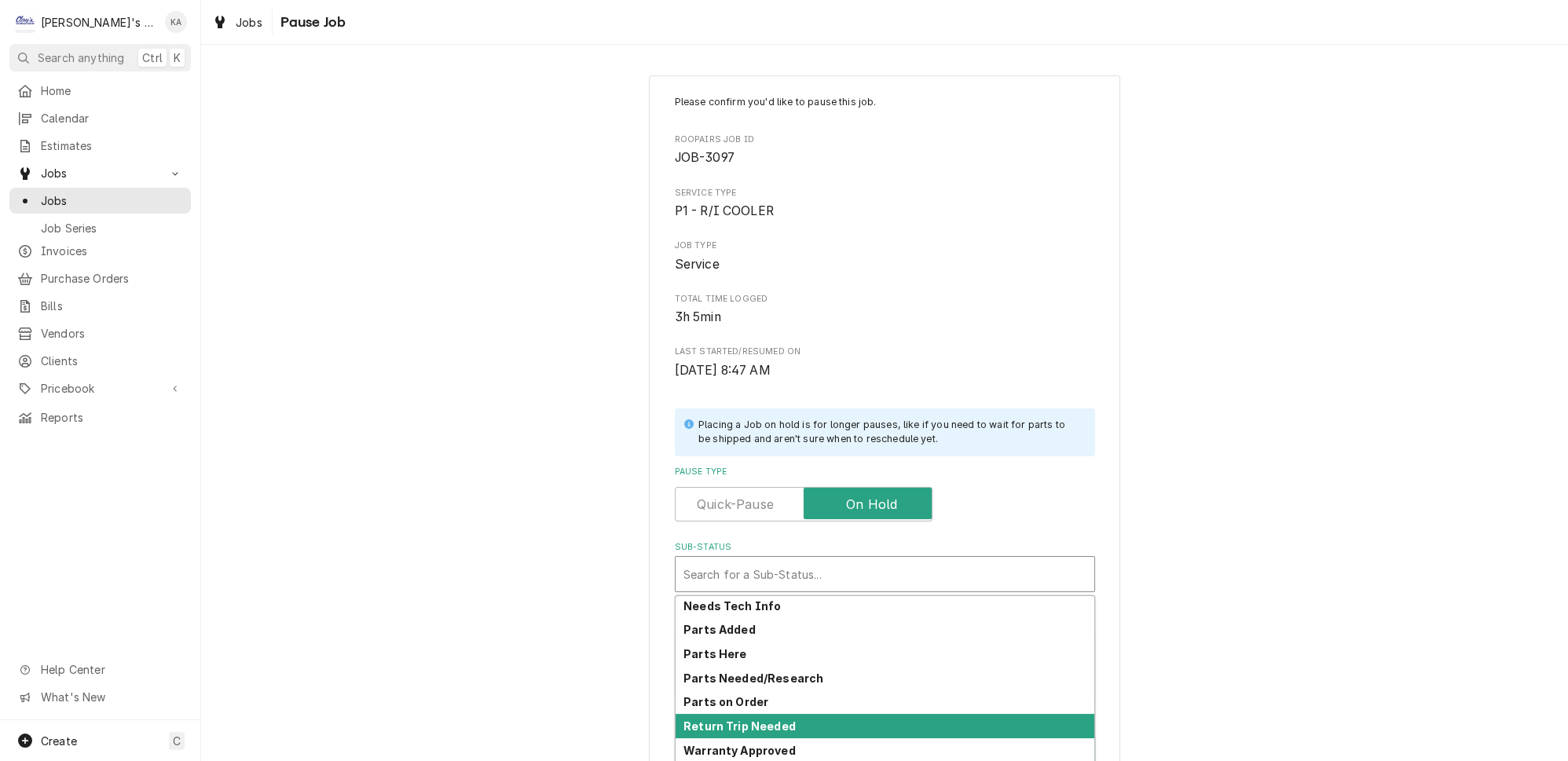
click at [807, 714] on div "Return Trip Needed" at bounding box center [885, 726] width 419 height 24
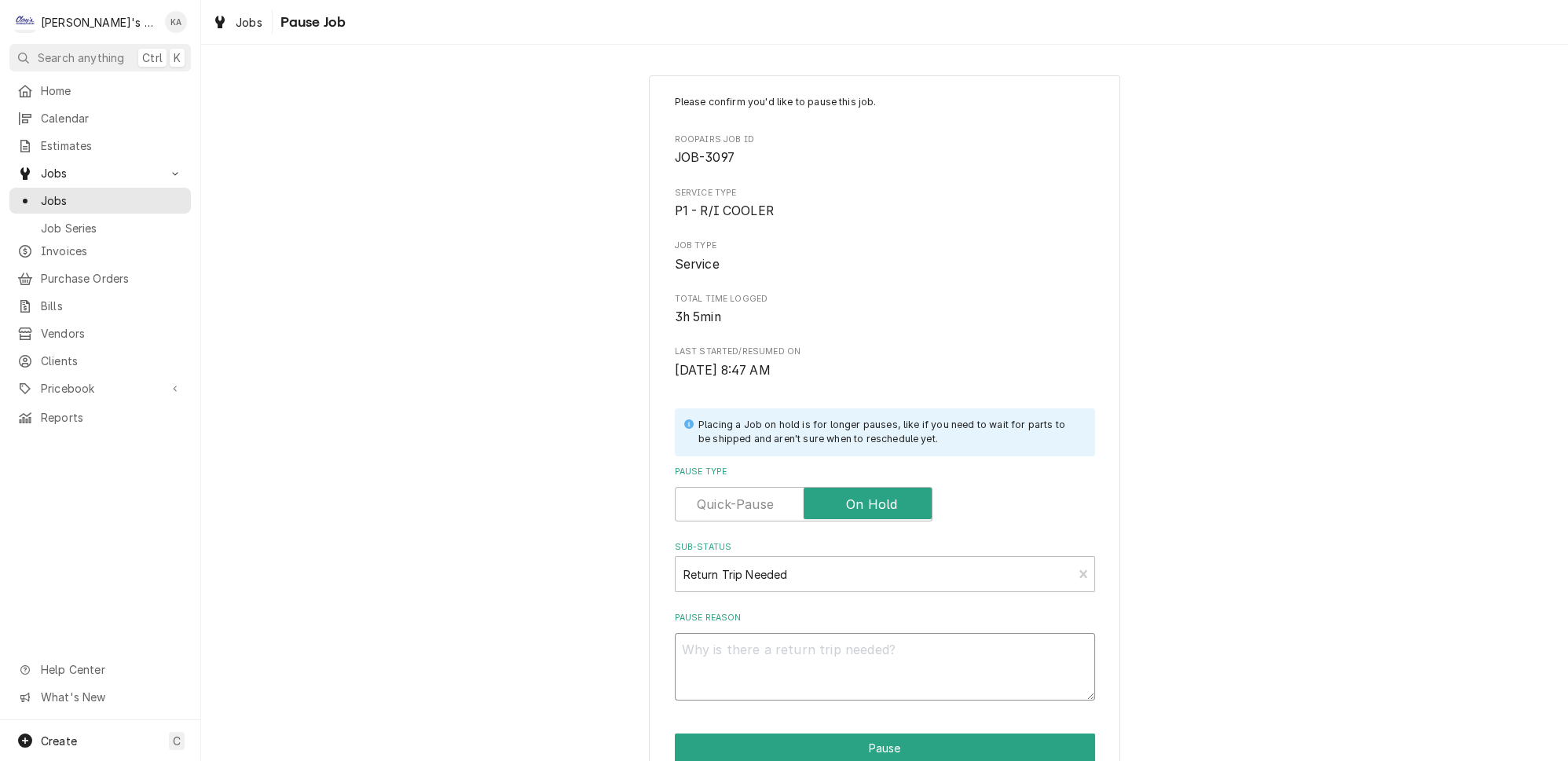
click at [790, 657] on textarea "Pause Reason" at bounding box center [885, 667] width 420 height 68
type textarea "x"
type textarea "1"
type textarea "x"
type textarea "10"
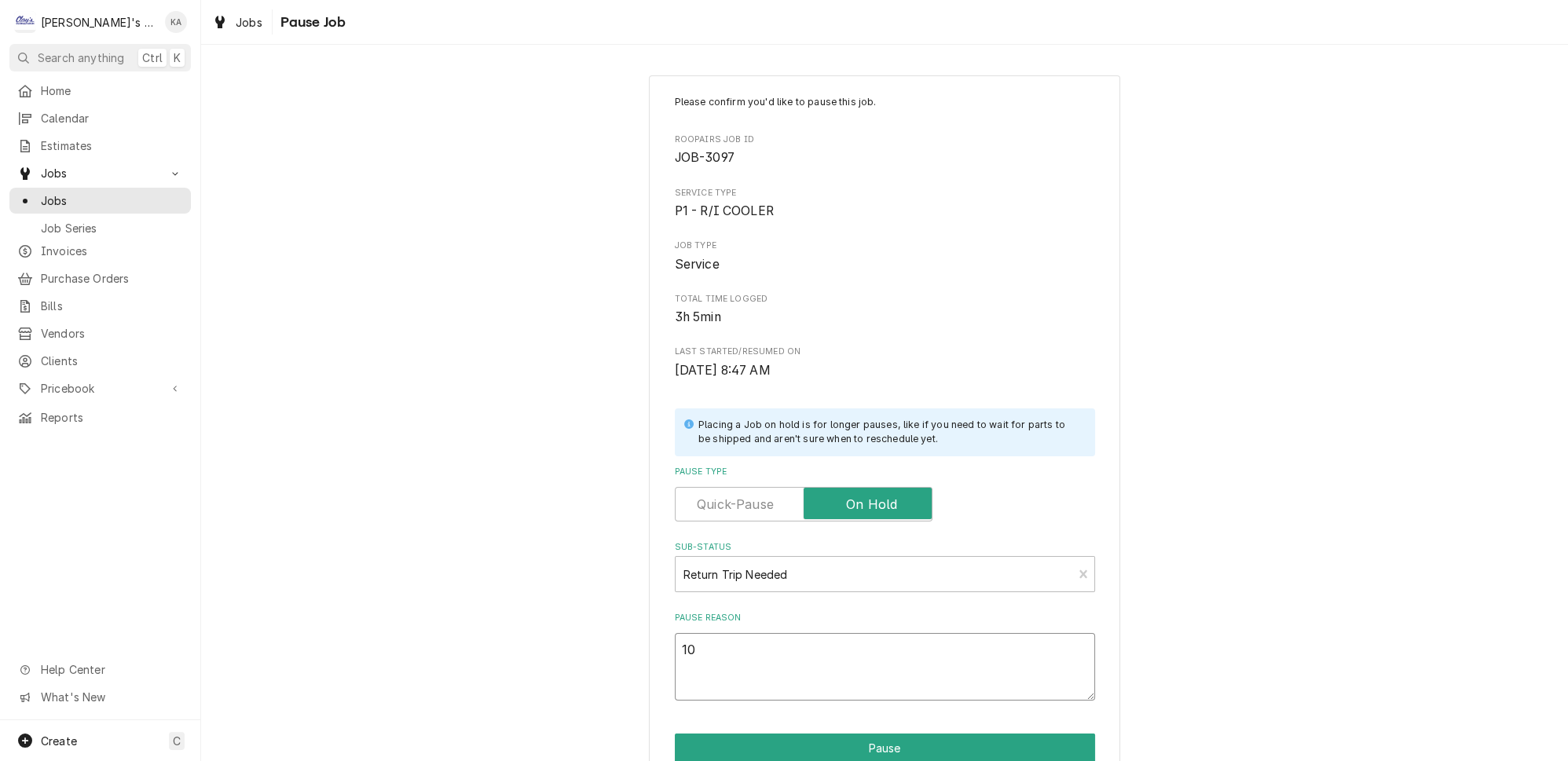
type textarea "x"
type textarea "10/"
type textarea "x"
type textarea "10/6"
type textarea "x"
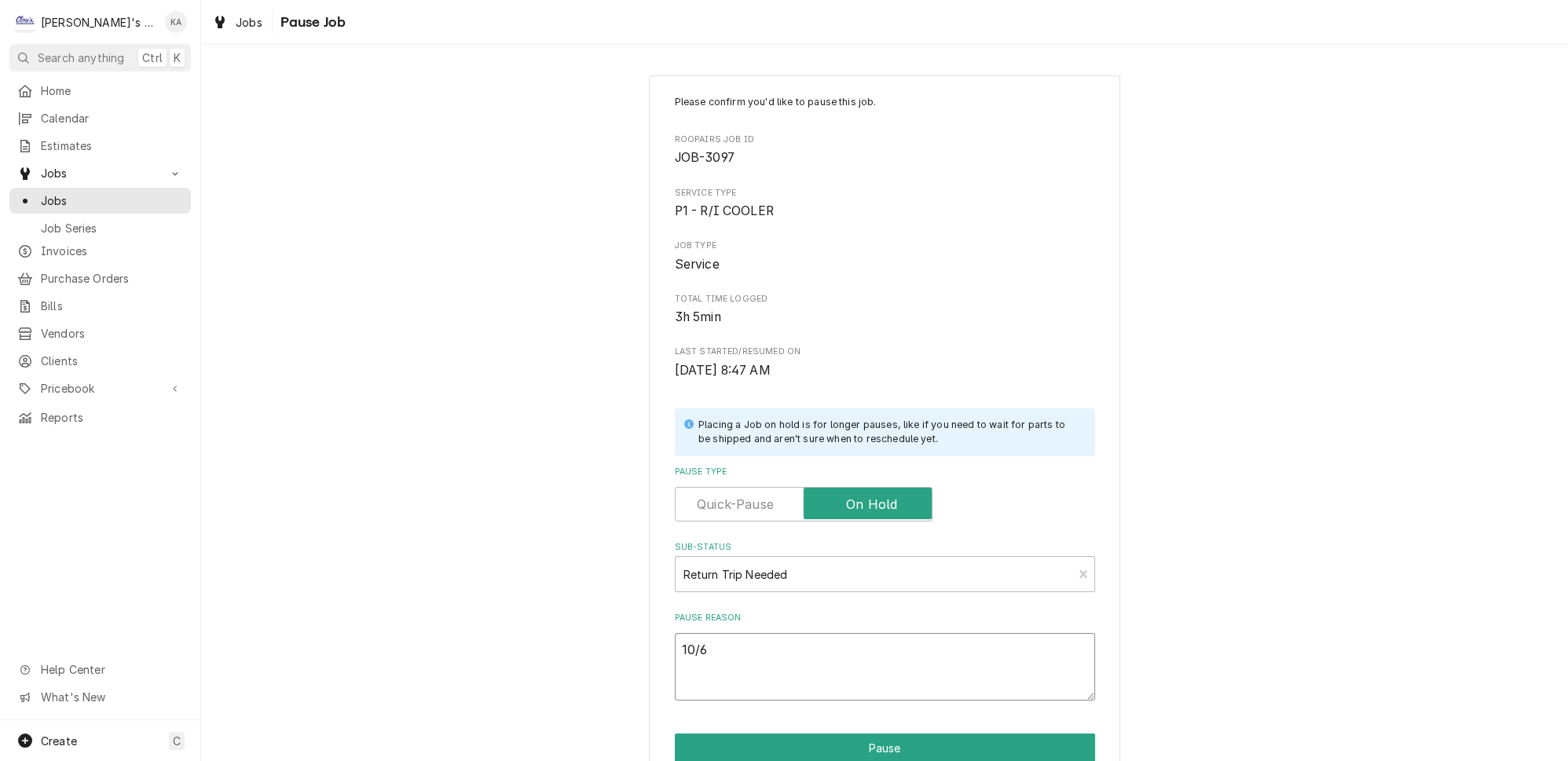
type textarea "10/6/"
type textarea "x"
type textarea "10/6/2"
type textarea "x"
type textarea "10/6/20"
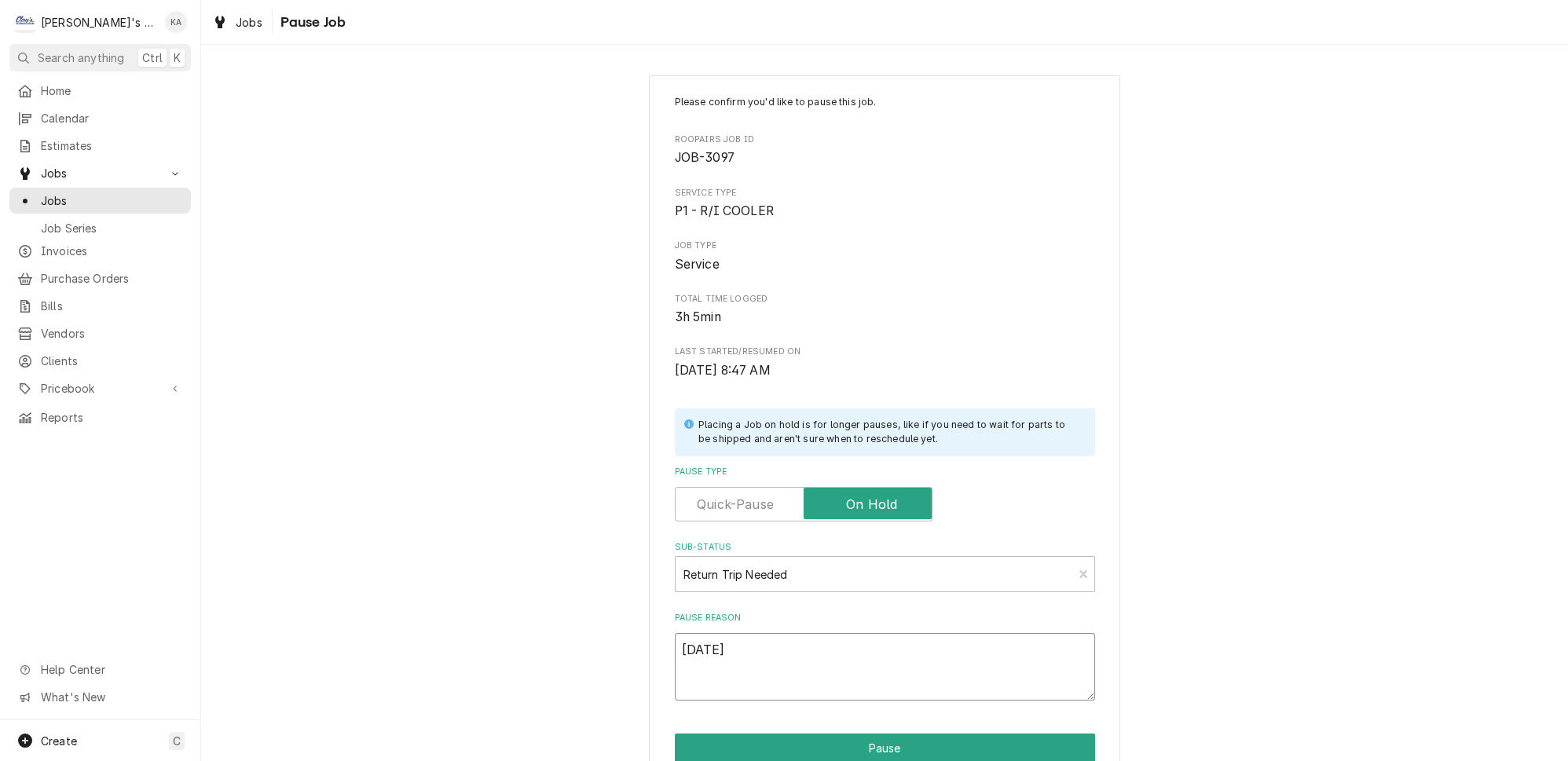
type textarea "x"
type textarea "10/6/202"
type textarea "x"
type textarea "10/6/2025"
type textarea "x"
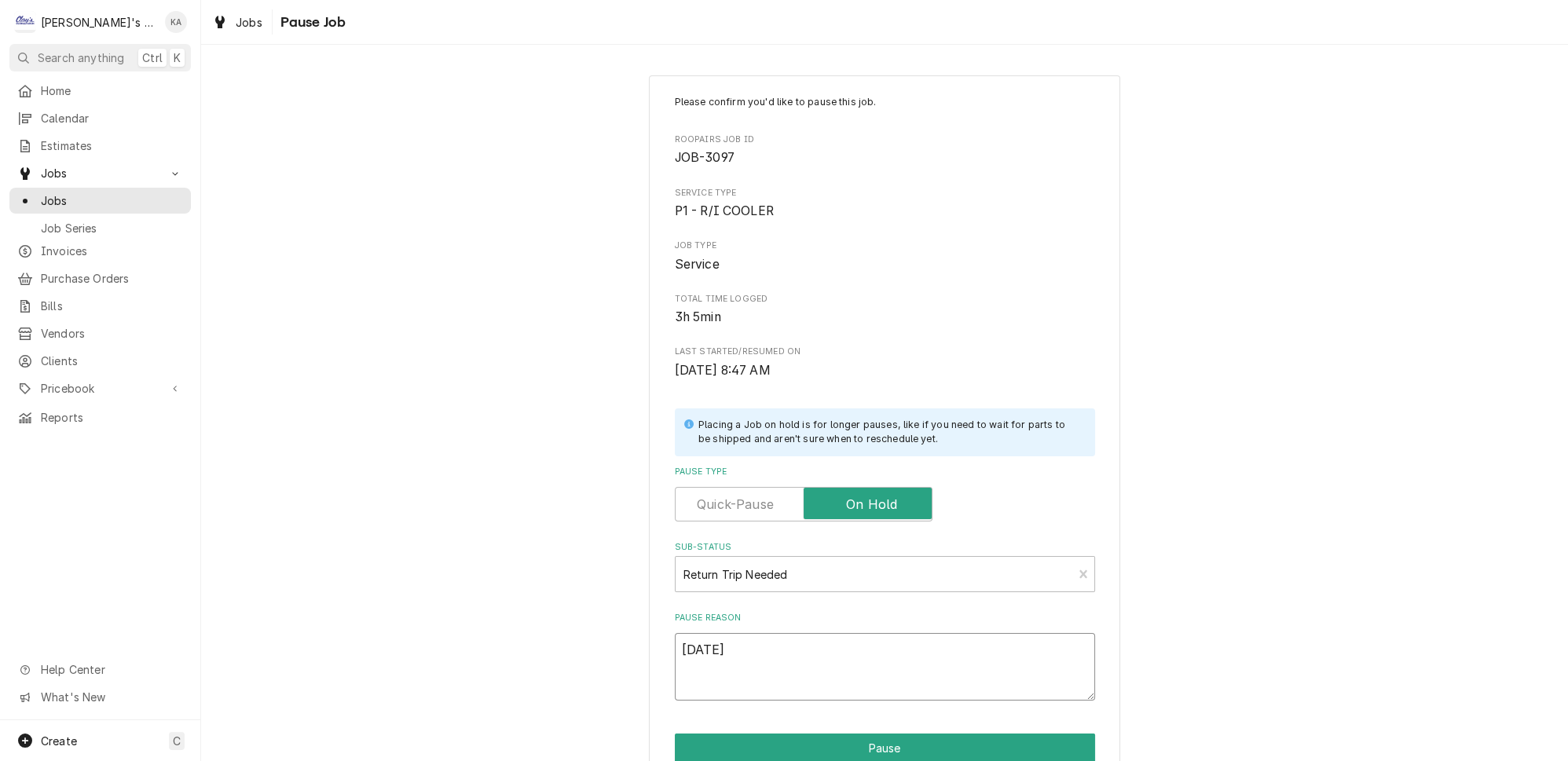
type textarea "10/6/2025-"
type textarea "x"
type textarea "10/6/2025-"
type textarea "x"
type textarea "10/6/2025- G"
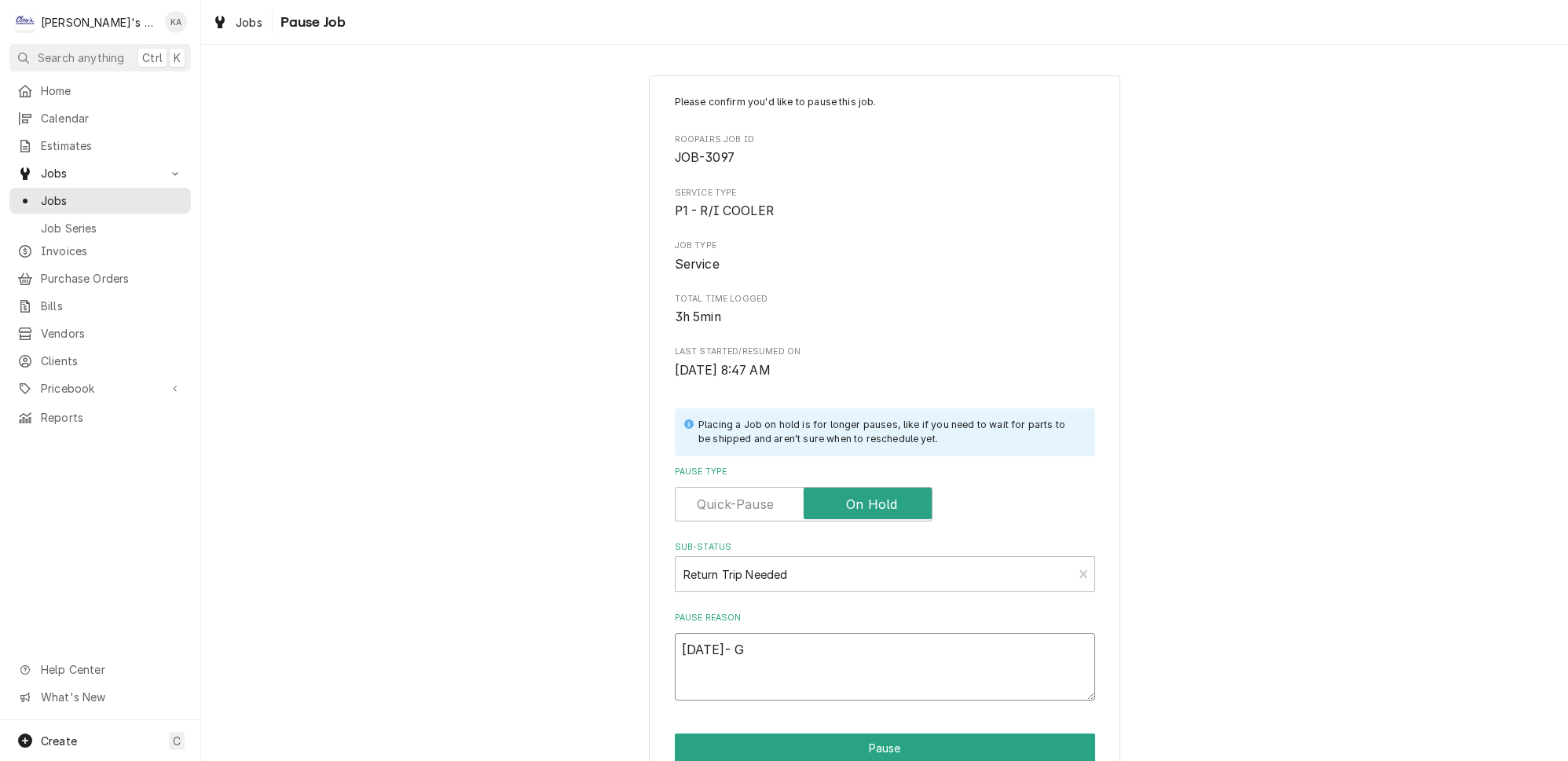
type textarea "x"
type textarea "10/6/2025- GF"
type textarea "x"
type textarea "10/6/2025- GFC"
type textarea "x"
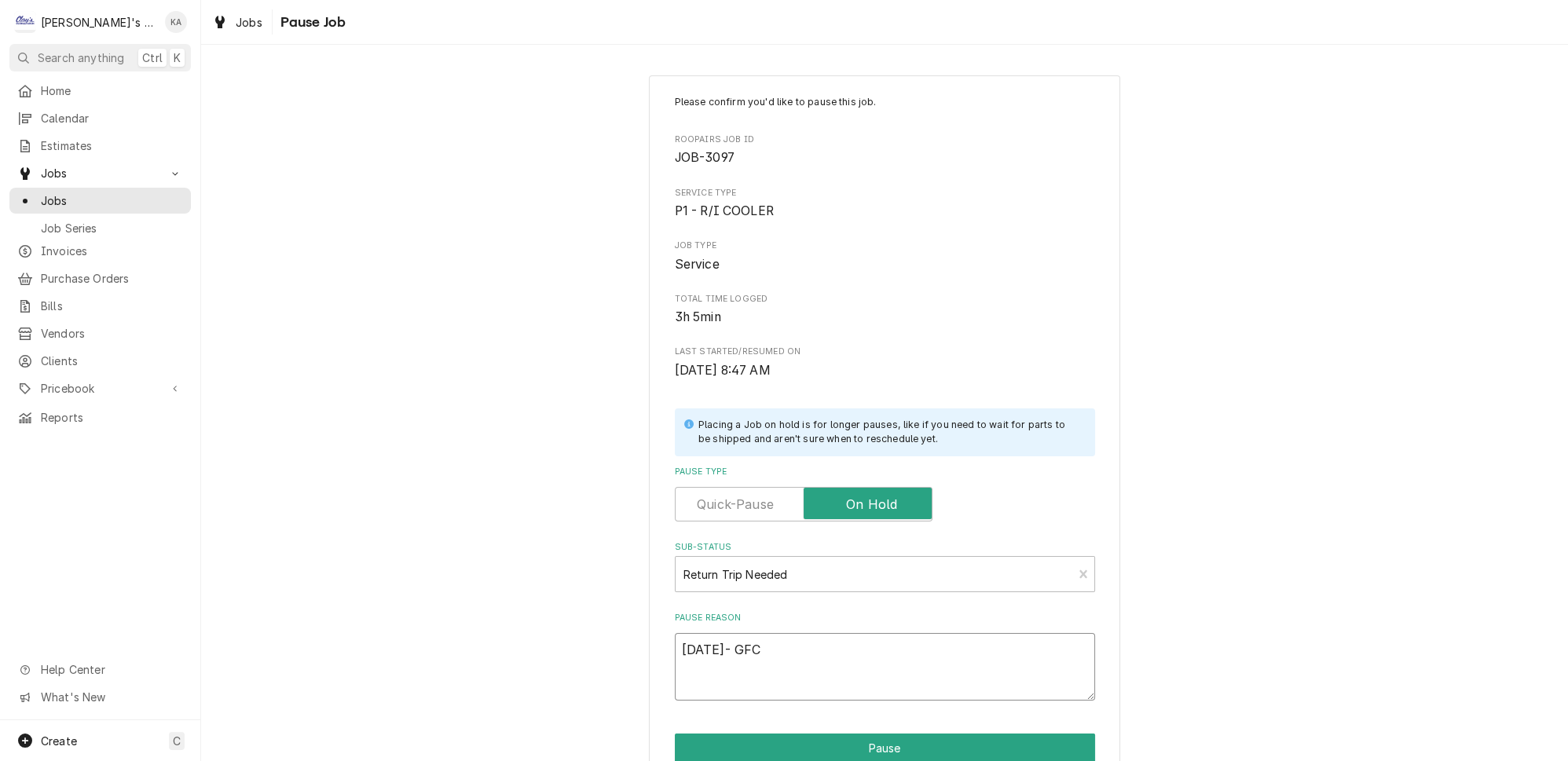
type textarea "10/6/2025- GFCI"
type textarea "x"
type textarea "10/6/2025- GFCI"
type textarea "x"
type textarea "10/6/2025- GFCI T"
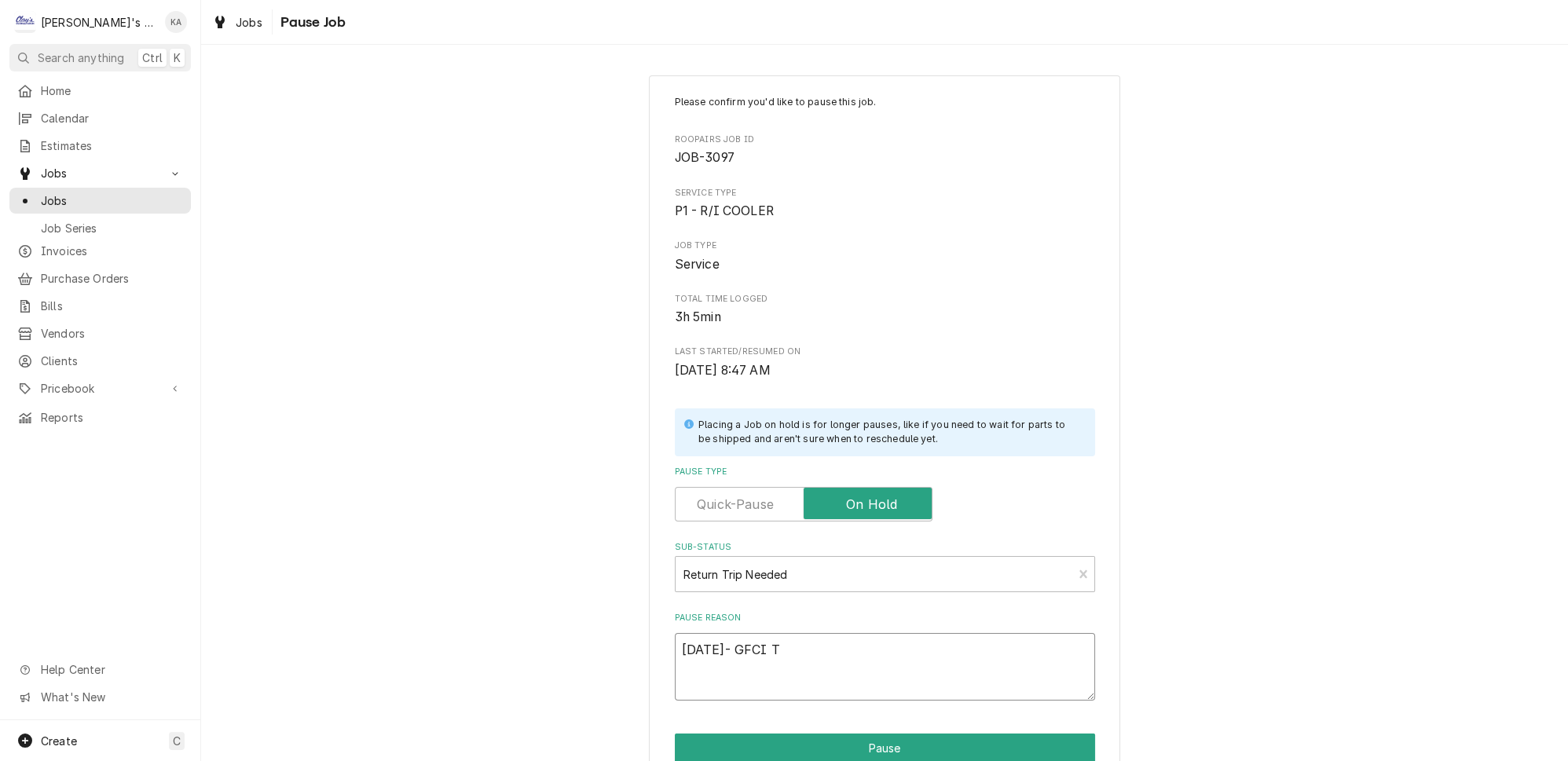
type textarea "x"
type textarea "10/6/2025- GFCI TR"
type textarea "x"
type textarea "10/6/2025- GFCI TRI"
type textarea "x"
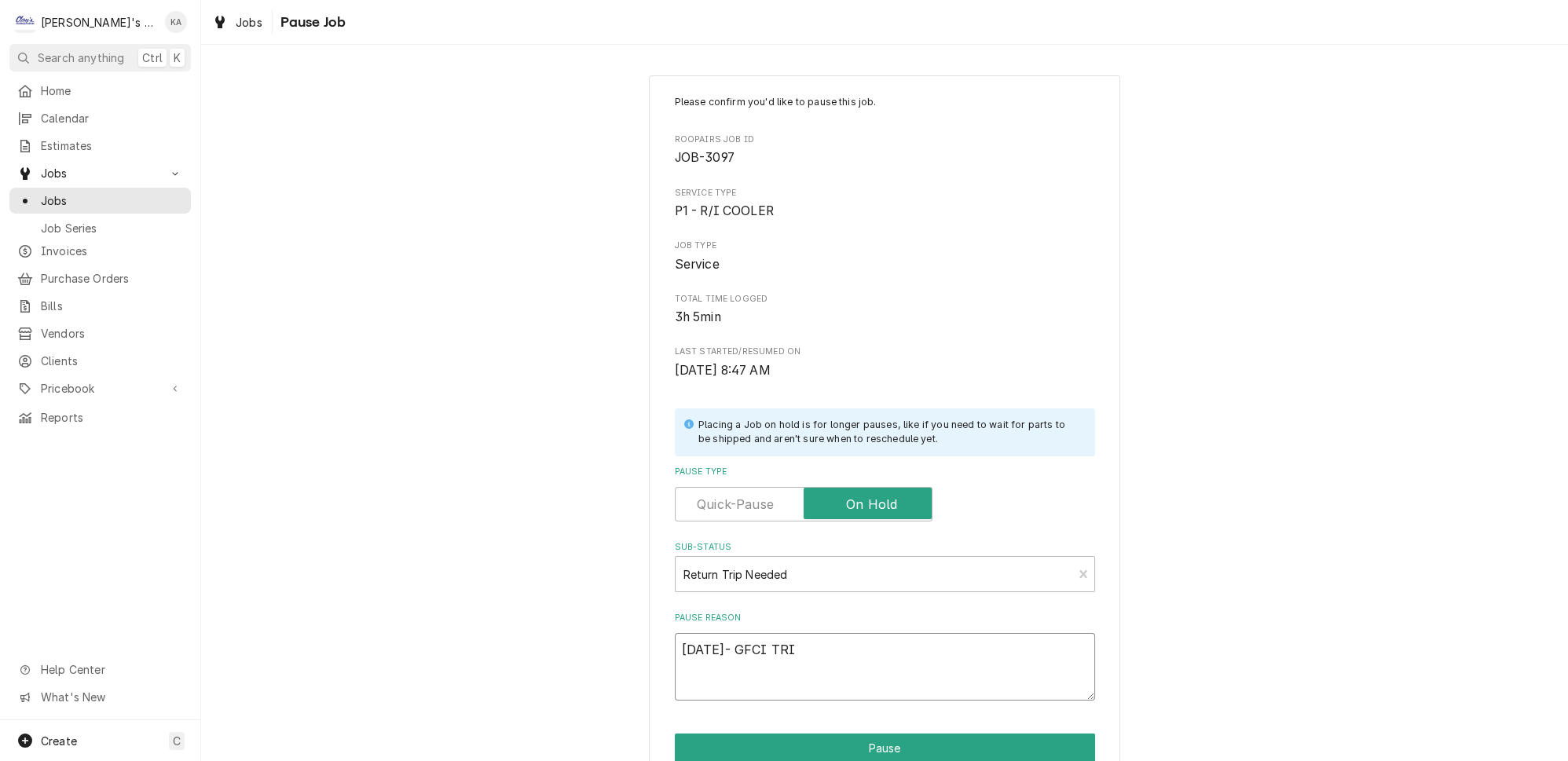
type textarea "10/6/2025- GFCI TRIP"
type textarea "x"
type textarea "10/6/2025- GFCI TRIPP"
type textarea "x"
type textarea "10/6/2025- GFCI TRIPPI"
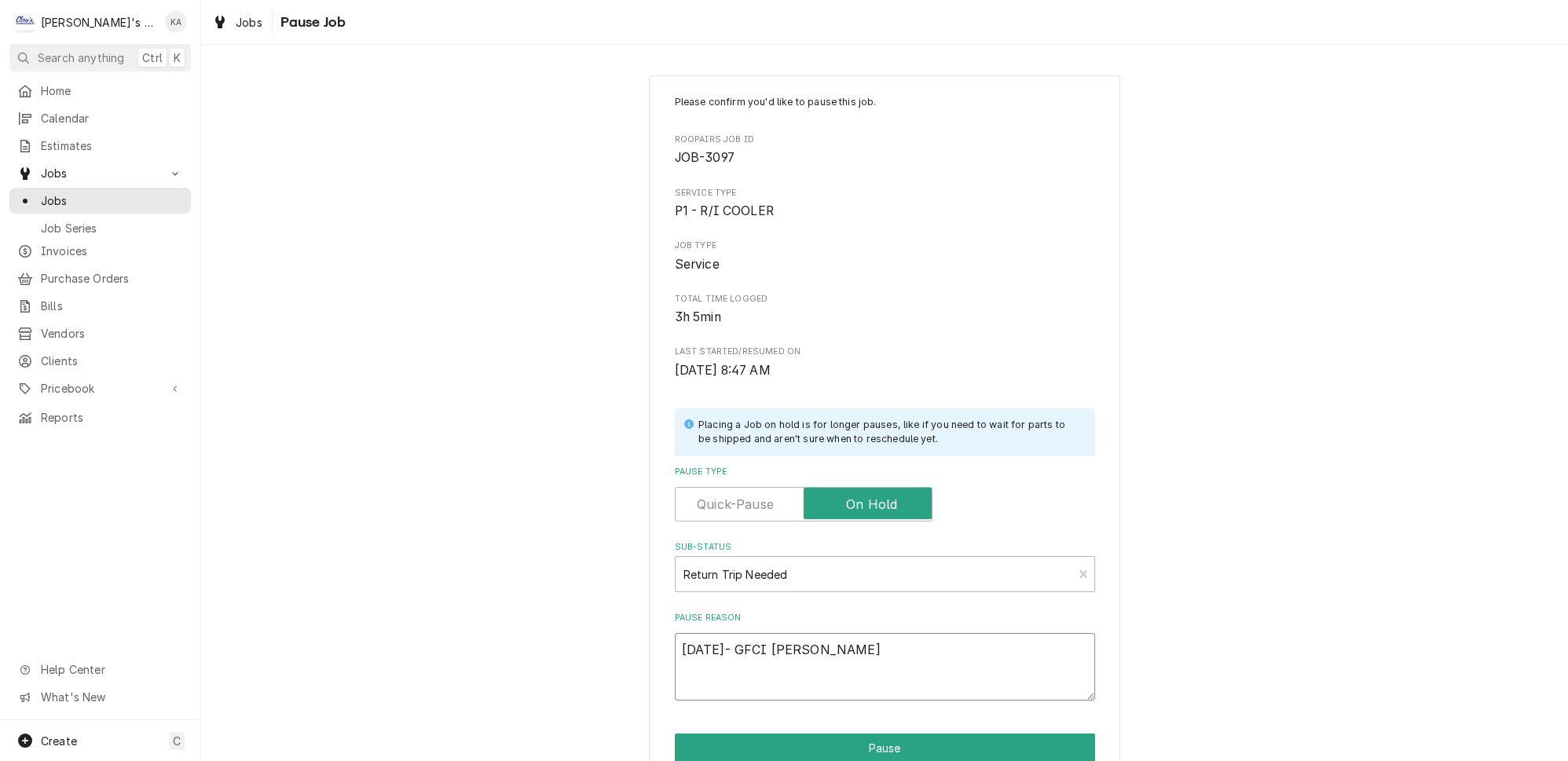
type textarea "x"
type textarea "10/6/2025- GFCI TRIPPIN"
type textarea "x"
type textarea "10/6/2025- GFCI TRIPPING"
type textarea "x"
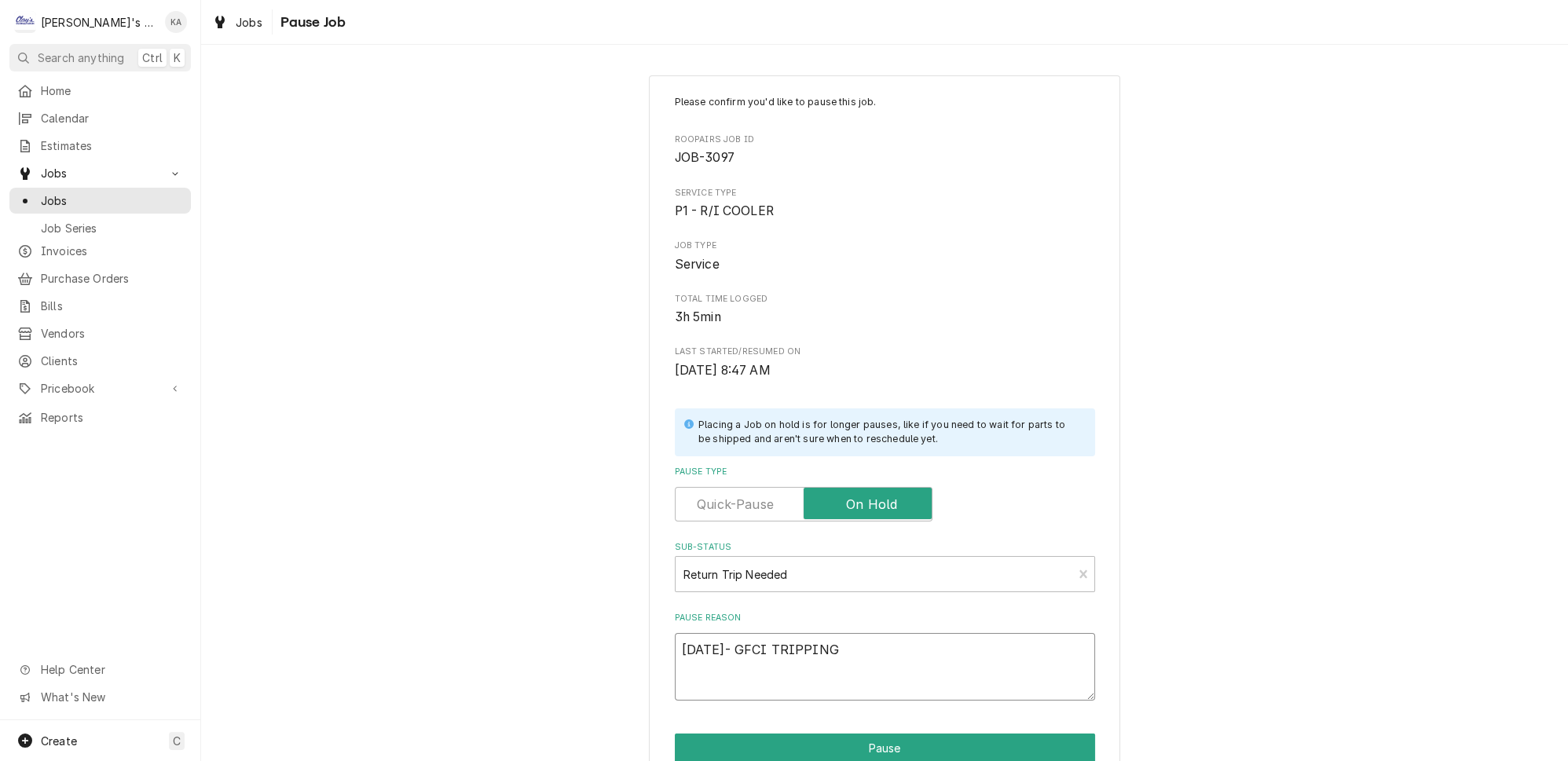
type textarea "10/6/2025- GFCI TRIPPING,"
type textarea "x"
type textarea "10/6/2025- GFCI TRIPPING,"
type textarea "x"
type textarea "10/6/2025- GFCI TRIPPING, N"
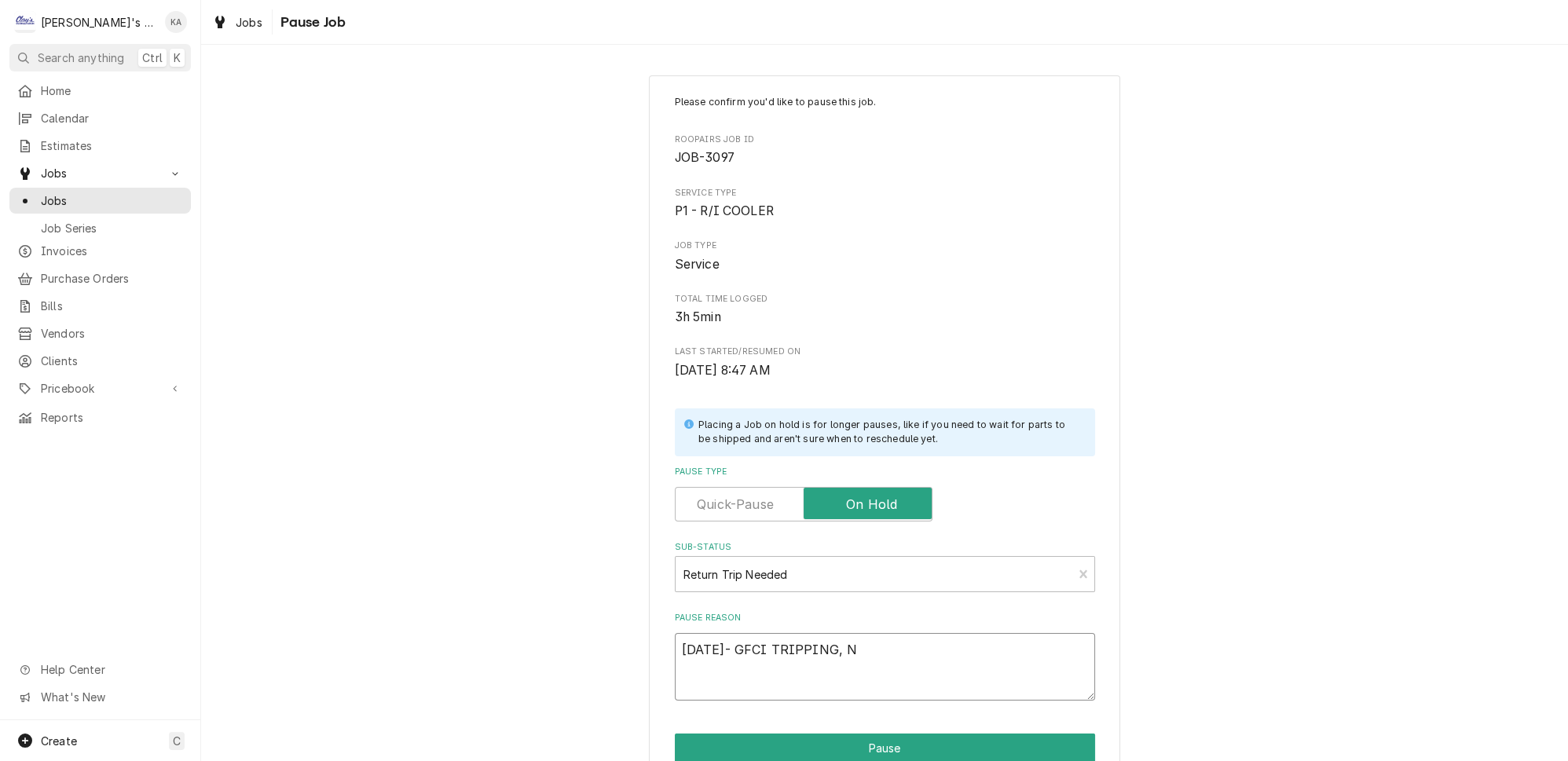
type textarea "x"
type textarea "10/6/2025- GFCI TRIPPING, NE"
type textarea "x"
type textarea "10/6/2025- GFCI TRIPPING, NEE"
type textarea "x"
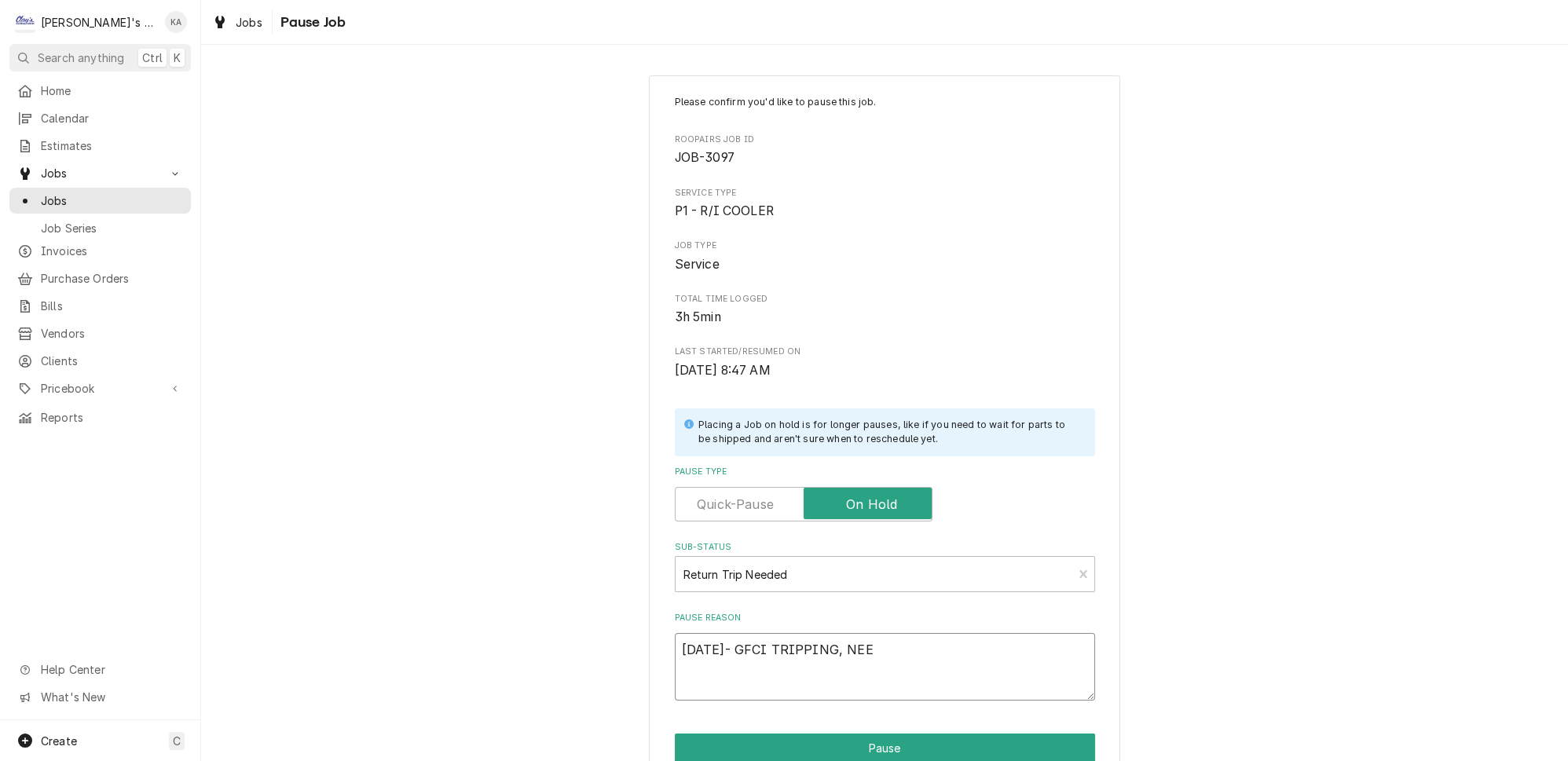
type textarea "10/6/2025- GFCI TRIPPING, NEED"
type textarea "x"
type textarea "10/6/2025- GFCI TRIPPING, NEEDS"
type textarea "x"
type textarea "10/6/2025- GFCI TRIPPING, NEEDS"
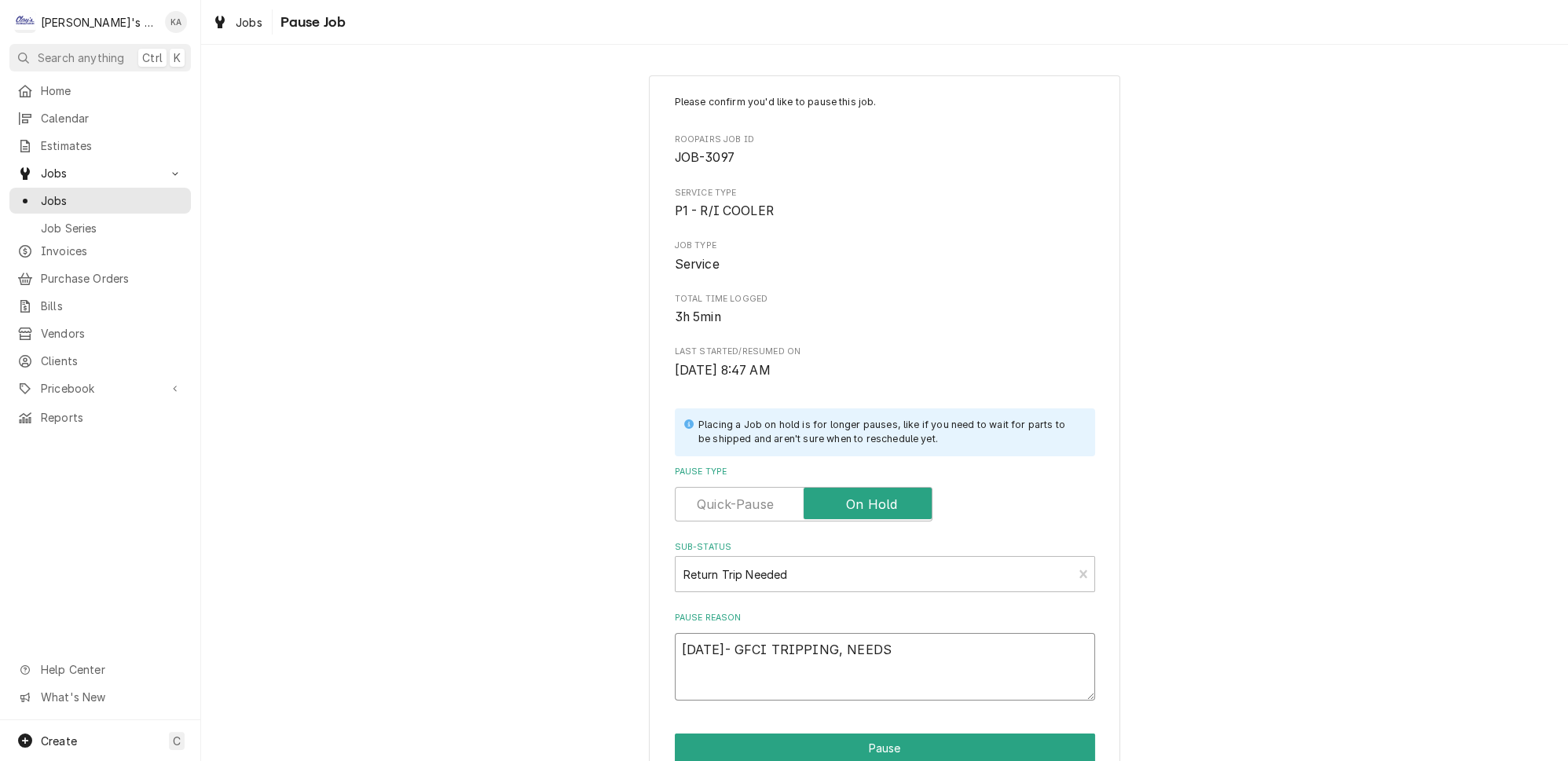
type textarea "x"
type textarea "10/6/2025- GFCI TRIPPING, NEEDS A"
type textarea "x"
type textarea "10/6/2025- GFCI TRIPPING, NEEDS AN"
type textarea "x"
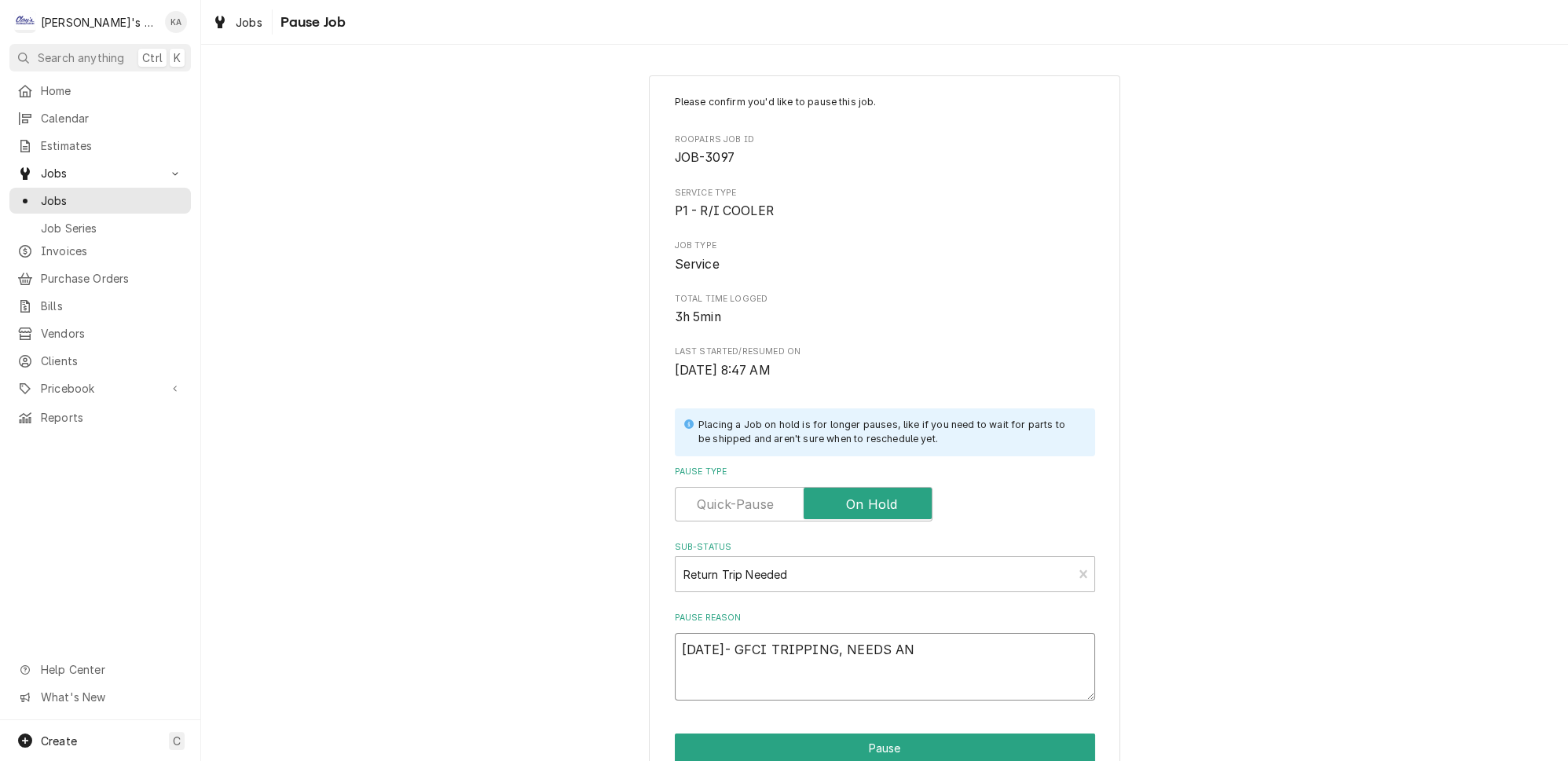
type textarea "10/6/2025- GFCI TRIPPING, NEEDS ANO"
type textarea "x"
type textarea "10/6/2025- GFCI TRIPPING, NEEDS ANOT"
type textarea "x"
type textarea "10/6/2025- GFCI TRIPPING, NEEDS ANOTH"
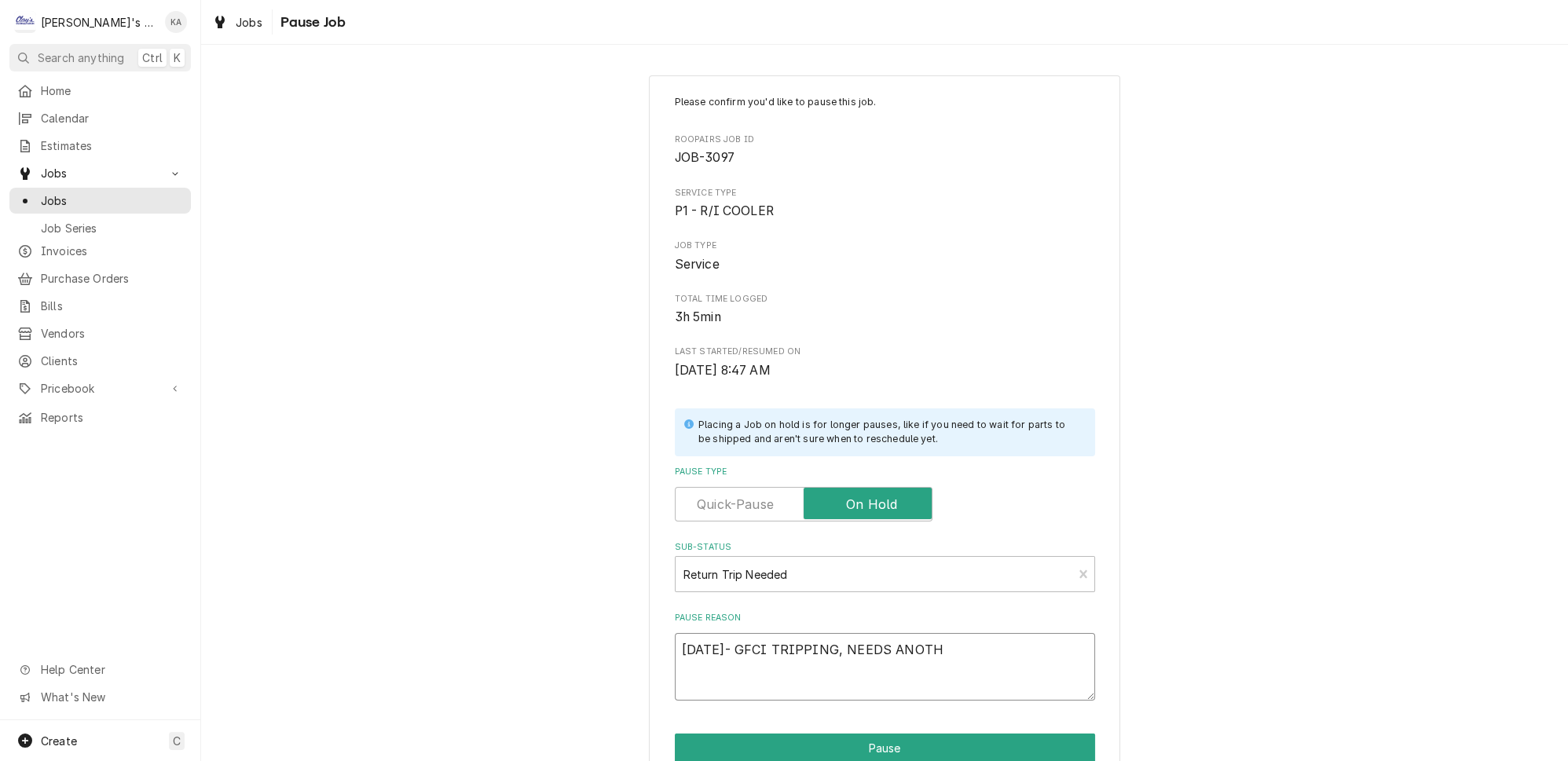
type textarea "x"
type textarea "10/6/2025- GFCI TRIPPING, NEEDS ANOTHE"
type textarea "x"
type textarea "10/6/2025- GFCI TRIPPING, NEEDS ANOTHER"
type textarea "x"
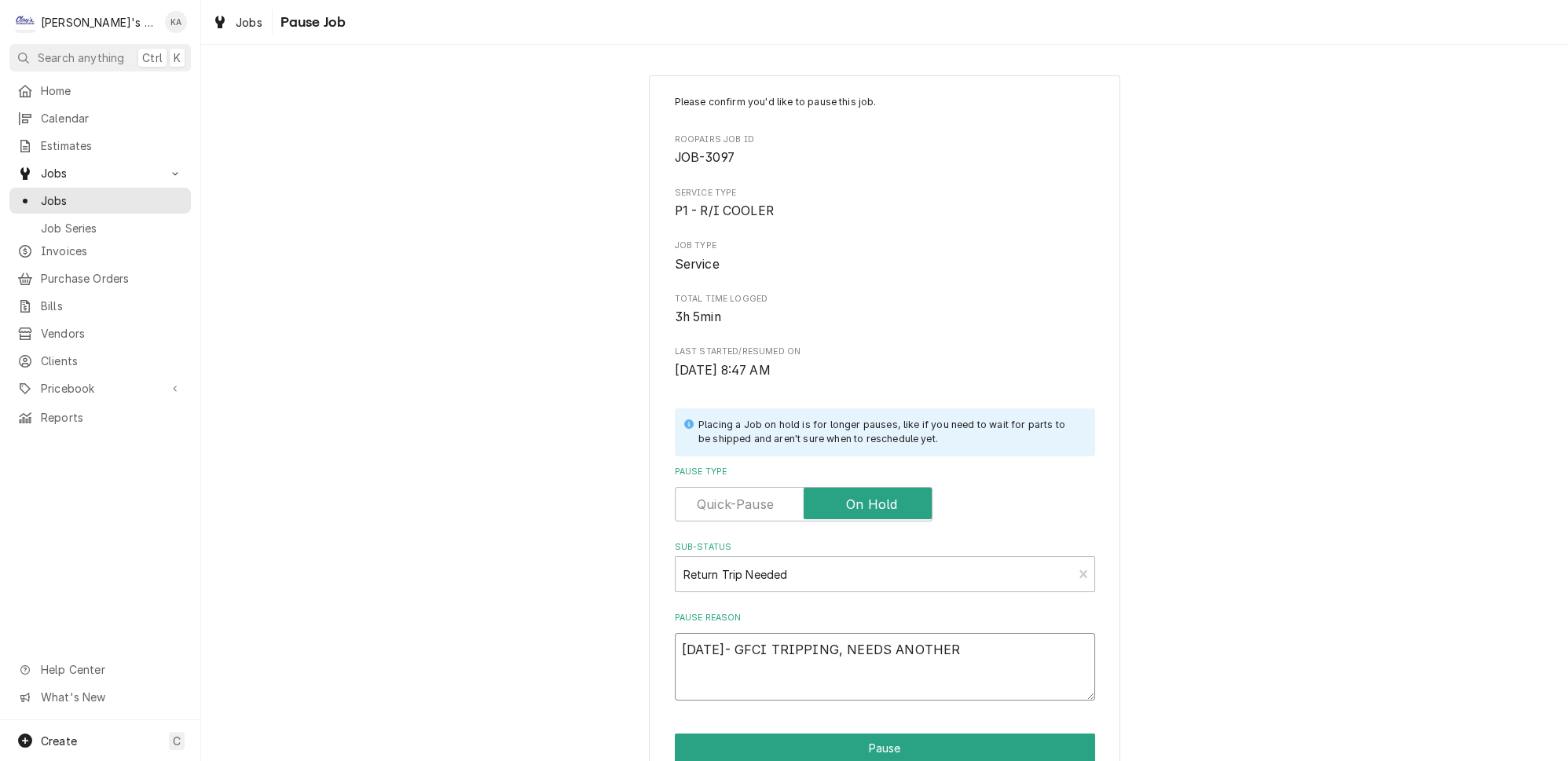
type textarea "10/6/2025- GFCI TRIPPING, NEEDS ANOTHER"
type textarea "x"
type textarea "10/6/2025- GFCI TRIPPING, NEEDS ANOTHER L"
type textarea "x"
type textarea "10/6/2025- GFCI TRIPPING, NEEDS ANOTHER LO"
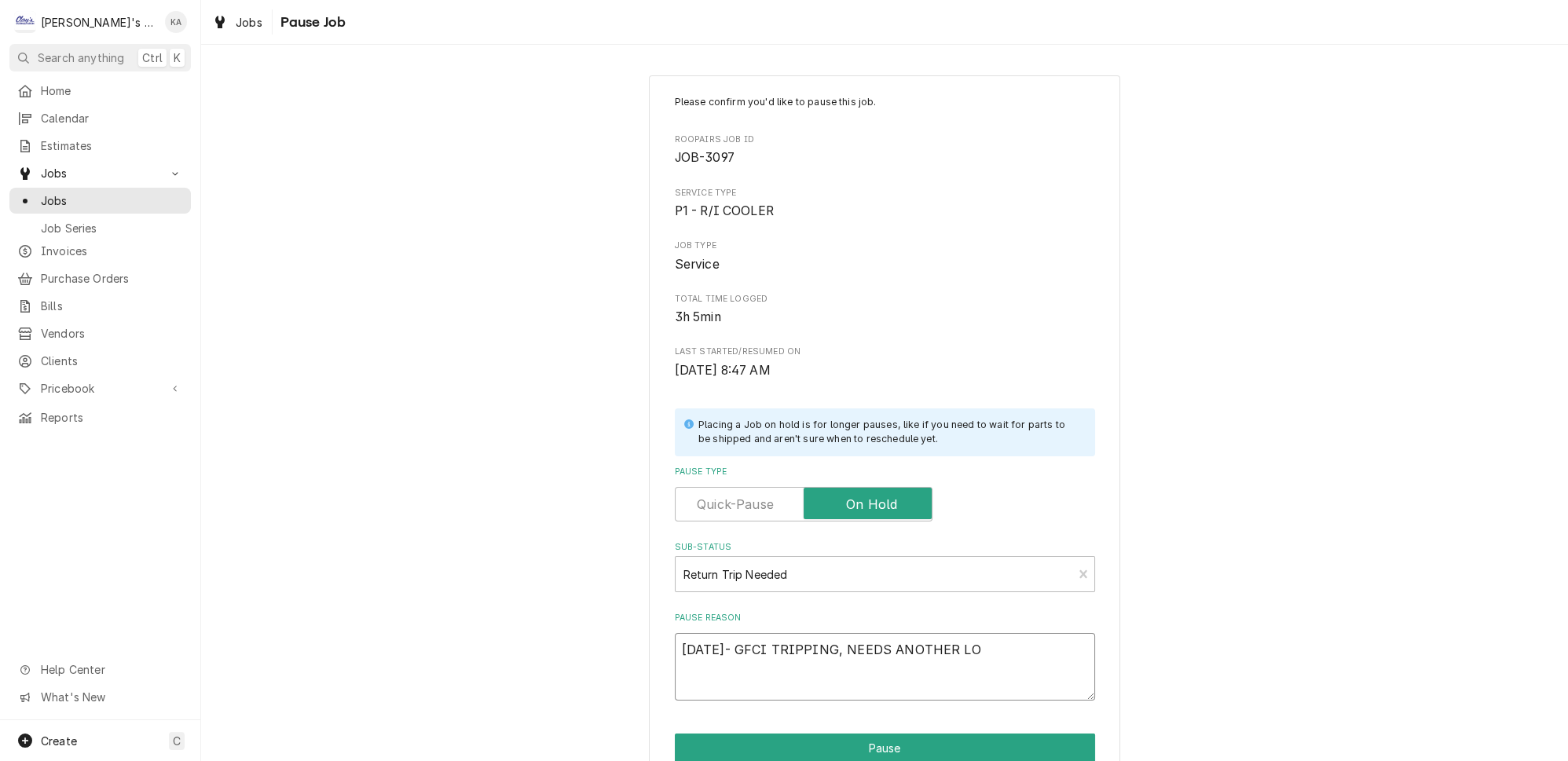
type textarea "x"
type textarea "10/6/2025- GFCI TRIPPING, NEEDS ANOTHER LOO"
type textarea "x"
type textarea "10/6/2025- GFCI TRIPPING, NEEDS ANOTHER LOOK"
type textarea "x"
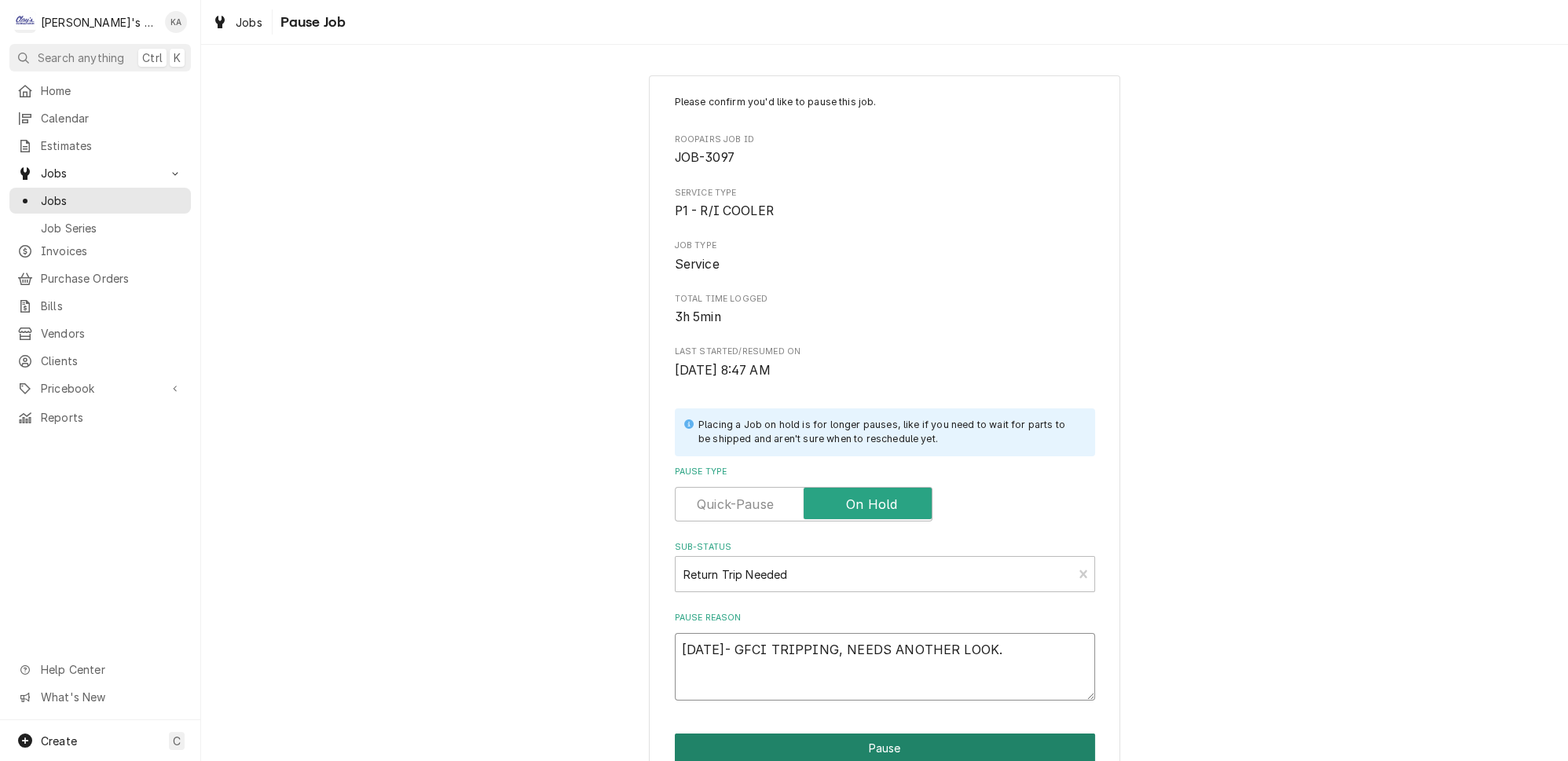
type textarea "10/6/2025- GFCI TRIPPING, NEEDS ANOTHER LOOK."
click at [837, 746] on button "Pause" at bounding box center [885, 748] width 420 height 29
type textarea "x"
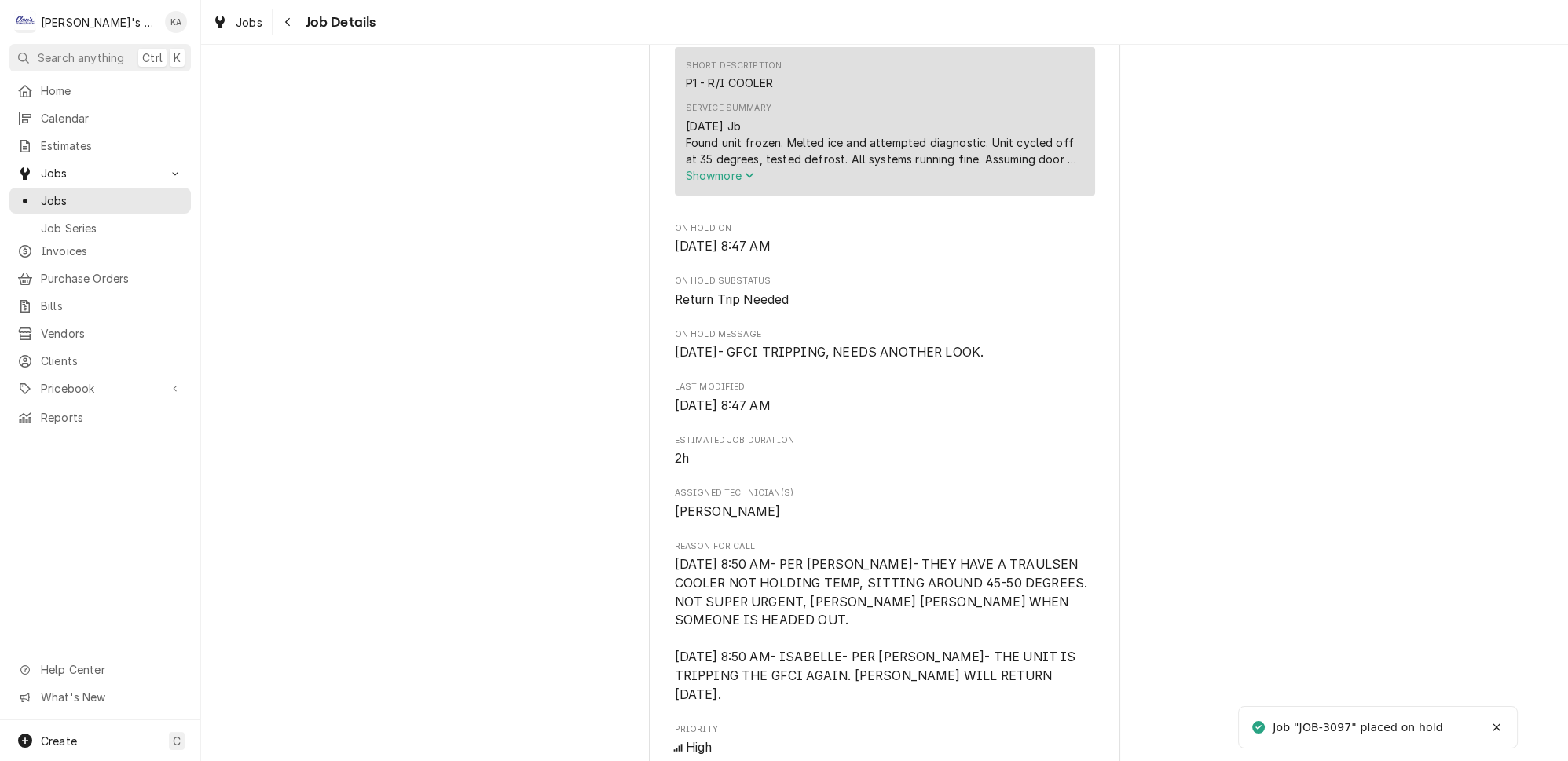
scroll to position [571, 0]
click at [735, 181] on span "Show more" at bounding box center [720, 174] width 69 height 13
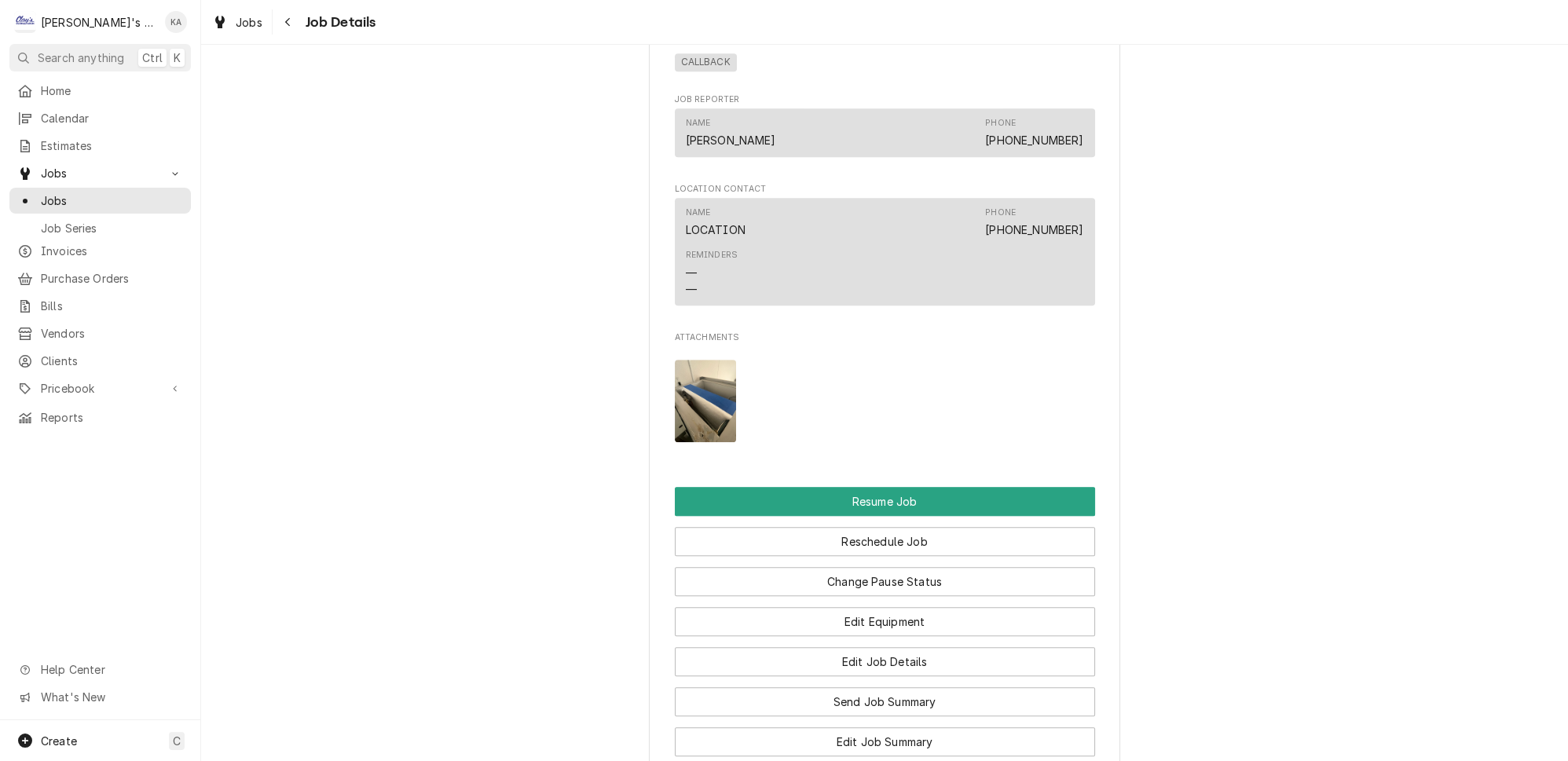
scroll to position [1429, 0]
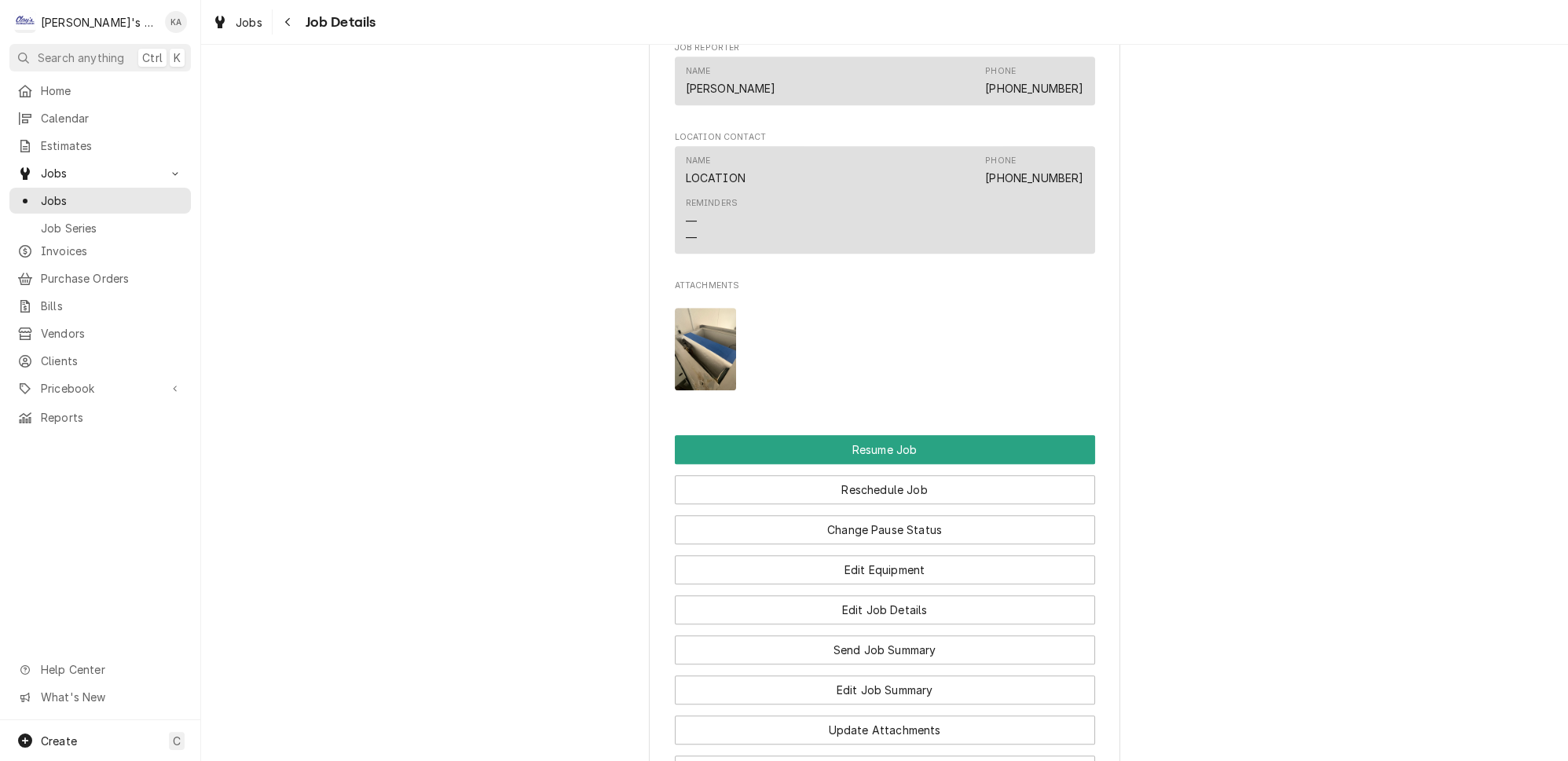
click at [725, 327] on img "Attachments" at bounding box center [705, 349] width 62 height 82
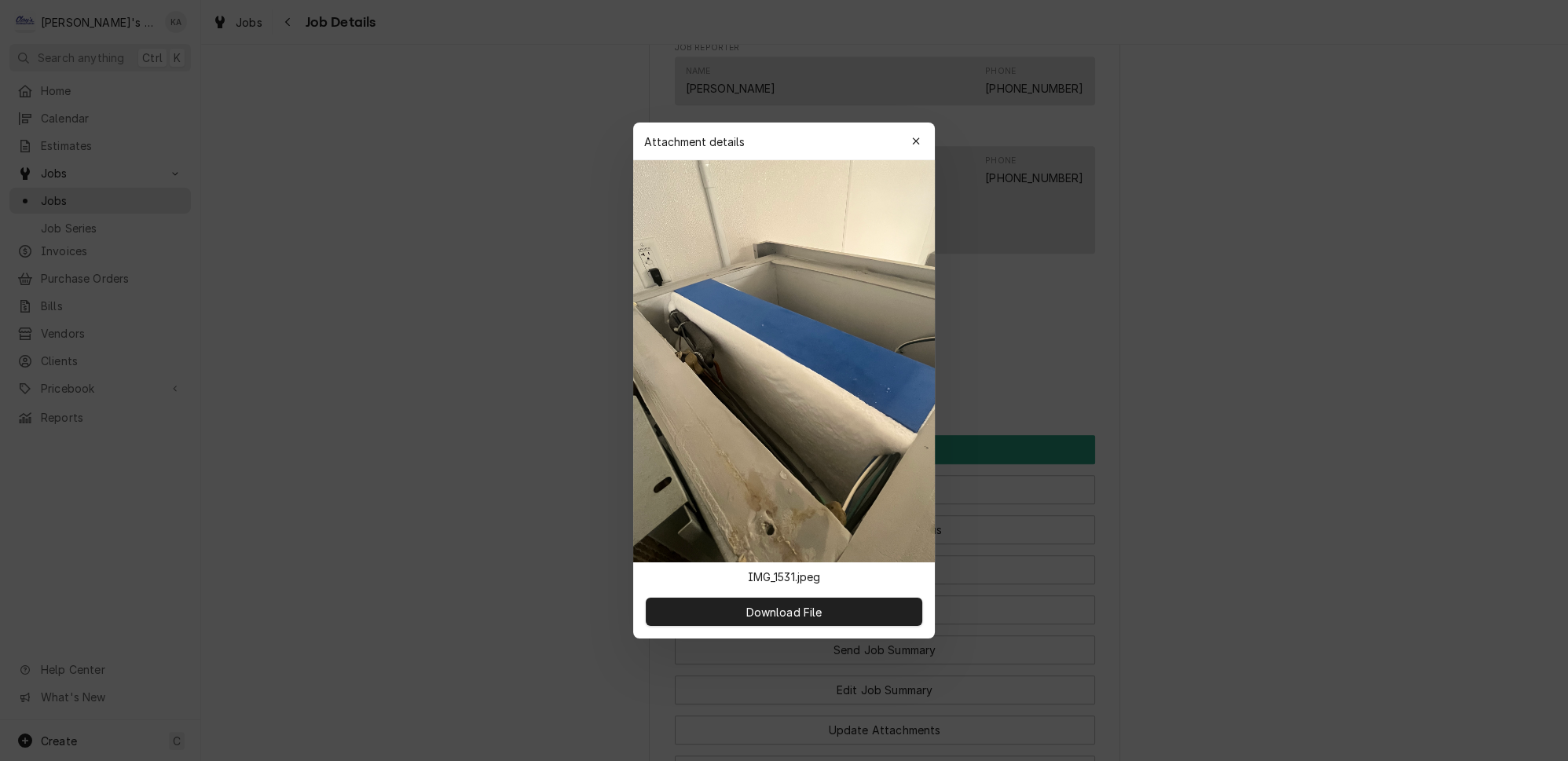
click at [948, 335] on div at bounding box center [784, 380] width 1568 height 761
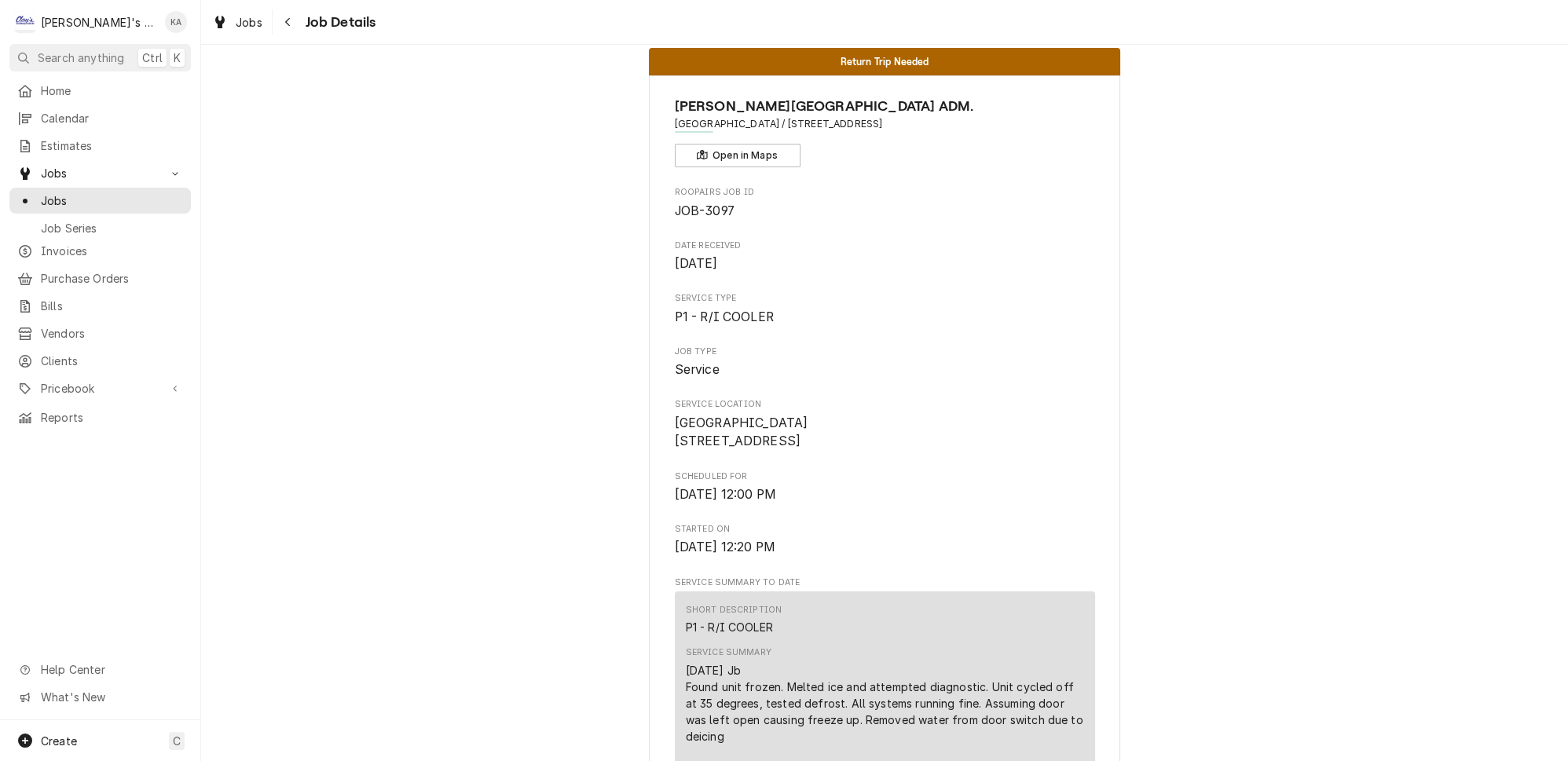
scroll to position [0, 0]
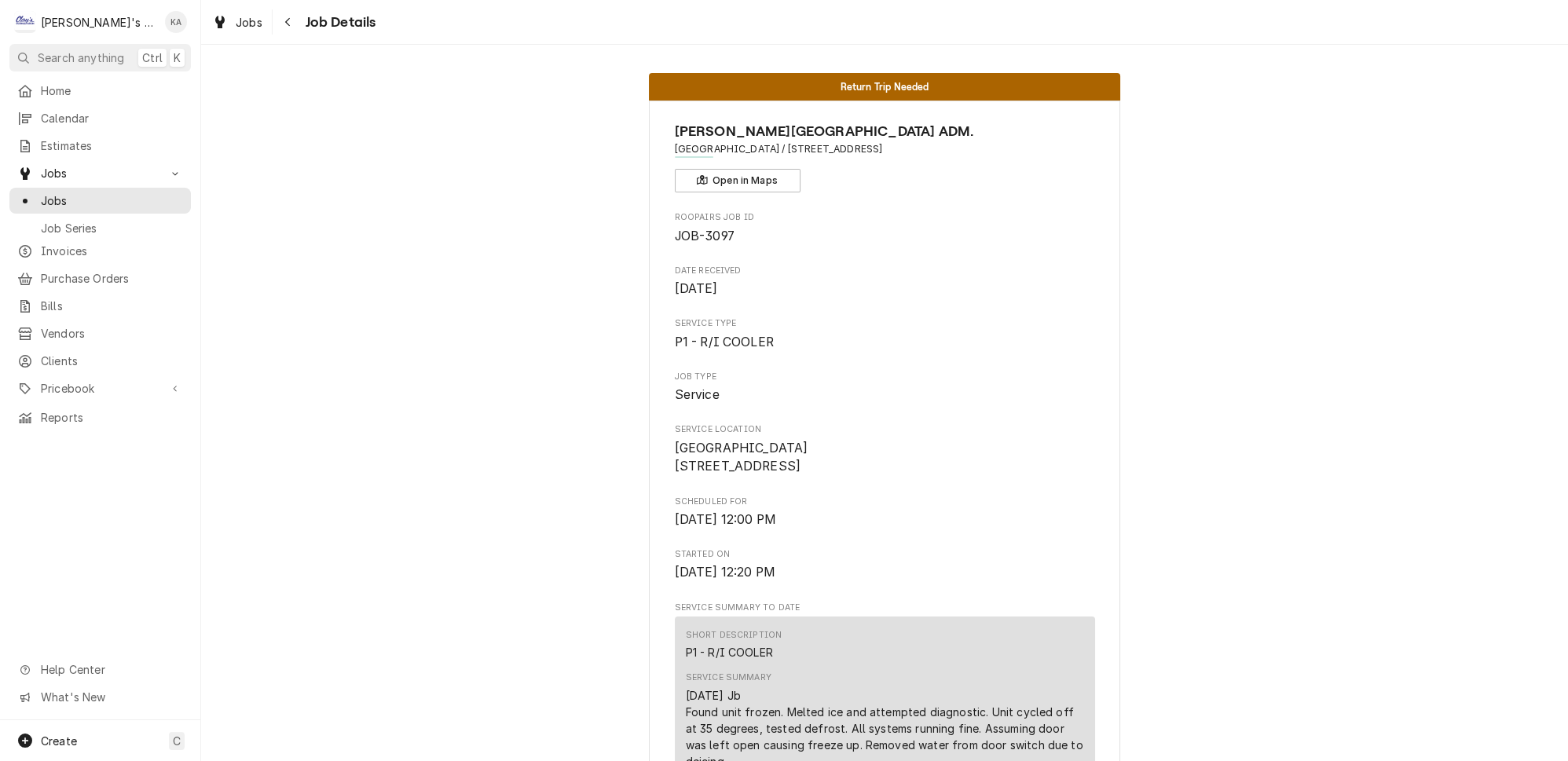
drag, startPoint x: 878, startPoint y: 194, endPoint x: 871, endPoint y: 185, distance: 11.4
click at [217, 22] on div "Jobs" at bounding box center [237, 22] width 57 height 20
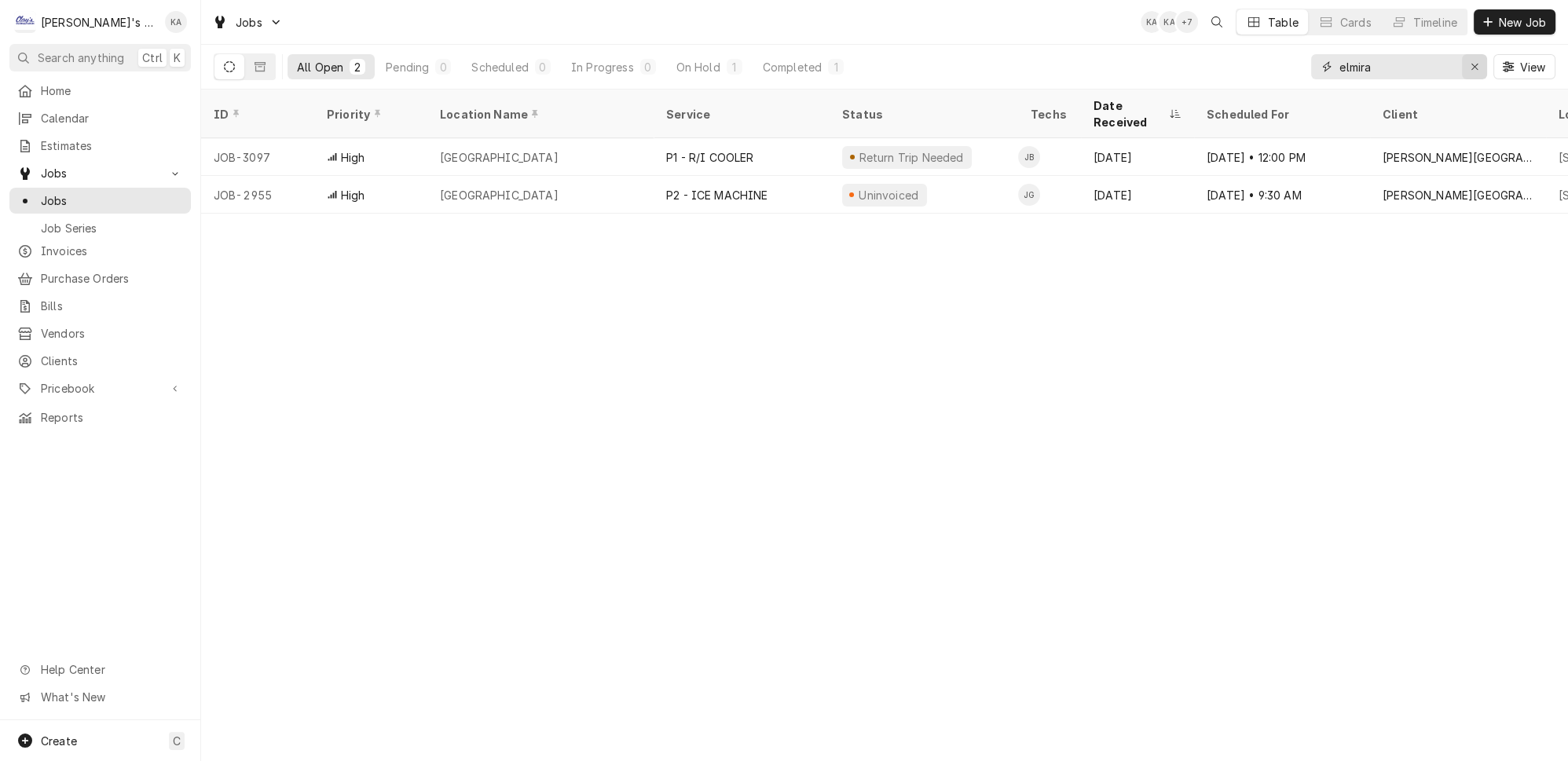
click at [1482, 59] on div "Erase input" at bounding box center [1474, 67] width 16 height 16
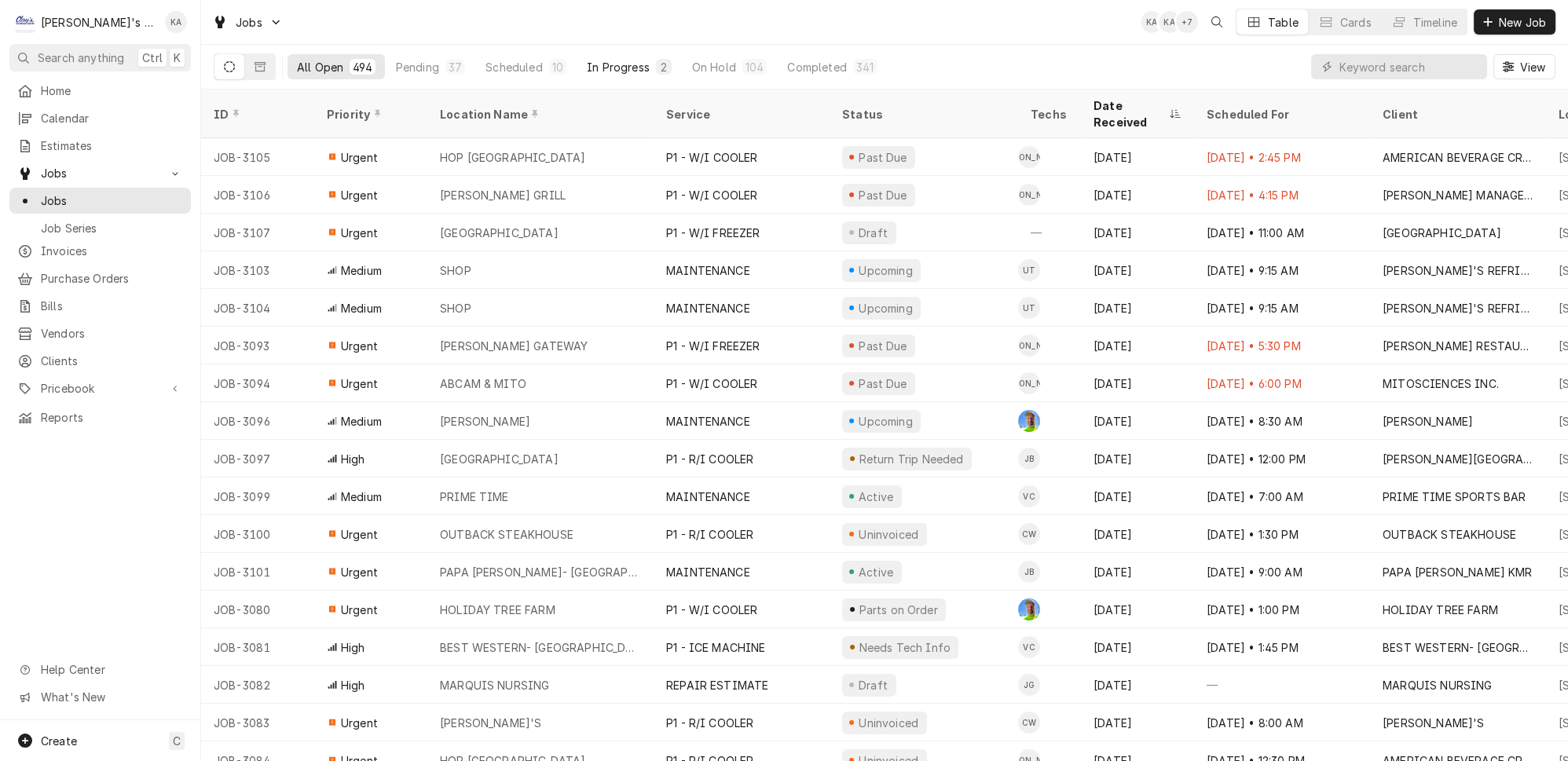
click at [610, 63] on div "In Progress" at bounding box center [619, 67] width 63 height 17
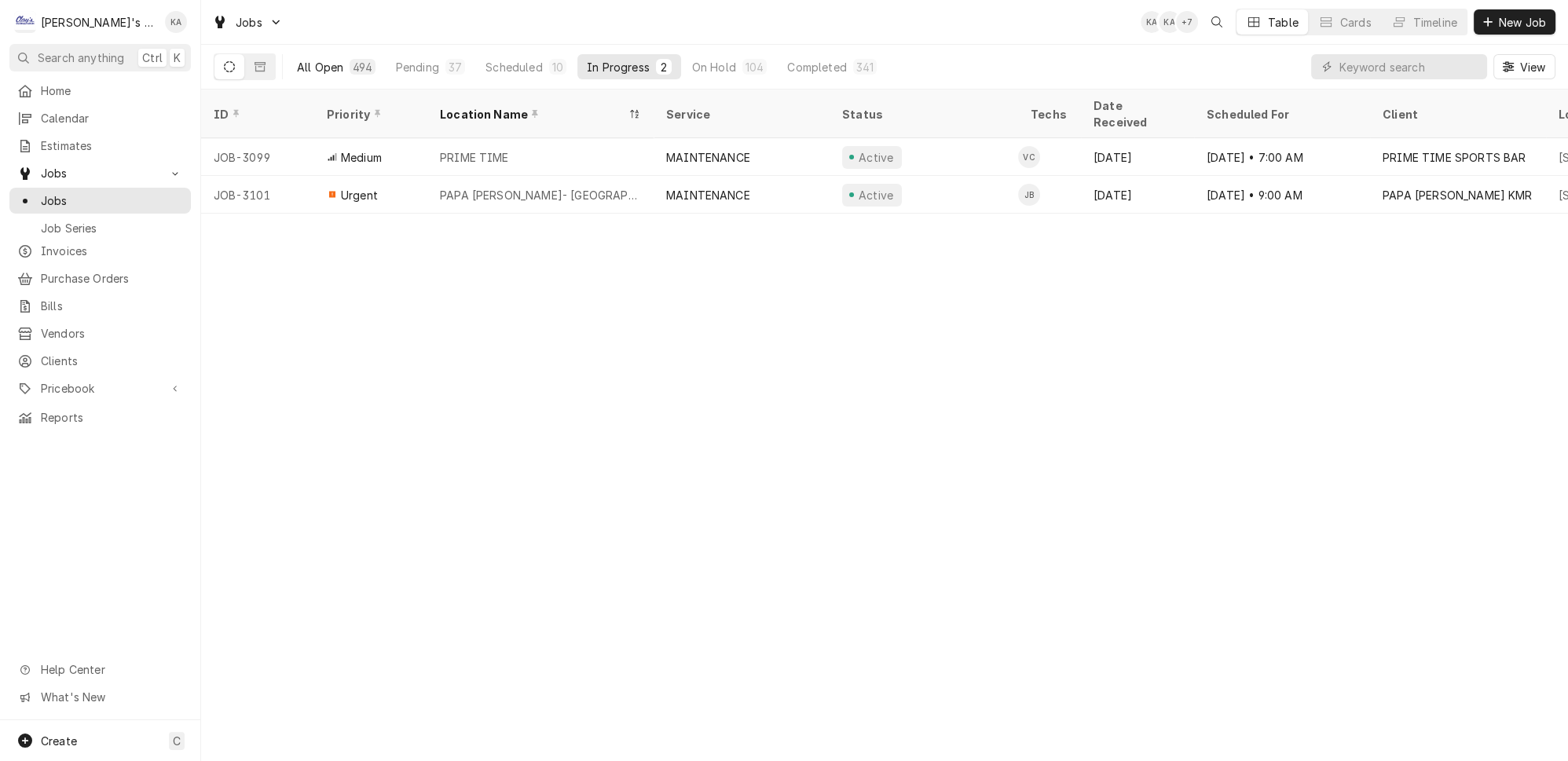
click at [309, 73] on button "All Open 494" at bounding box center [336, 67] width 97 height 25
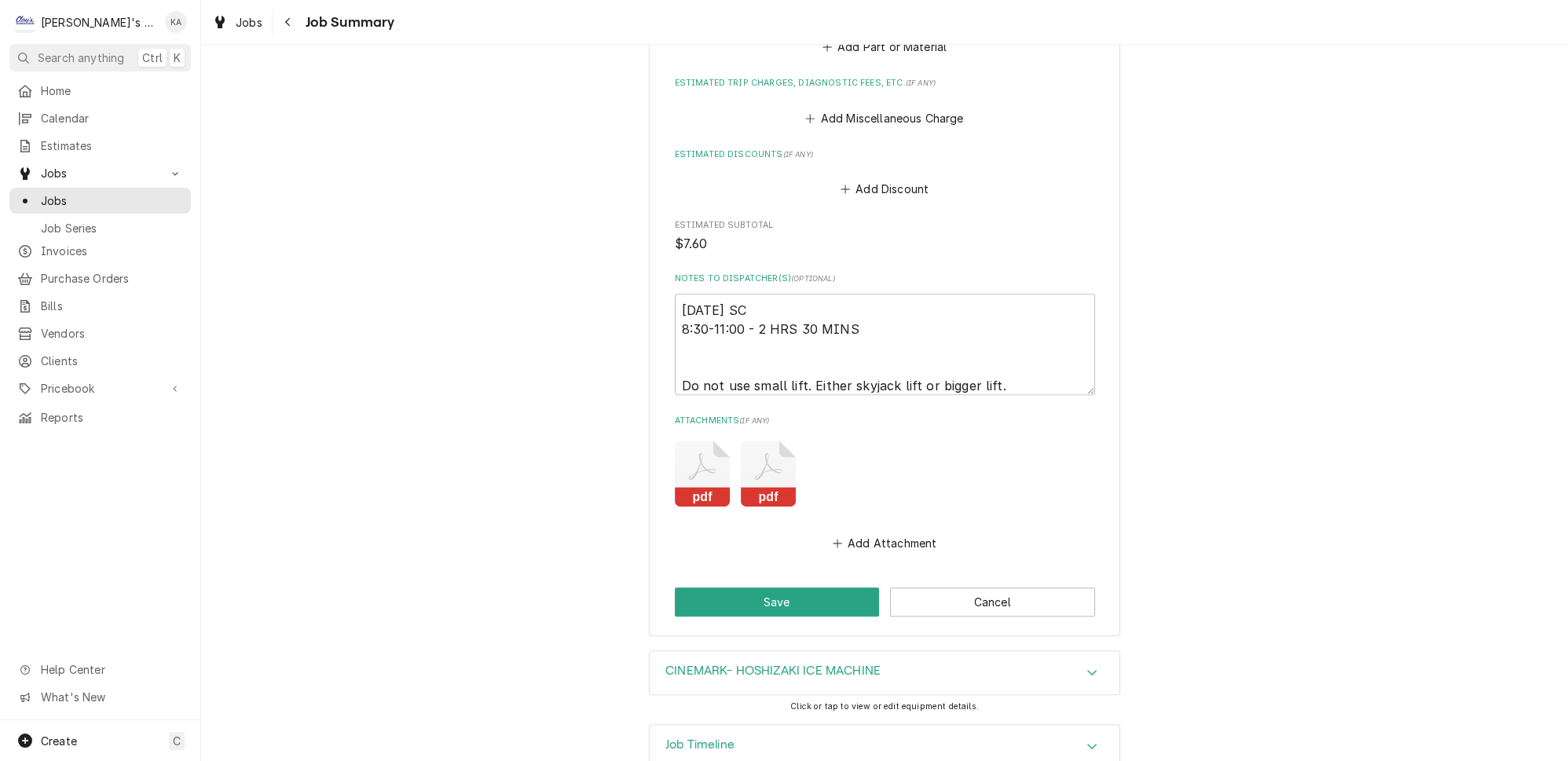
scroll to position [1024, 0]
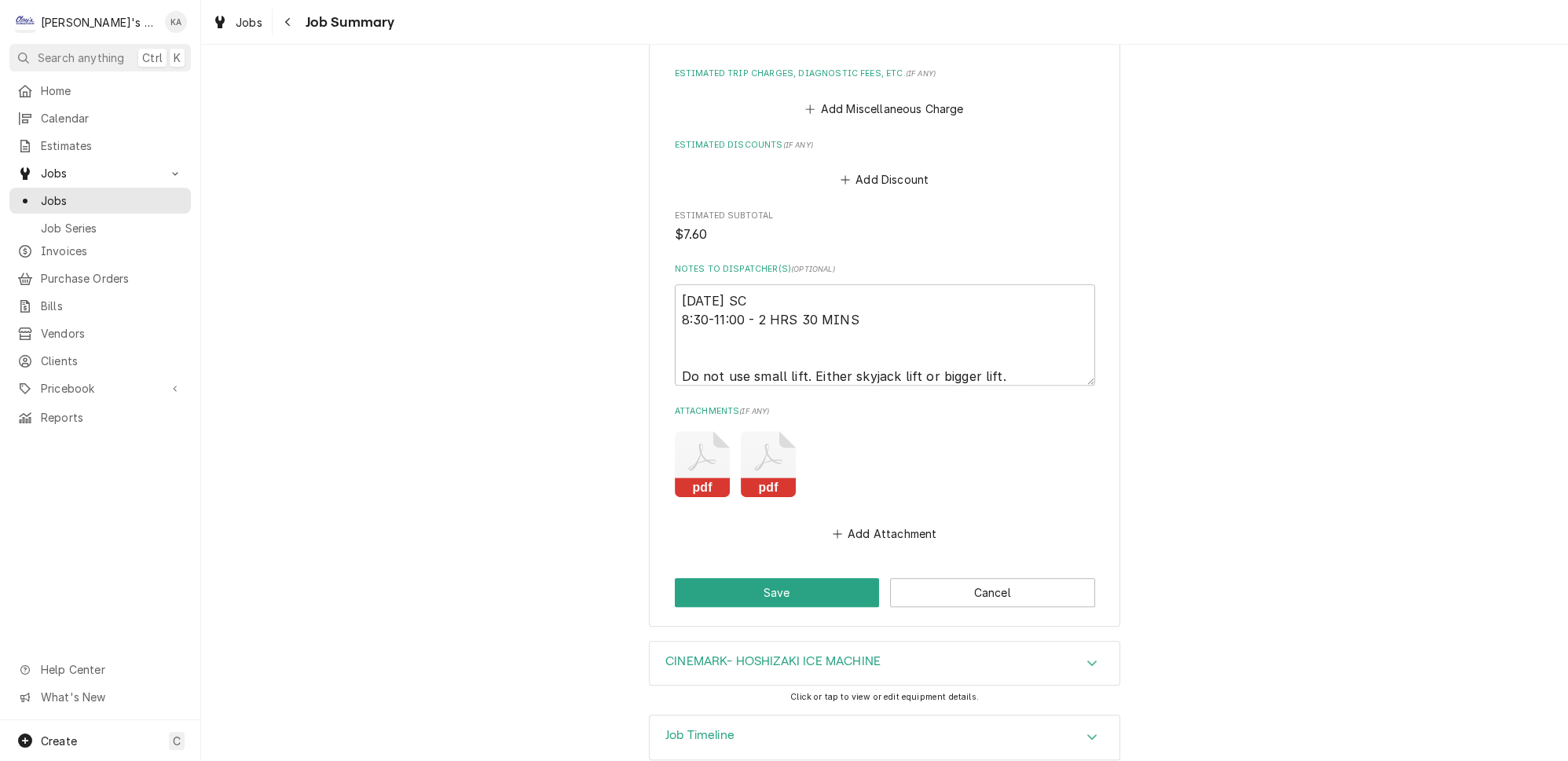
click at [709, 442] on icon "Attachments" at bounding box center [702, 465] width 55 height 66
type textarea "x"
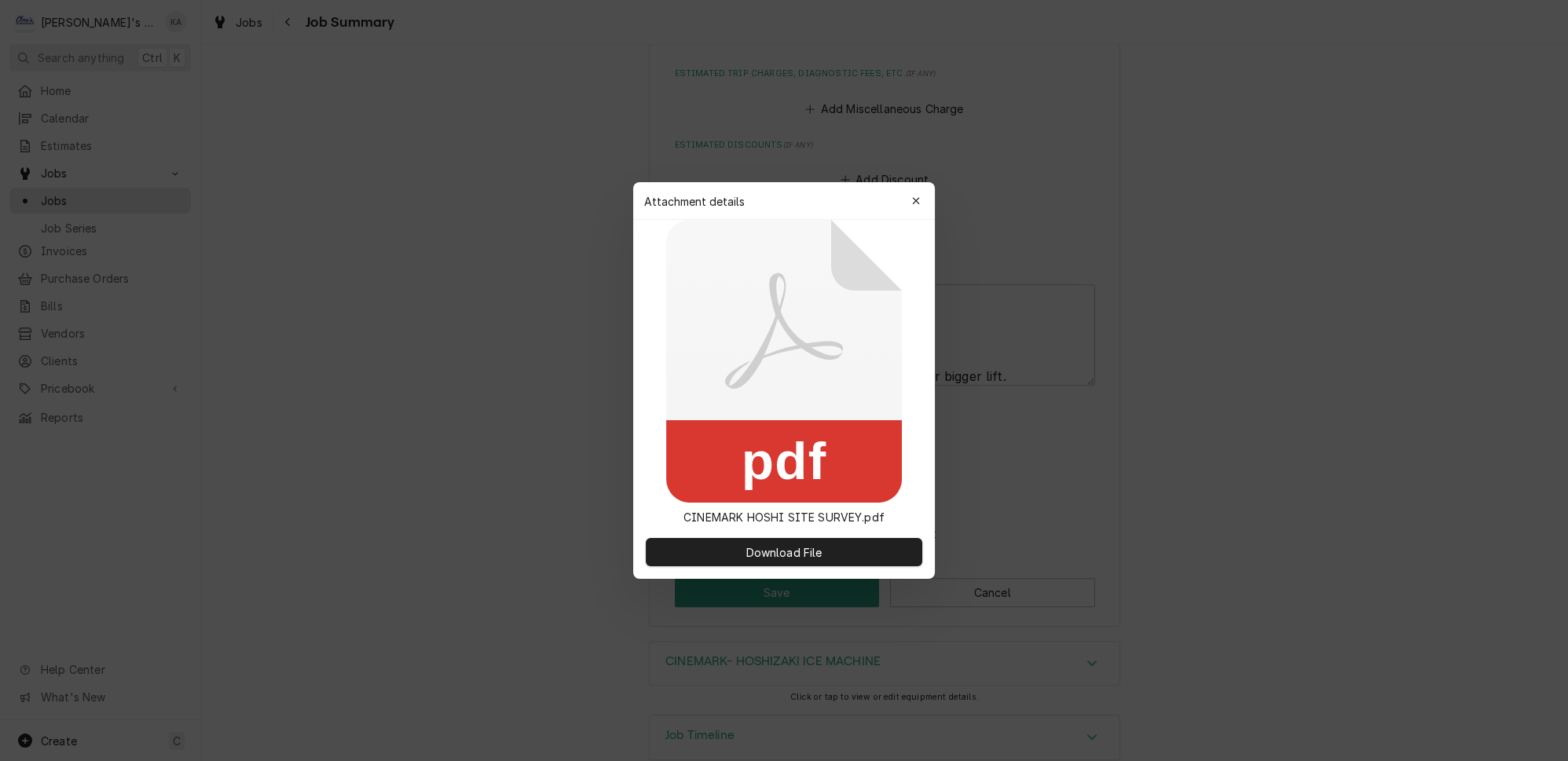
click at [947, 397] on div at bounding box center [784, 380] width 1568 height 761
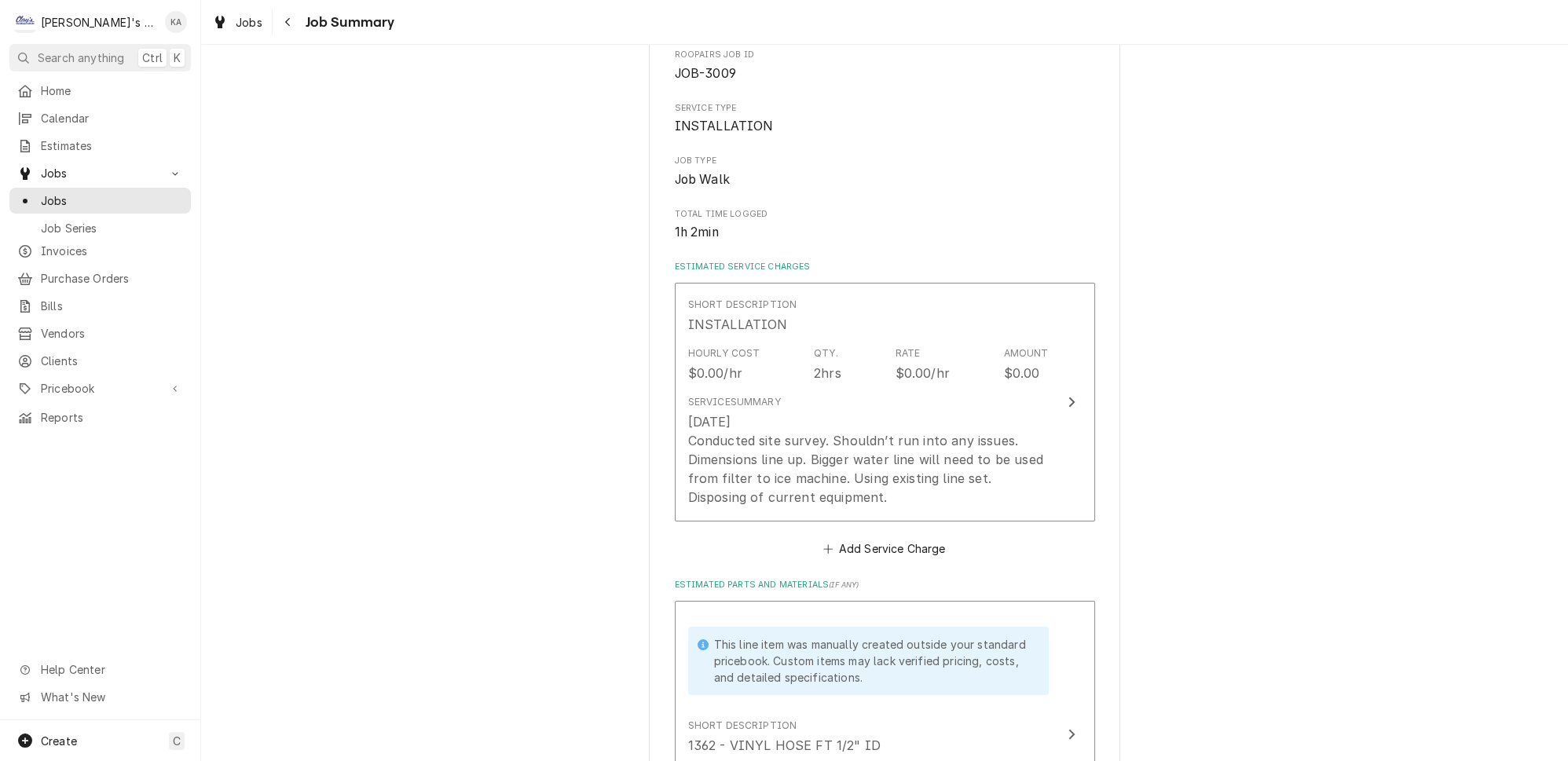
scroll to position [0, 0]
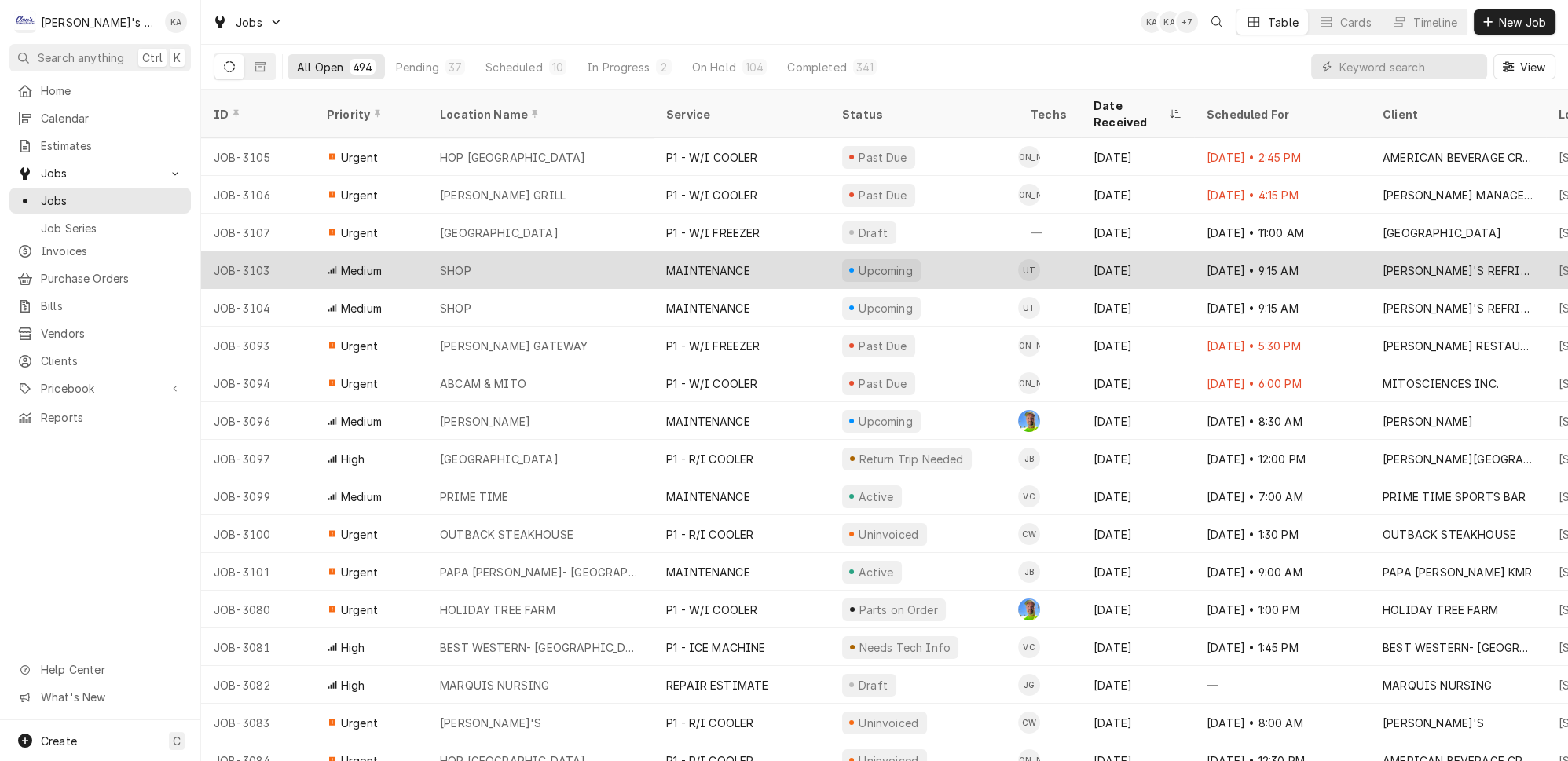
click at [526, 251] on div "SHOP" at bounding box center [540, 270] width 226 height 38
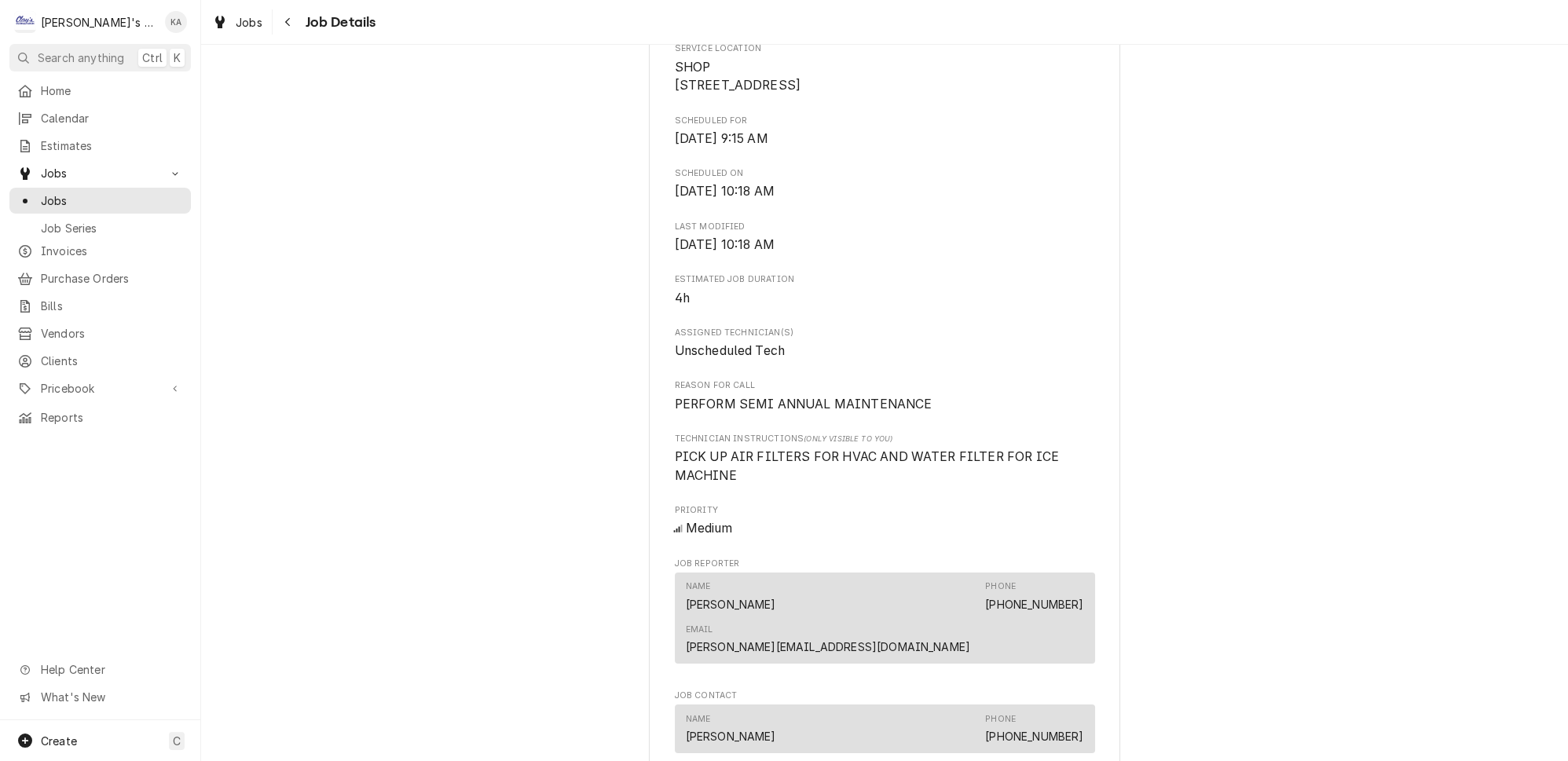
scroll to position [285, 0]
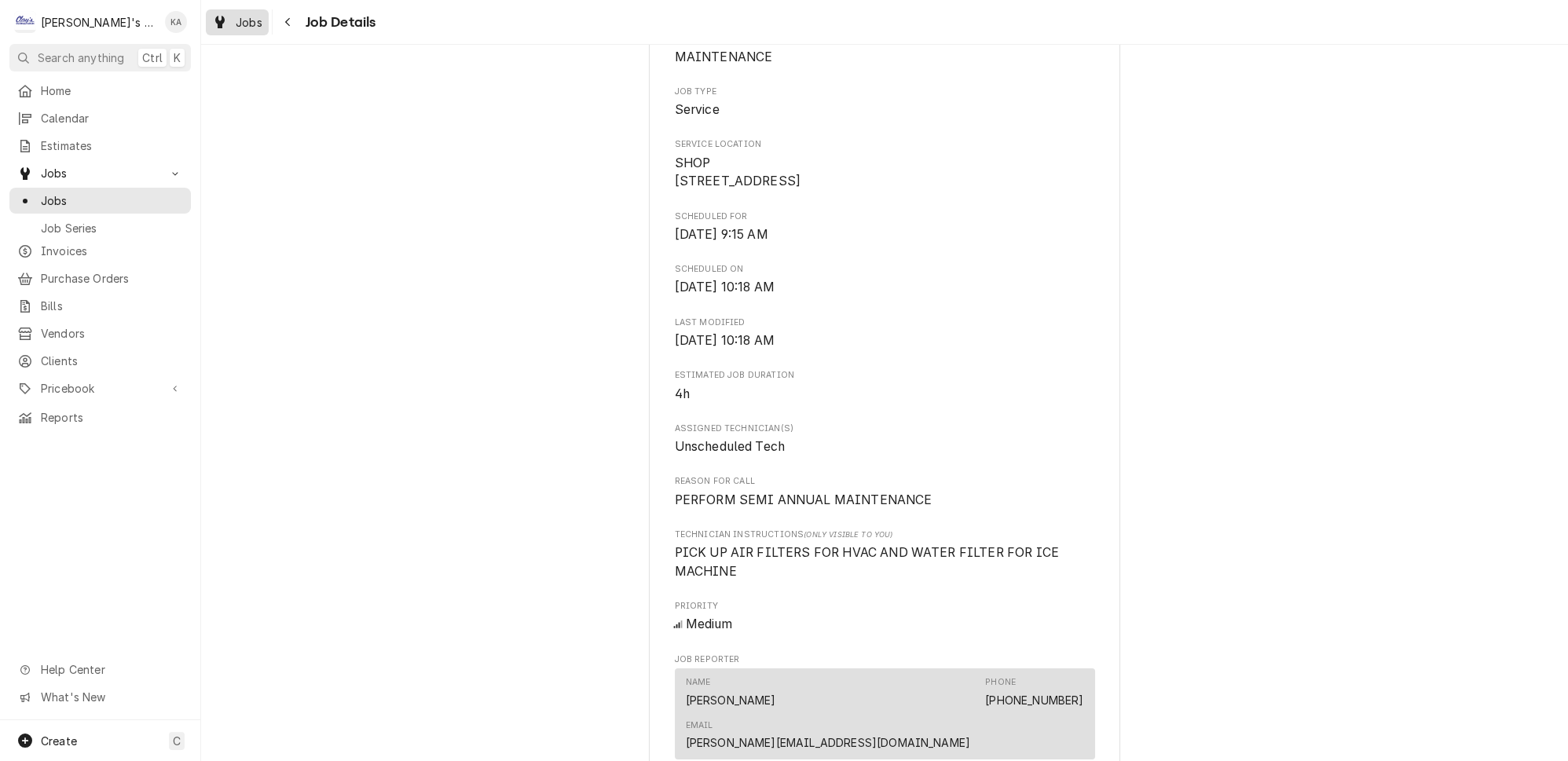
click at [224, 28] on div "Jobs" at bounding box center [237, 22] width 57 height 20
